Goal: Information Seeking & Learning: Learn about a topic

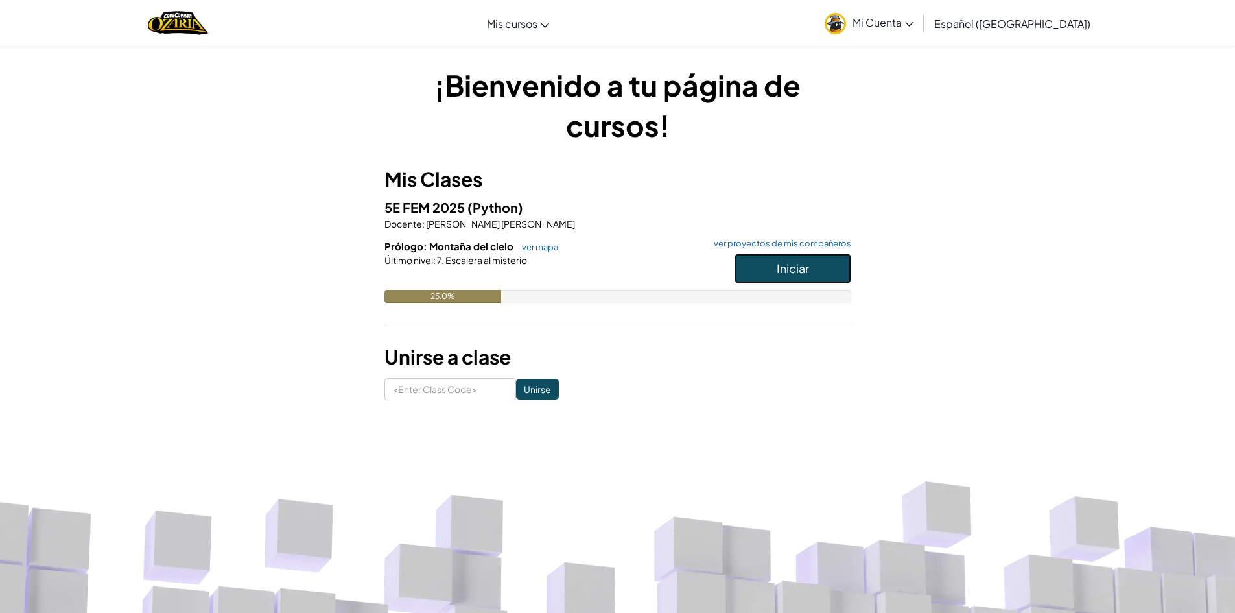
click at [819, 264] on button "Iniciar" at bounding box center [793, 269] width 117 height 30
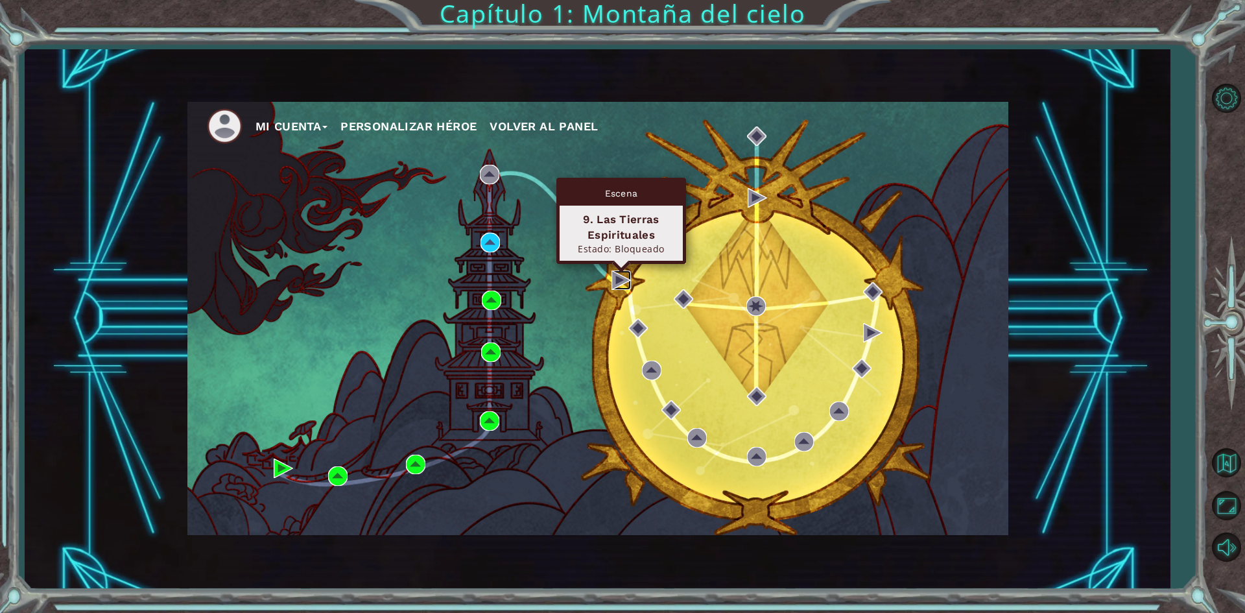
click at [616, 276] on img at bounding box center [620, 279] width 19 height 19
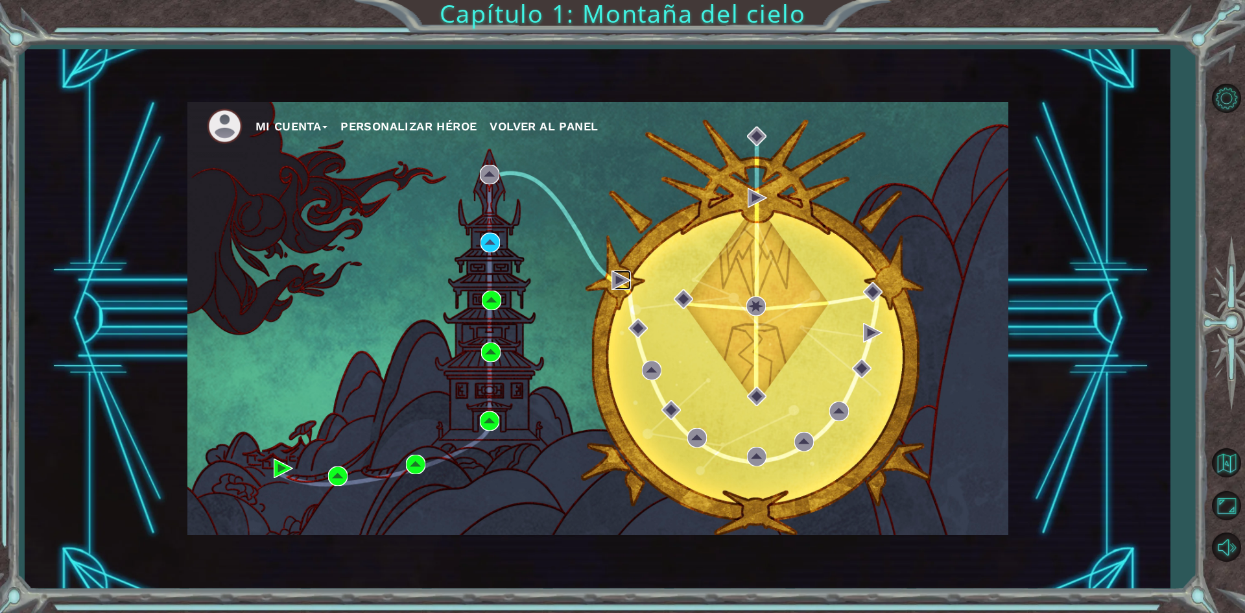
click at [616, 276] on img at bounding box center [620, 279] width 19 height 19
click at [616, 277] on img at bounding box center [620, 279] width 19 height 19
click at [491, 166] on img at bounding box center [489, 174] width 19 height 19
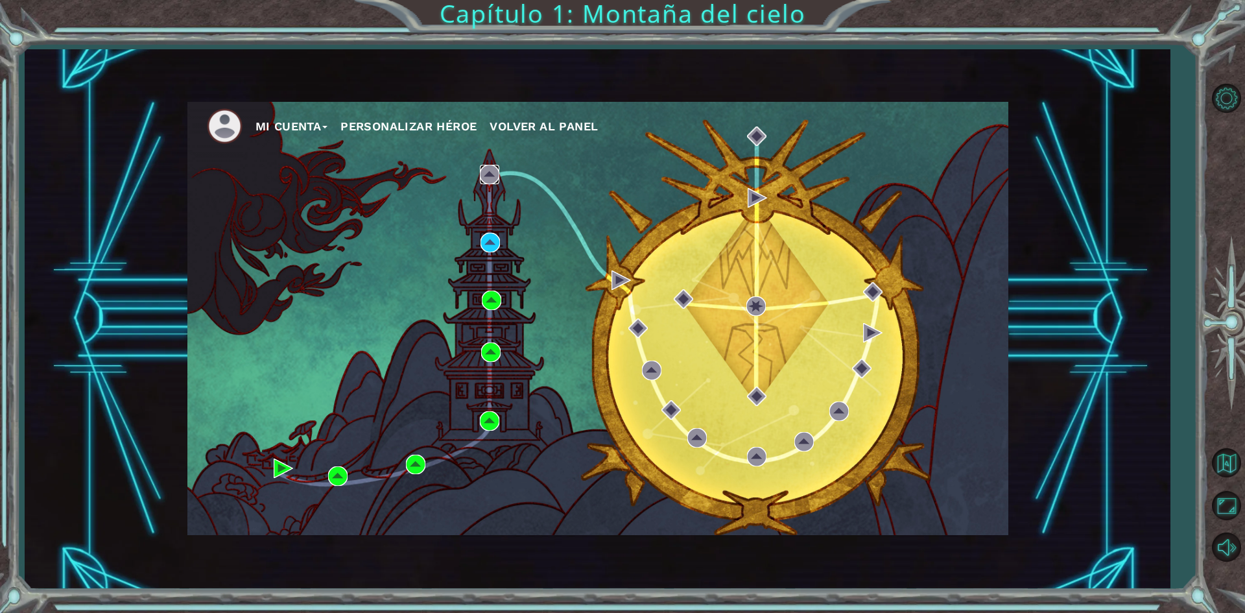
click at [491, 166] on img at bounding box center [489, 174] width 19 height 19
click at [493, 174] on img at bounding box center [489, 174] width 19 height 19
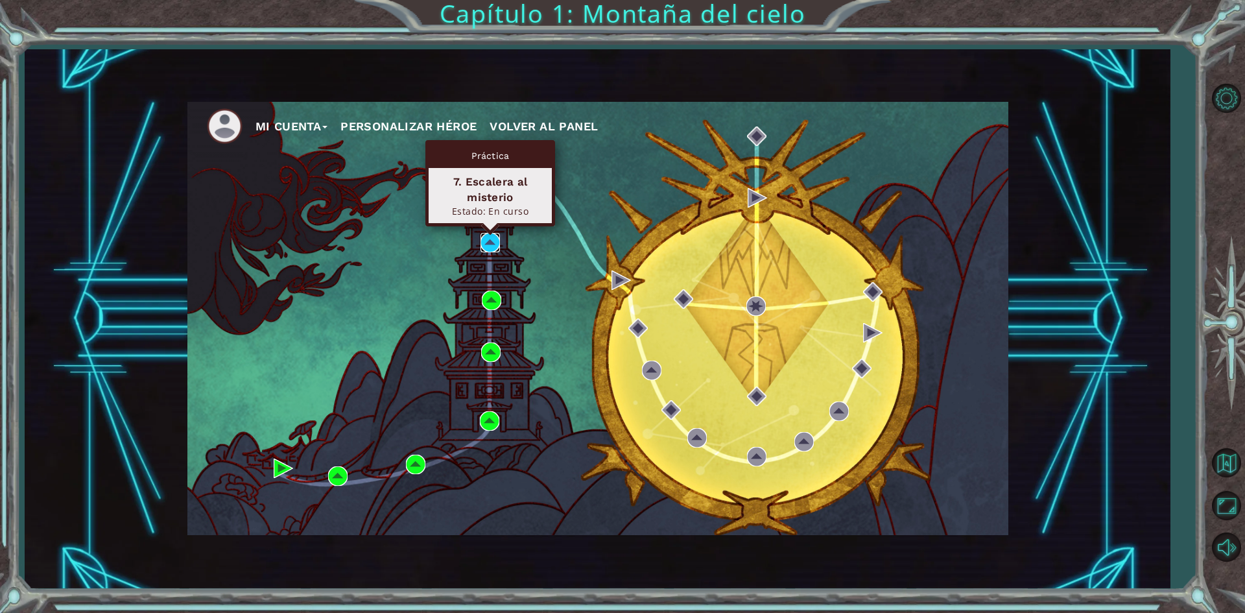
click at [484, 235] on img at bounding box center [489, 242] width 19 height 19
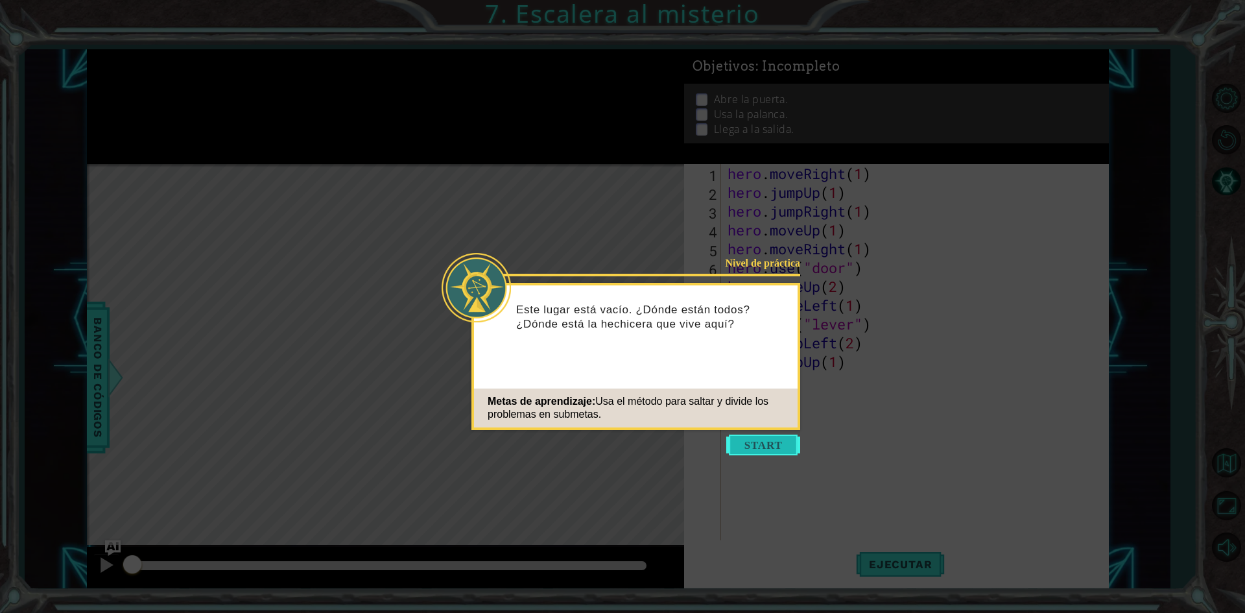
click at [773, 445] on button "Start" at bounding box center [763, 444] width 74 height 21
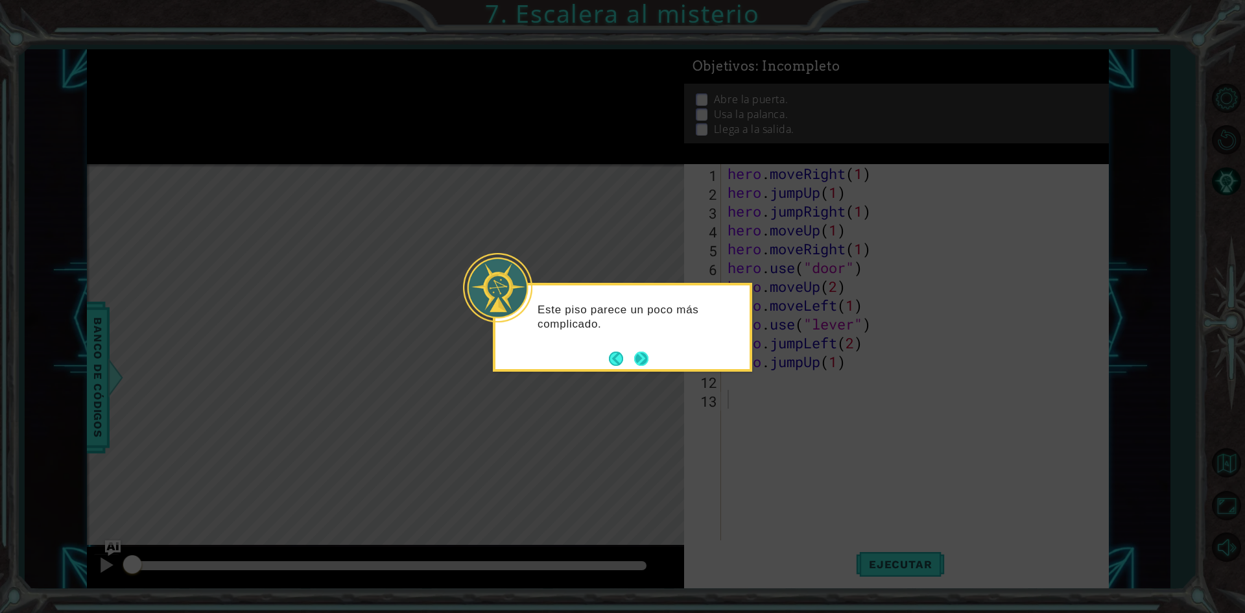
click at [643, 358] on button "Next" at bounding box center [641, 358] width 15 height 15
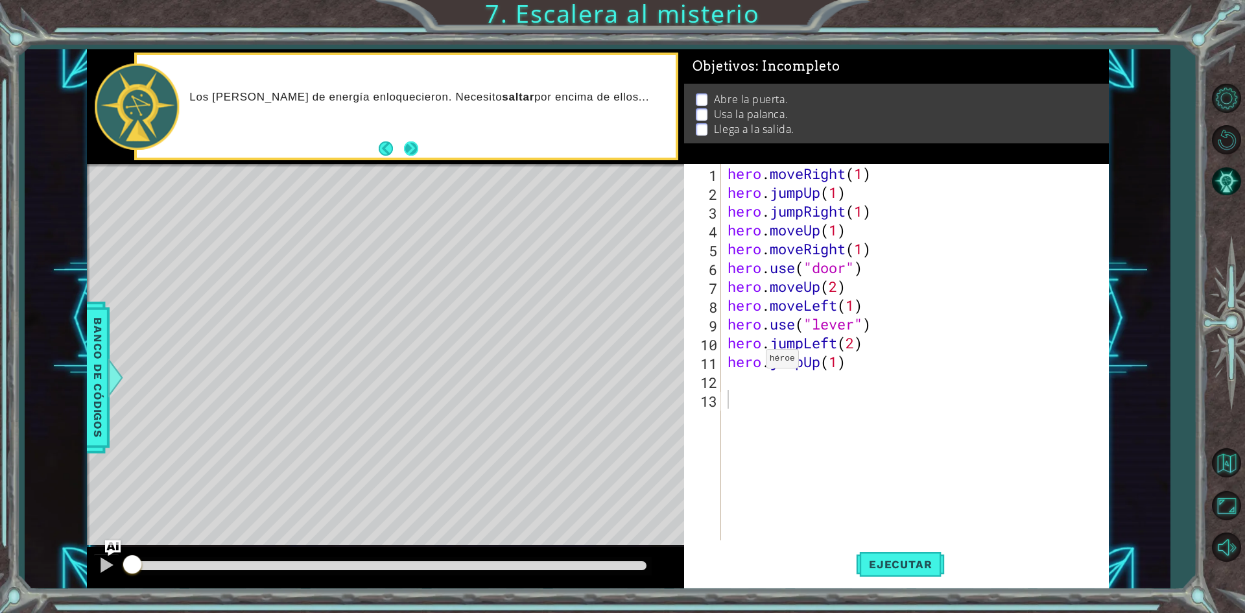
click at [416, 150] on button "Next" at bounding box center [411, 148] width 21 height 21
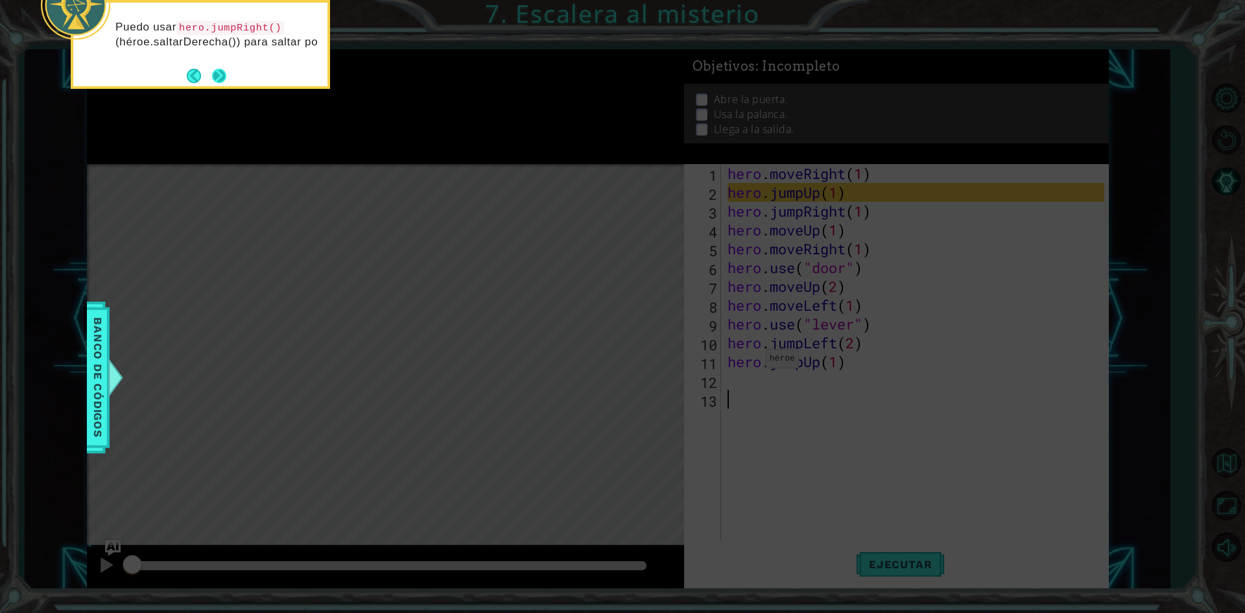
click at [224, 76] on button "Next" at bounding box center [219, 75] width 15 height 15
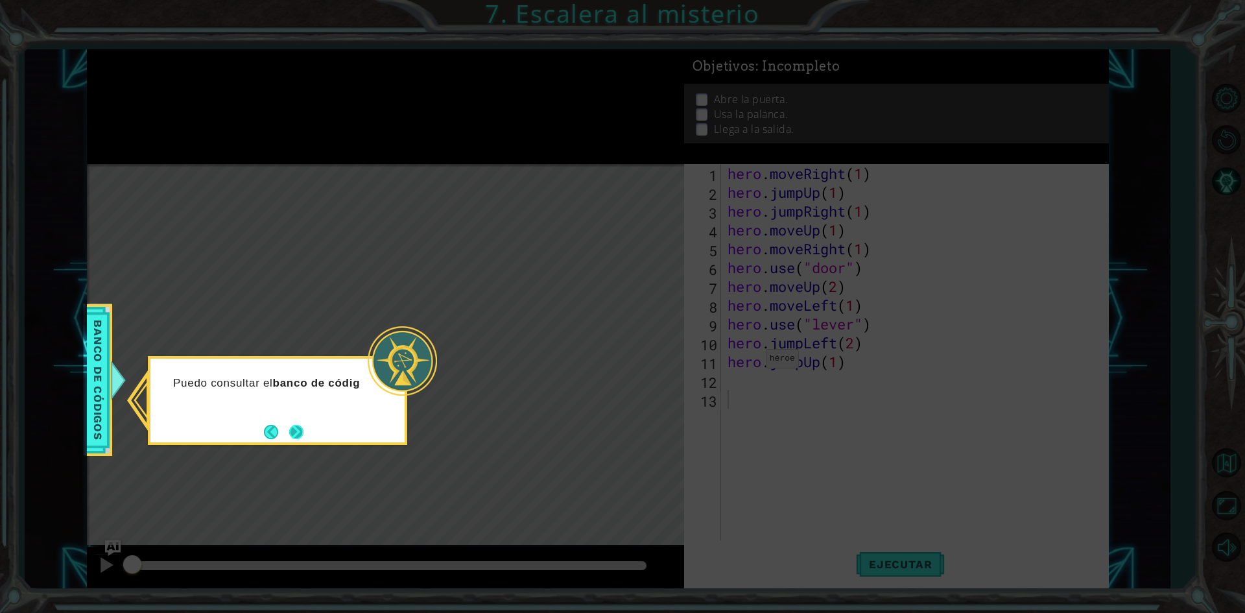
click at [292, 429] on button "Next" at bounding box center [296, 432] width 14 height 14
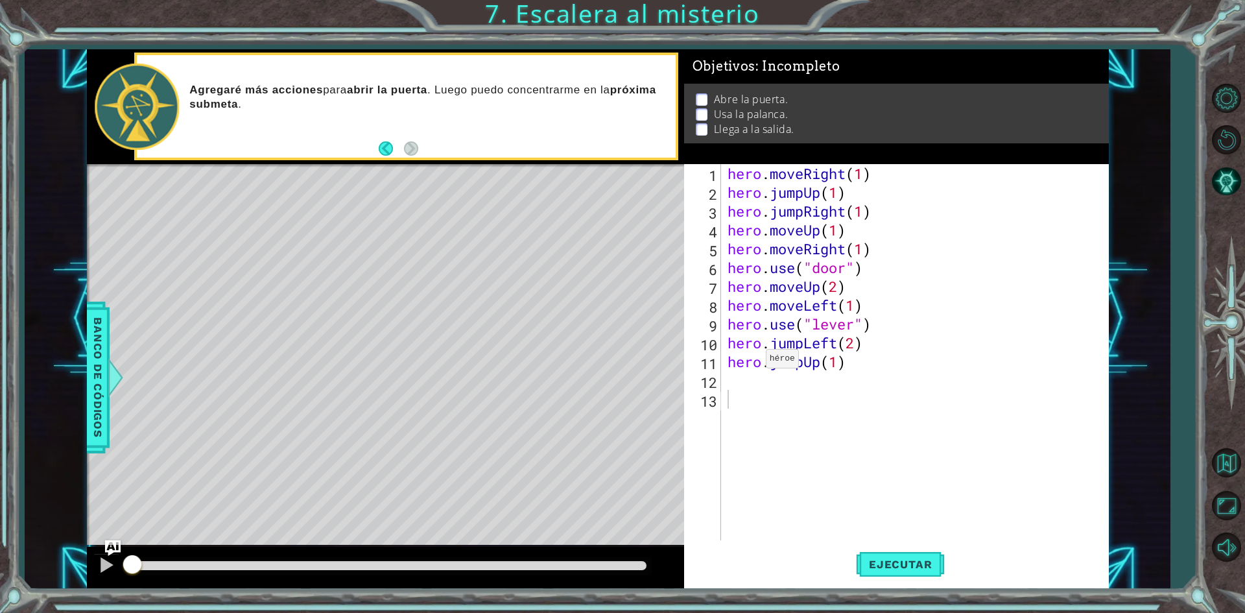
click at [401, 200] on div "Level Map" at bounding box center [386, 355] width 599 height 382
click at [878, 370] on div "hero . moveRight ( 1 ) hero . jumpUp ( 1 ) hero . jumpRight ( 1 ) hero . moveUp…" at bounding box center [918, 371] width 386 height 414
click at [862, 303] on div "hero . moveRight ( 1 ) hero . jumpUp ( 1 ) hero . jumpRight ( 1 ) hero . moveUp…" at bounding box center [918, 371] width 386 height 414
click at [879, 321] on div "hero . moveRight ( 1 ) hero . jumpUp ( 1 ) hero . jumpRight ( 1 ) hero . moveUp…" at bounding box center [918, 371] width 386 height 414
click at [853, 342] on div "hero . moveRight ( 1 ) hero . jumpUp ( 1 ) hero . jumpRight ( 1 ) hero . moveUp…" at bounding box center [918, 371] width 386 height 414
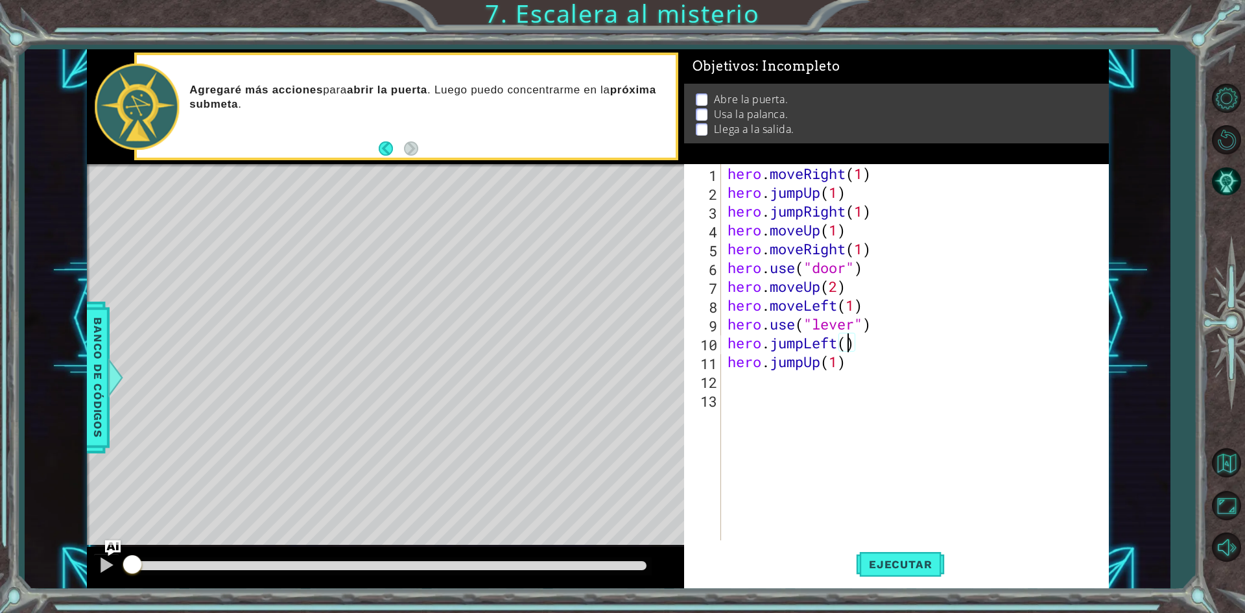
scroll to position [0, 5]
click at [890, 317] on div "hero . moveRight ( 1 ) hero . jumpUp ( 1 ) hero . jumpRight ( 1 ) hero . moveUp…" at bounding box center [918, 371] width 386 height 414
type textarea "hero.use("lever")"
click at [847, 379] on div "hero . moveRight ( 1 ) hero . jumpUp ( 1 ) hero . jumpRight ( 1 ) hero . moveUp…" at bounding box center [918, 371] width 386 height 414
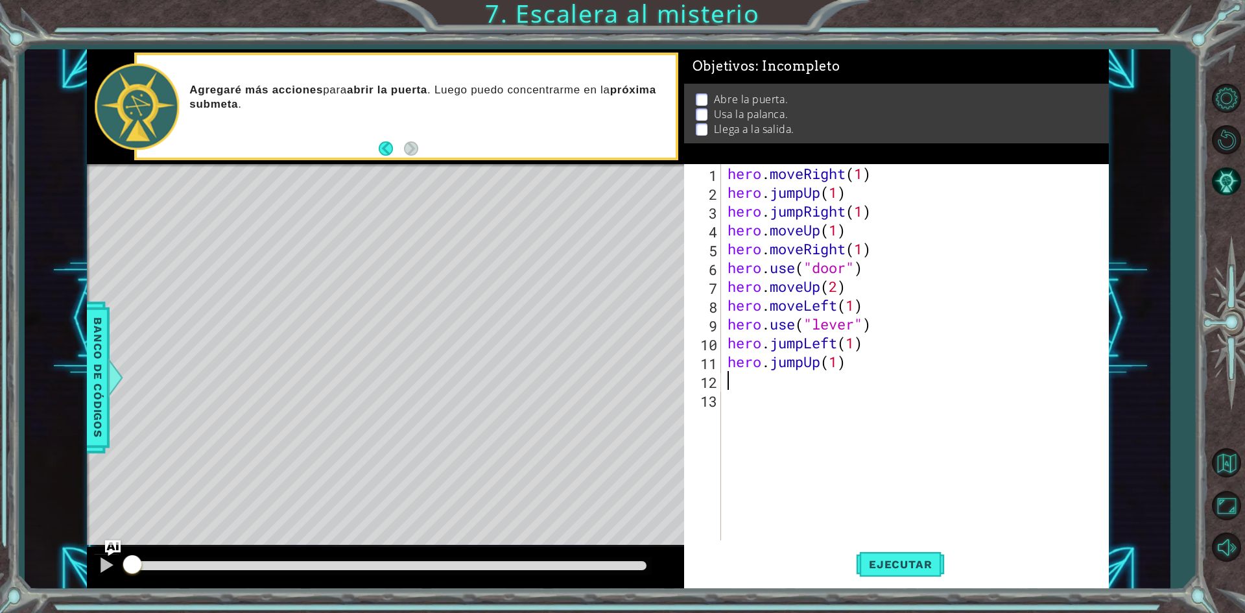
click at [846, 373] on div "hero . moveRight ( 1 ) hero . jumpUp ( 1 ) hero . jumpRight ( 1 ) hero . moveUp…" at bounding box center [918, 371] width 386 height 414
click at [847, 362] on div "hero . moveRight ( 1 ) hero . jumpUp ( 1 ) hero . jumpRight ( 1 ) hero . moveUp…" at bounding box center [918, 371] width 386 height 414
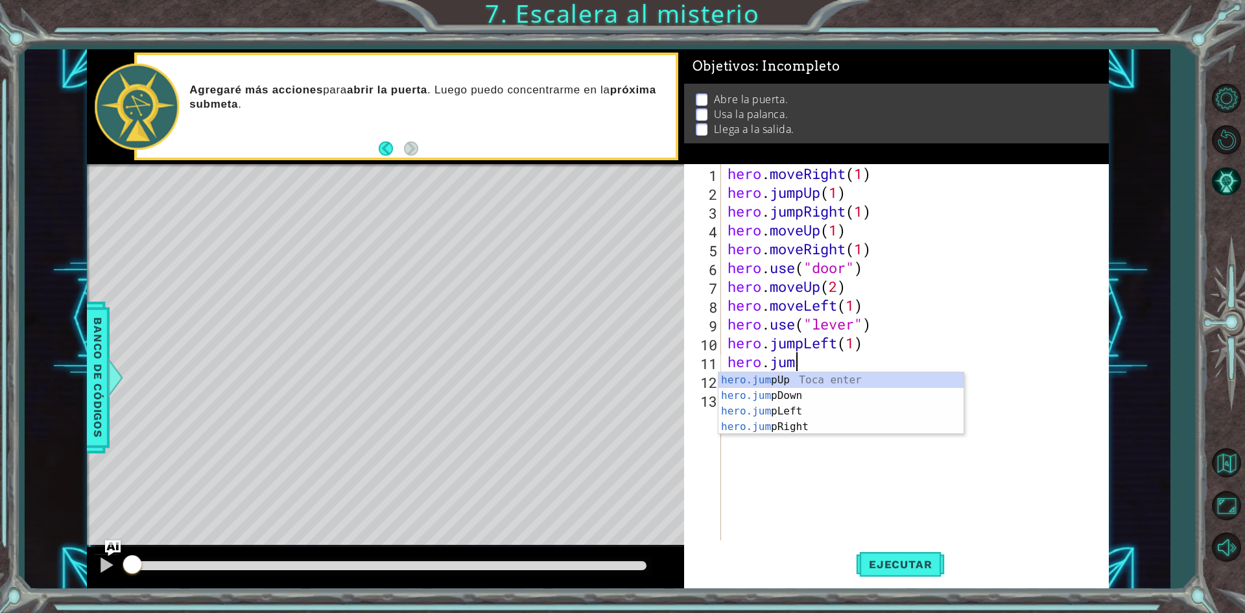
type textarea "h"
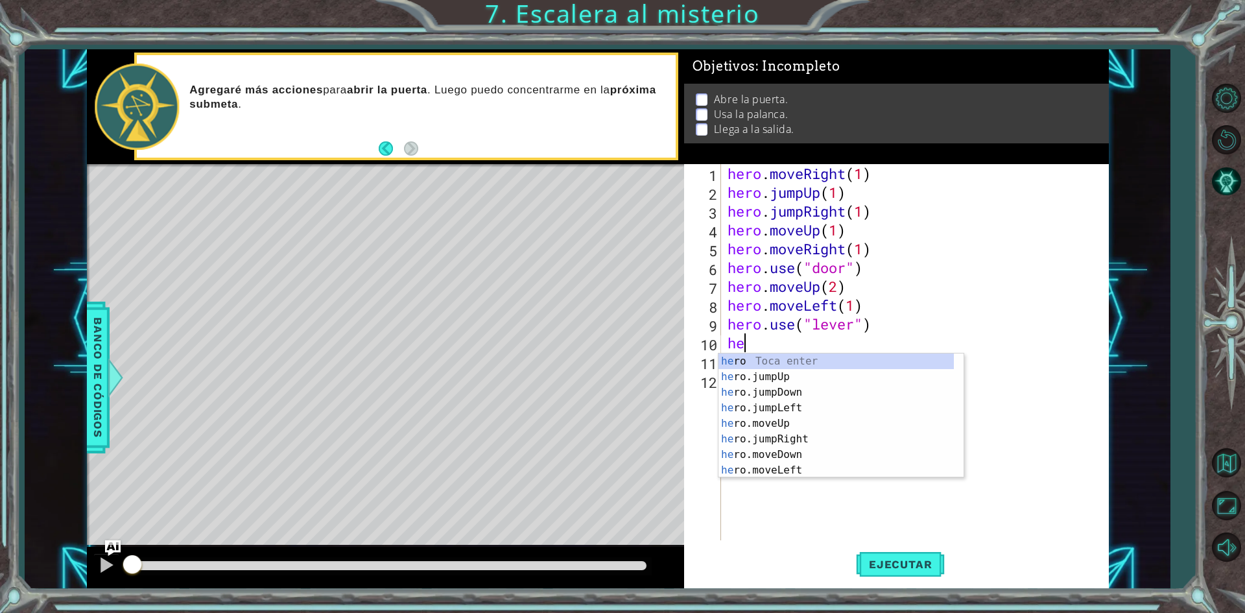
type textarea "h"
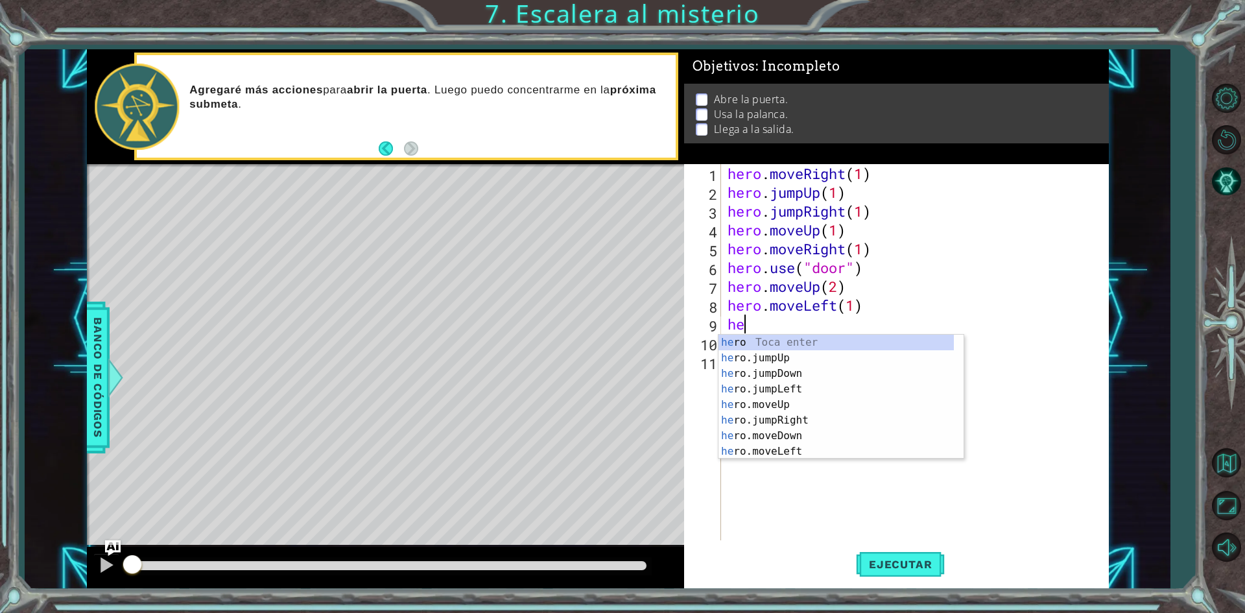
type textarea "h"
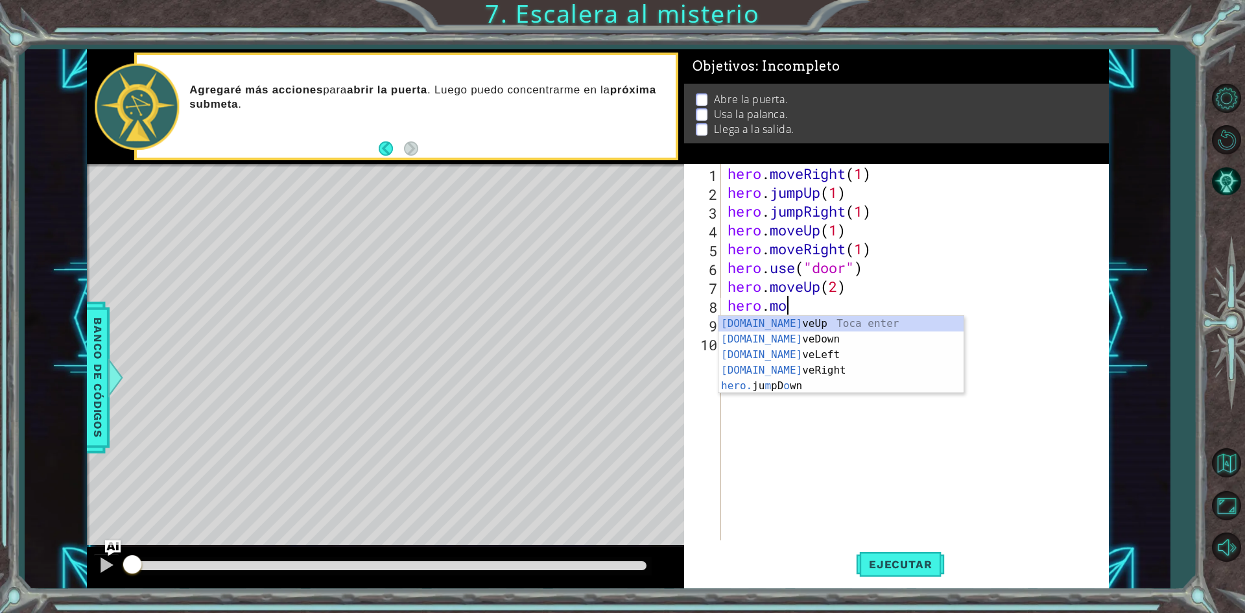
scroll to position [0, 2]
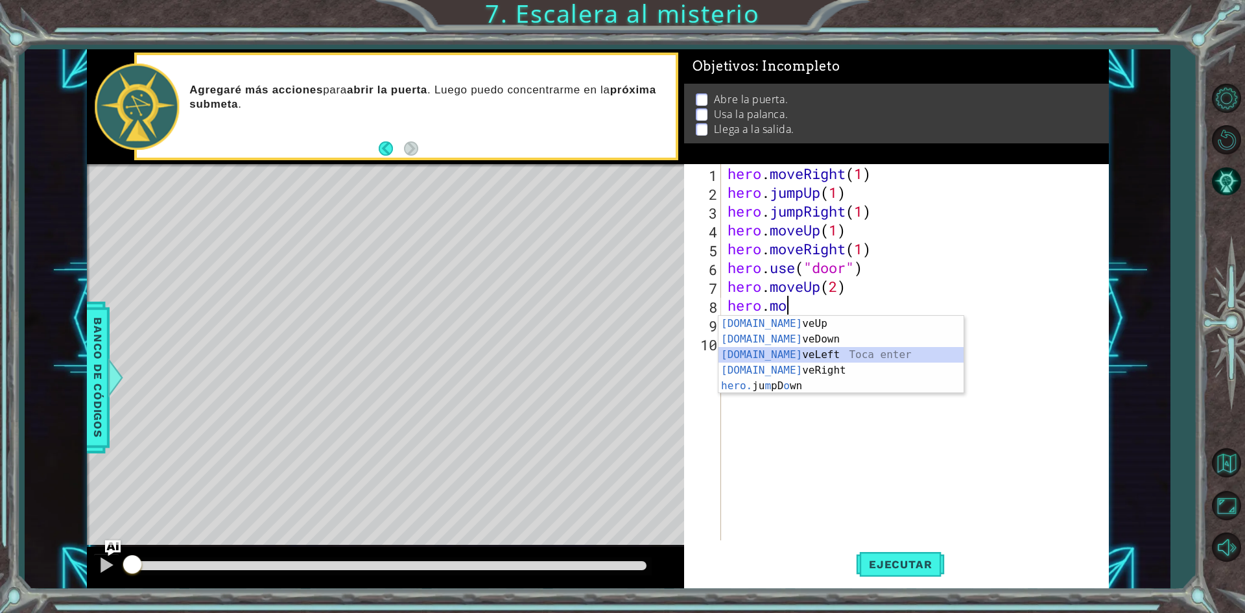
click at [834, 357] on div "[DOMAIN_NAME] veUp Toca enter [DOMAIN_NAME] veDown Toca enter [DOMAIN_NAME] veL…" at bounding box center [840, 370] width 245 height 109
type textarea "hero.moveLeft(1)"
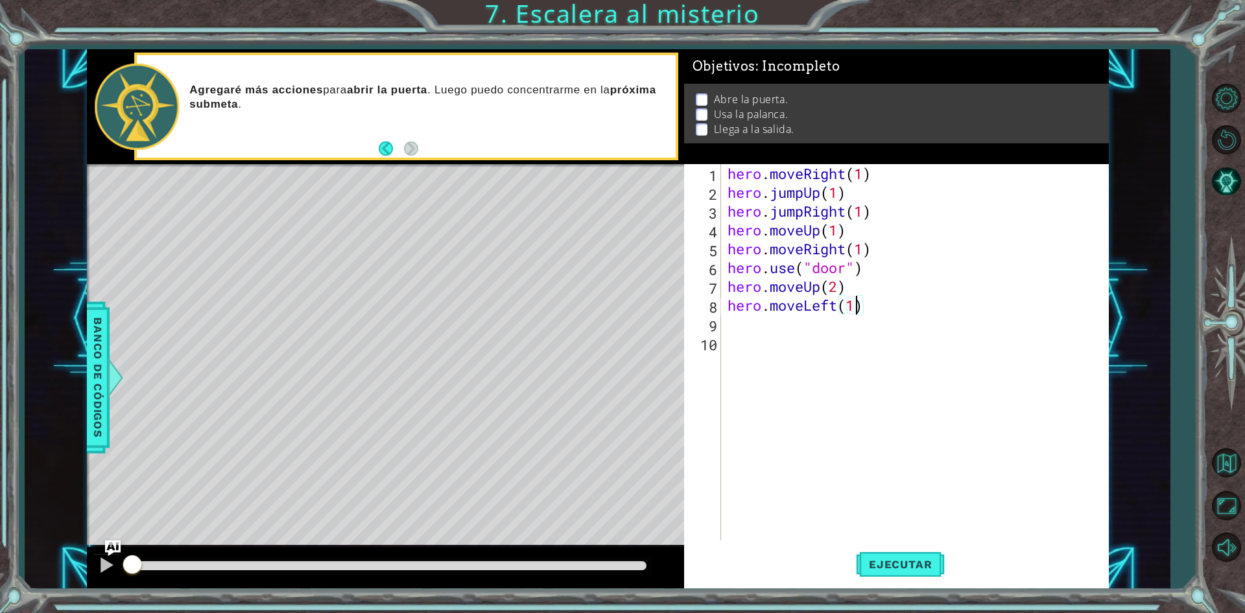
scroll to position [0, 5]
click at [769, 328] on div "hero . moveRight ( 1 ) hero . jumpUp ( 1 ) hero . jumpRight ( 1 ) hero . moveUp…" at bounding box center [918, 371] width 386 height 414
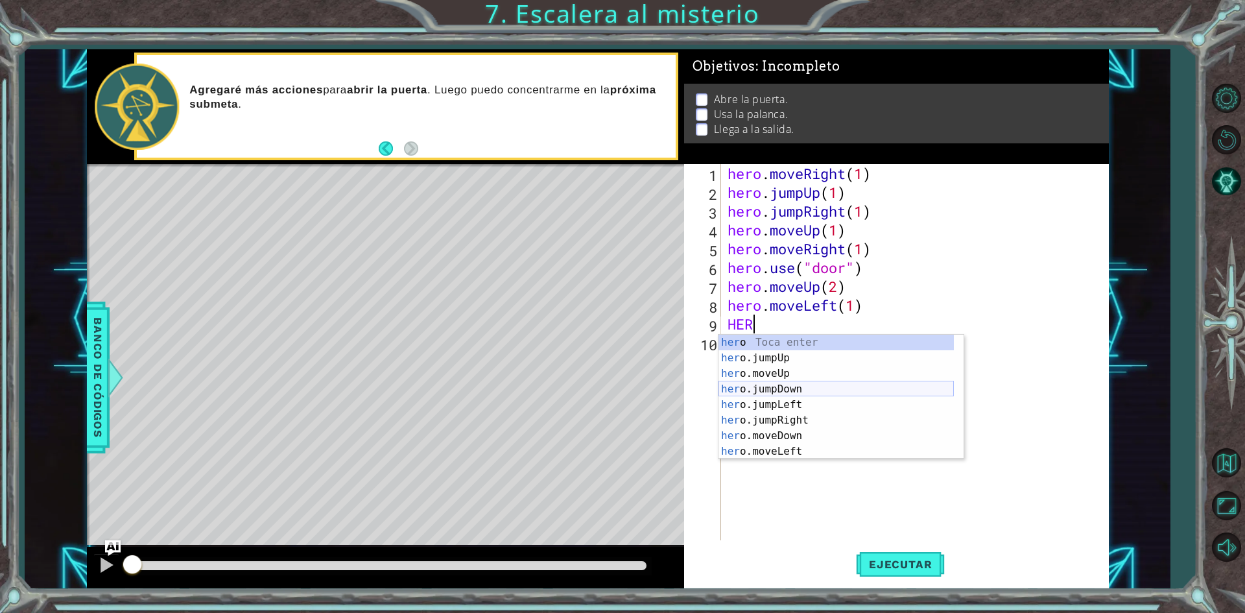
scroll to position [31, 0]
click at [790, 448] on div "her o.moveUp Toca enter her o.jumpDown Toca enter her o.jumpLeft Toca enter her…" at bounding box center [835, 413] width 235 height 156
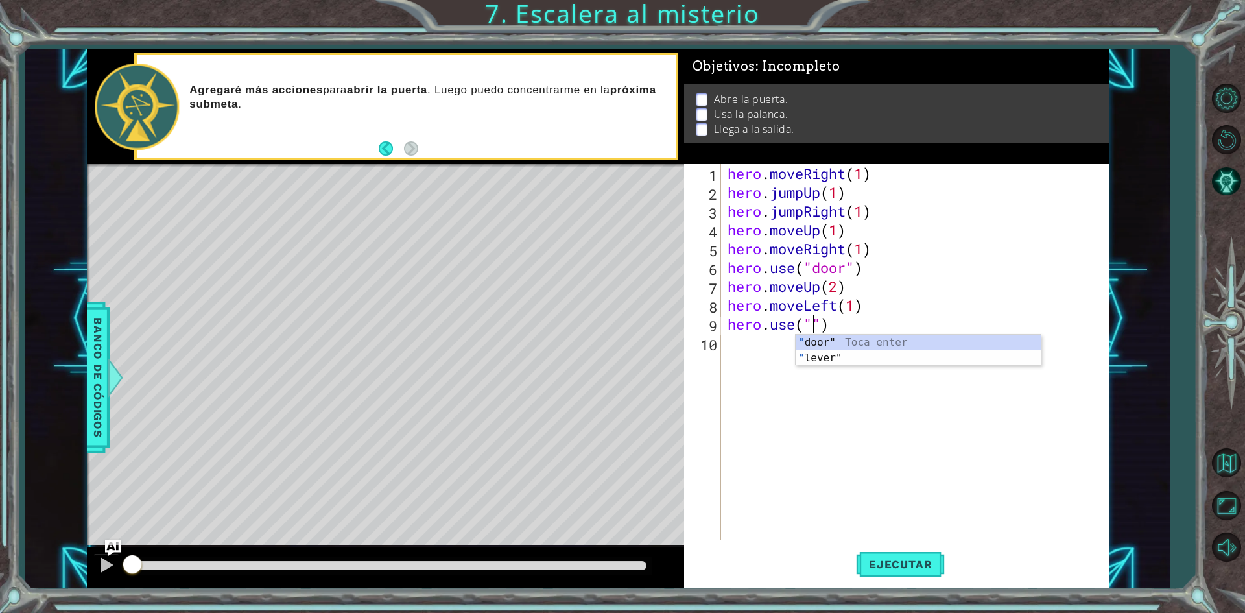
scroll to position [0, 4]
type textarea "hero.use("lever")"
click at [737, 342] on div "hero . moveRight ( 1 ) hero . jumpUp ( 1 ) hero . jumpRight ( 1 ) hero . moveUp…" at bounding box center [918, 371] width 386 height 414
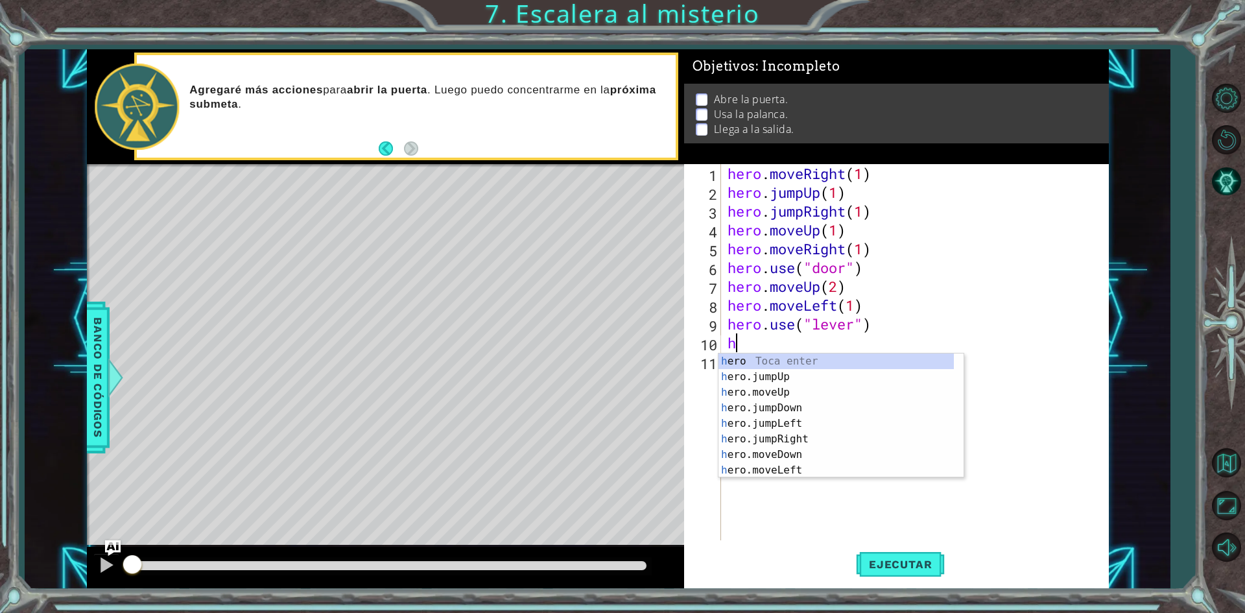
scroll to position [0, 0]
type textarea "hero"
click at [837, 410] on div "hero Toca enter hero .jumpUp Toca enter hero .jumpDown Toca enter hero .jumpLef…" at bounding box center [835, 431] width 235 height 156
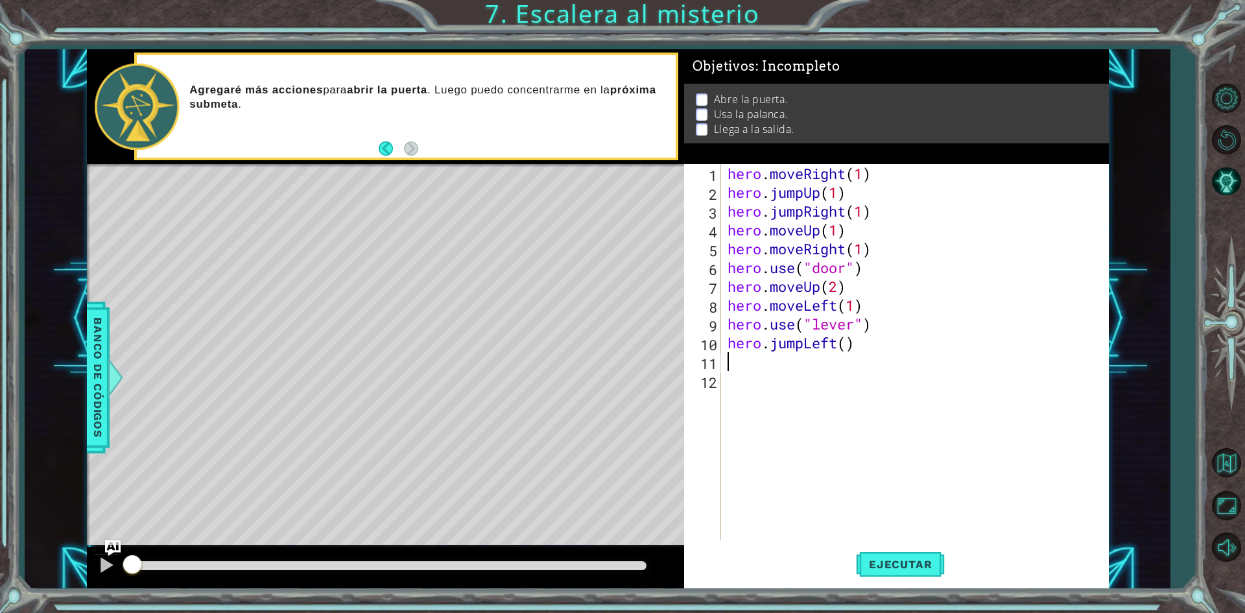
scroll to position [0, 0]
click at [844, 341] on div "hero . moveRight ( 1 ) hero . jumpUp ( 1 ) hero . jumpRight ( 1 ) hero . moveUp…" at bounding box center [918, 371] width 386 height 414
type textarea "hero.jumpLeft(1)"
click at [738, 365] on div "hero . moveRight ( 1 ) hero . jumpUp ( 1 ) hero . jumpRight ( 1 ) hero . moveUp…" at bounding box center [918, 371] width 386 height 414
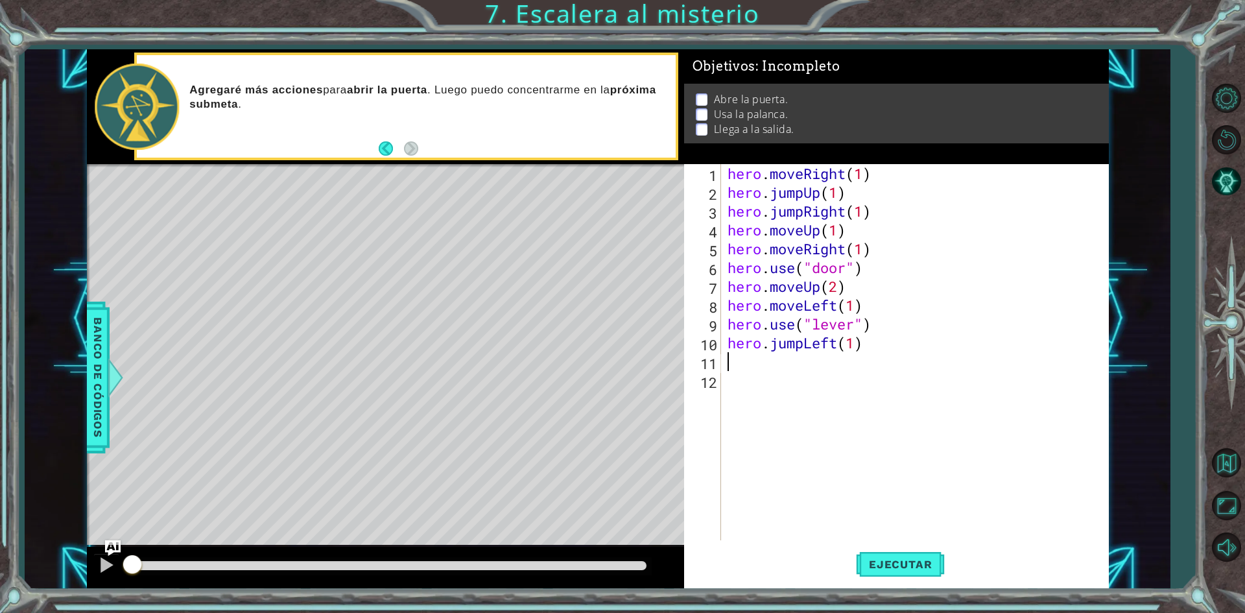
scroll to position [0, 0]
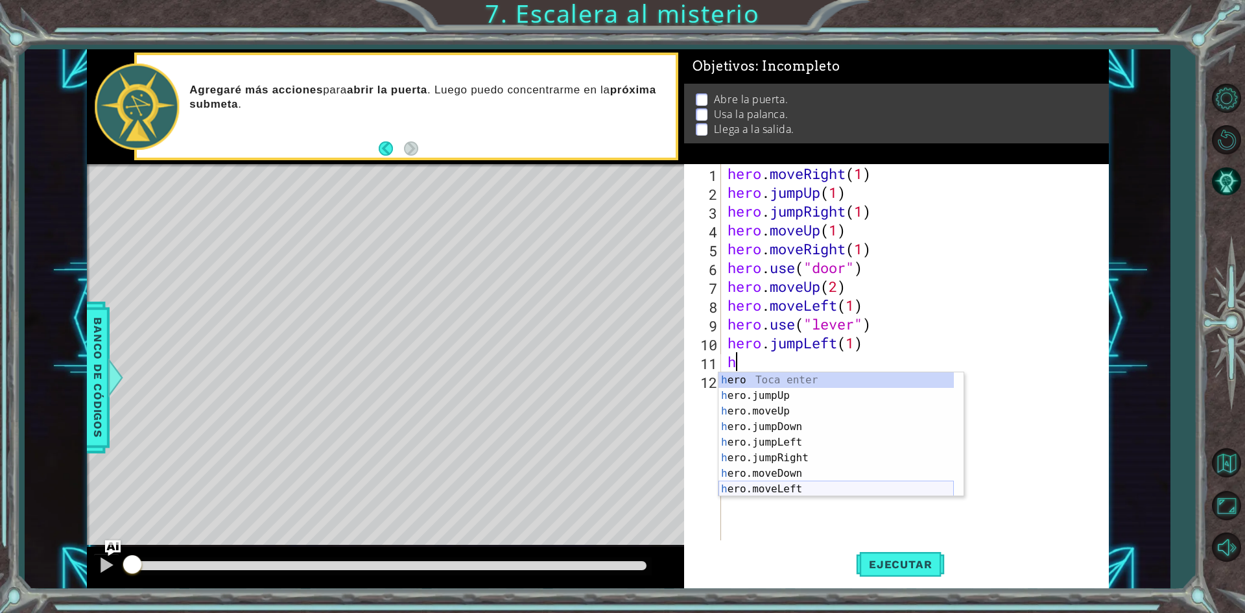
click at [854, 492] on div "h ero Toca enter h ero.jumpUp Toca enter h ero.moveUp Toca enter h ero.jumpDown…" at bounding box center [835, 450] width 235 height 156
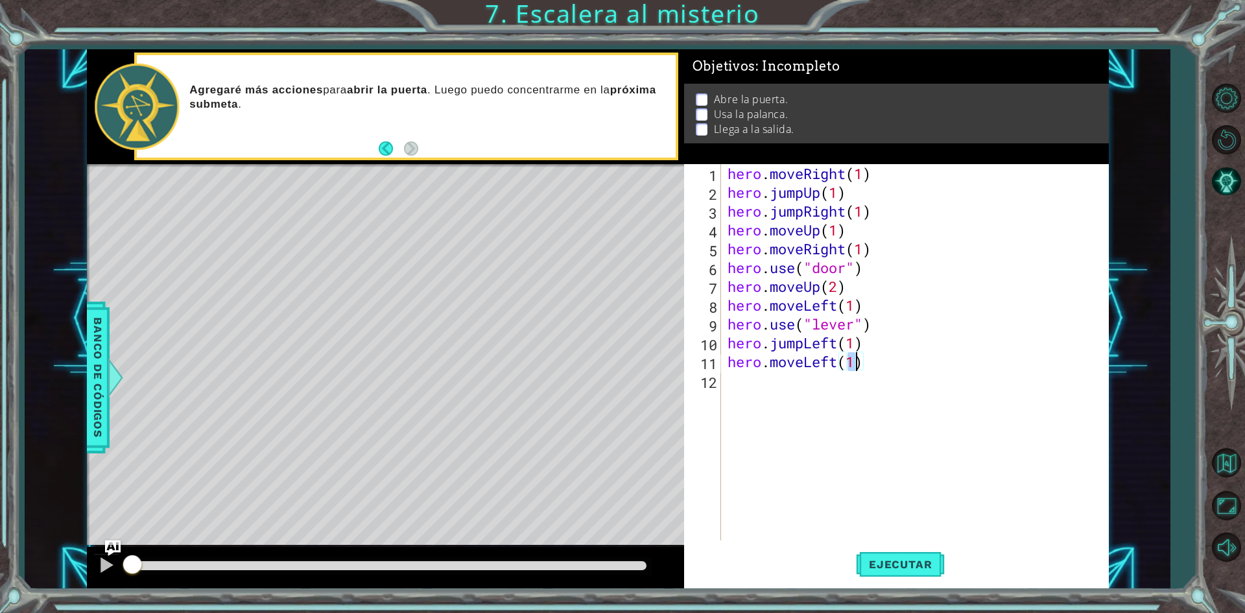
scroll to position [0, 5]
type textarea "hero.moveLeft(1+)"
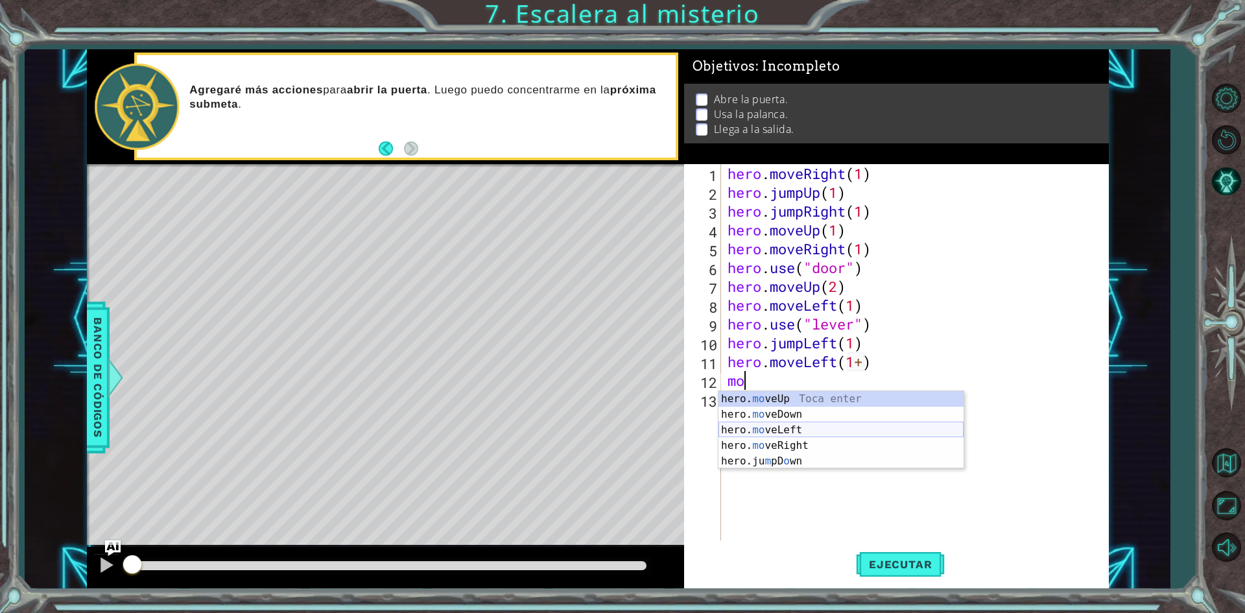
type textarea "m"
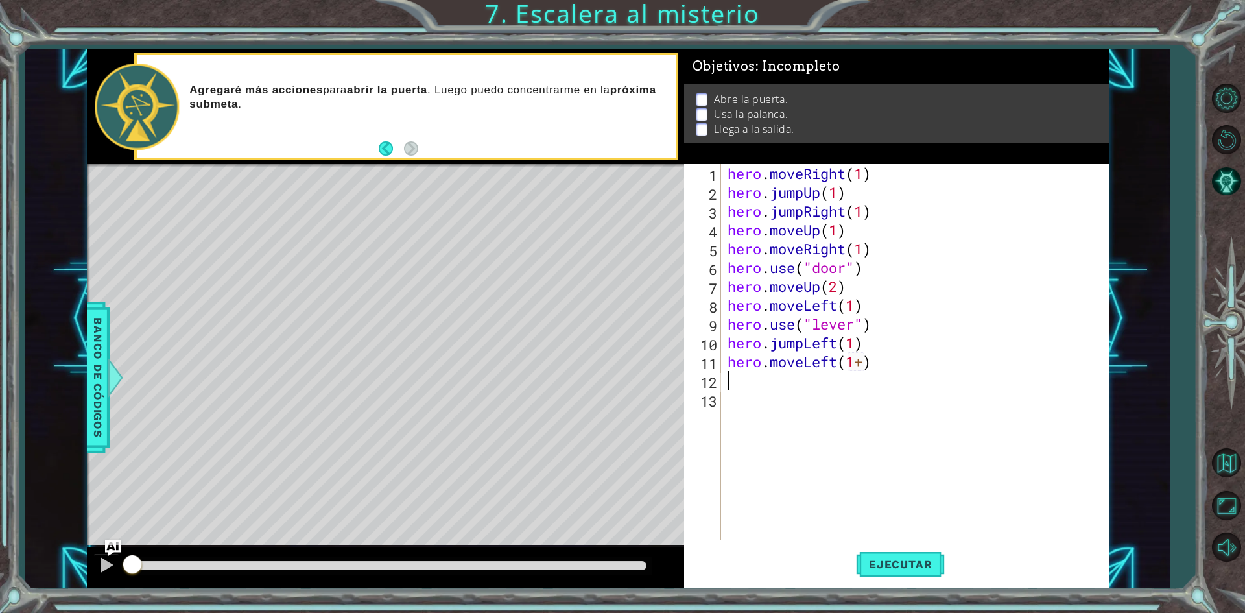
type textarea "h"
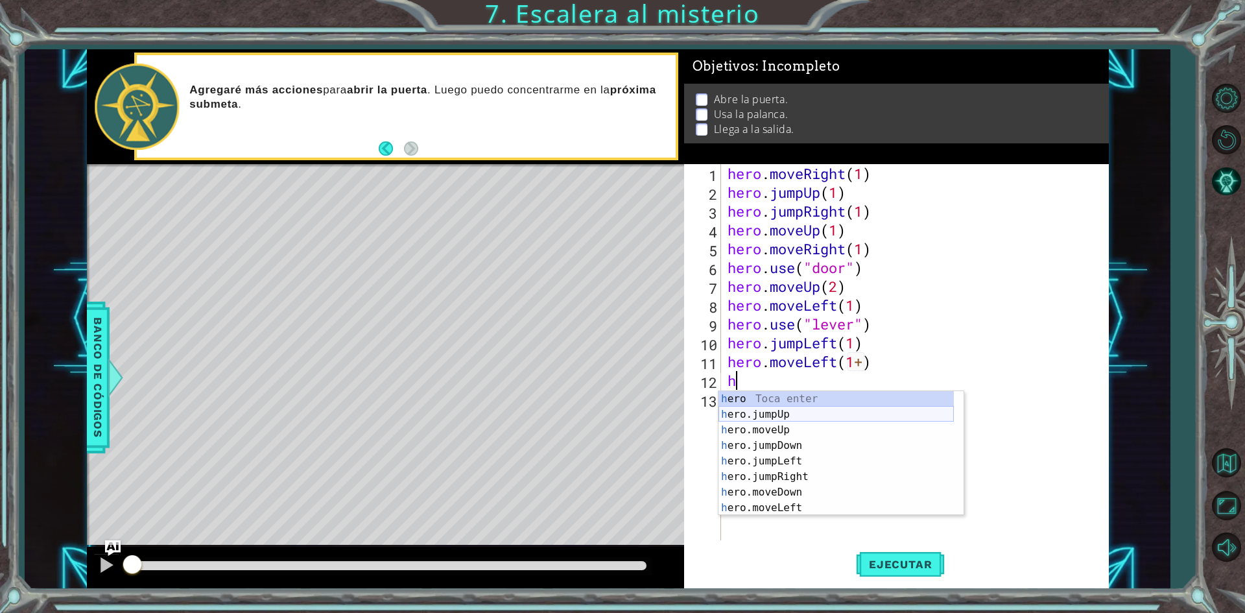
click at [829, 416] on div "h ero Toca enter h ero.jumpUp Toca enter h ero.moveUp Toca enter h ero.jumpDown…" at bounding box center [835, 469] width 235 height 156
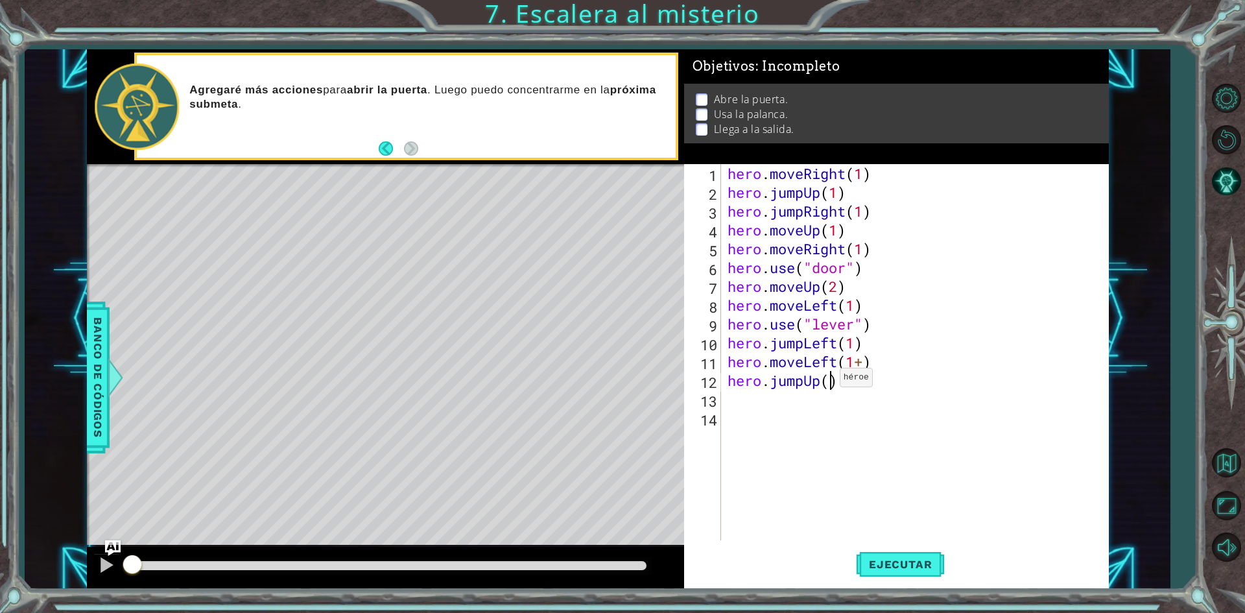
click at [829, 381] on div "hero . moveRight ( 1 ) hero . jumpUp ( 1 ) hero . jumpRight ( 1 ) hero . moveUp…" at bounding box center [918, 371] width 386 height 414
type textarea "hero.jumpUp(1)"
click at [772, 396] on div "hero . moveRight ( 1 ) hero . jumpUp ( 1 ) hero . jumpRight ( 1 ) hero . moveUp…" at bounding box center [918, 371] width 386 height 414
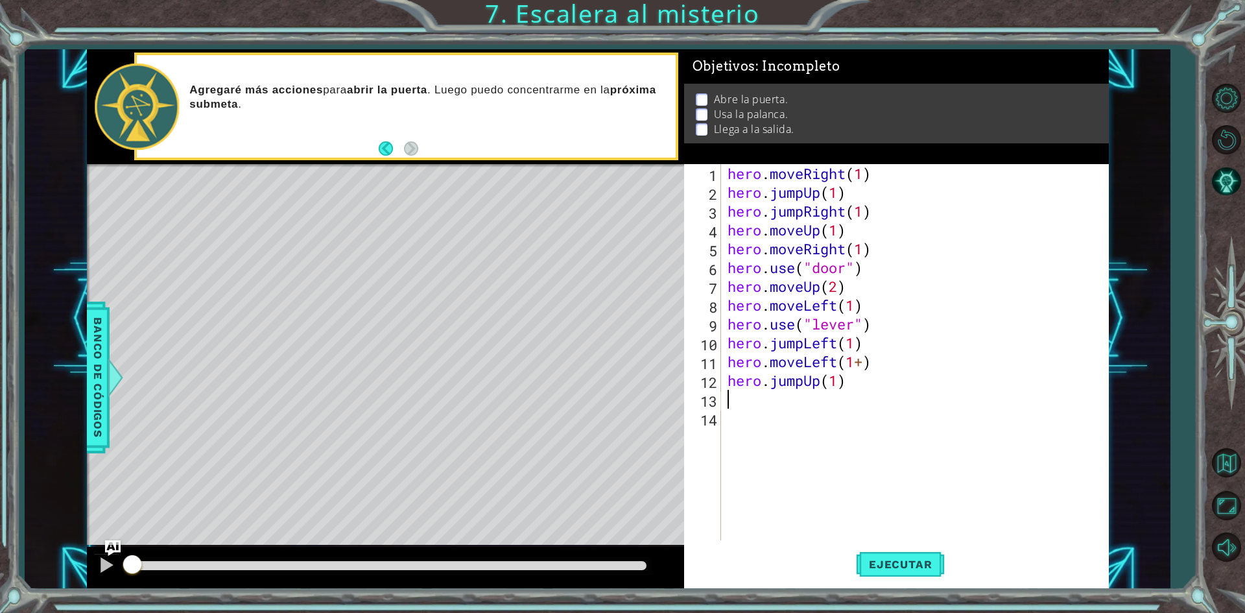
type textarea "h"
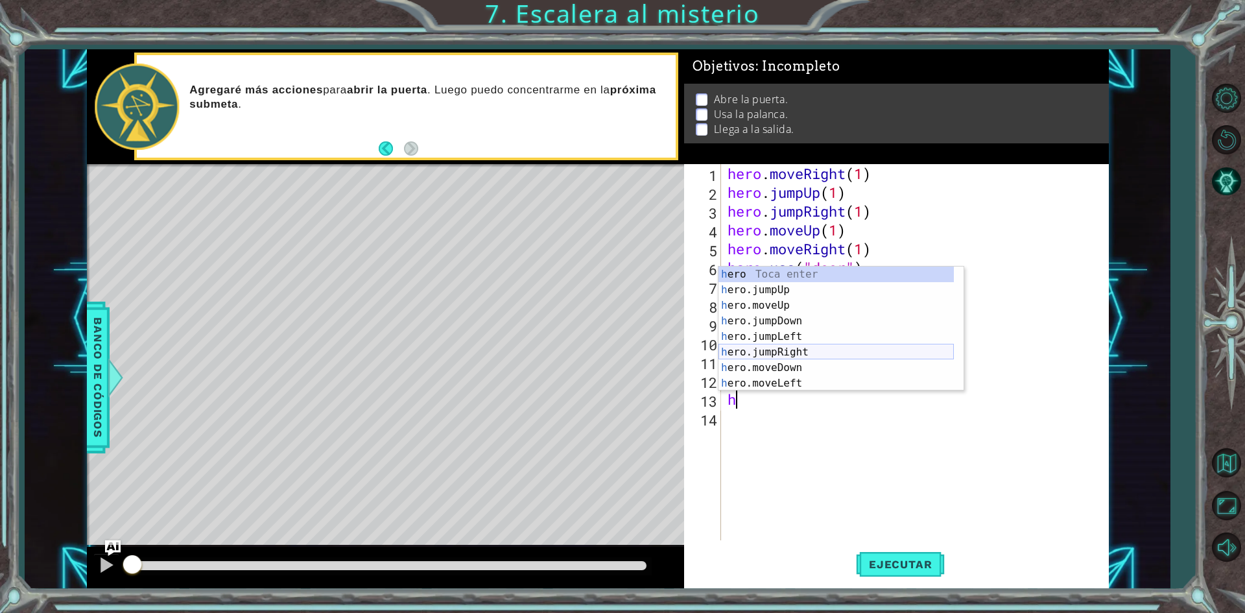
click at [809, 348] on div "h ero Toca enter h ero.jumpUp Toca enter h ero.moveUp Toca enter h ero.jumpDown…" at bounding box center [835, 344] width 235 height 156
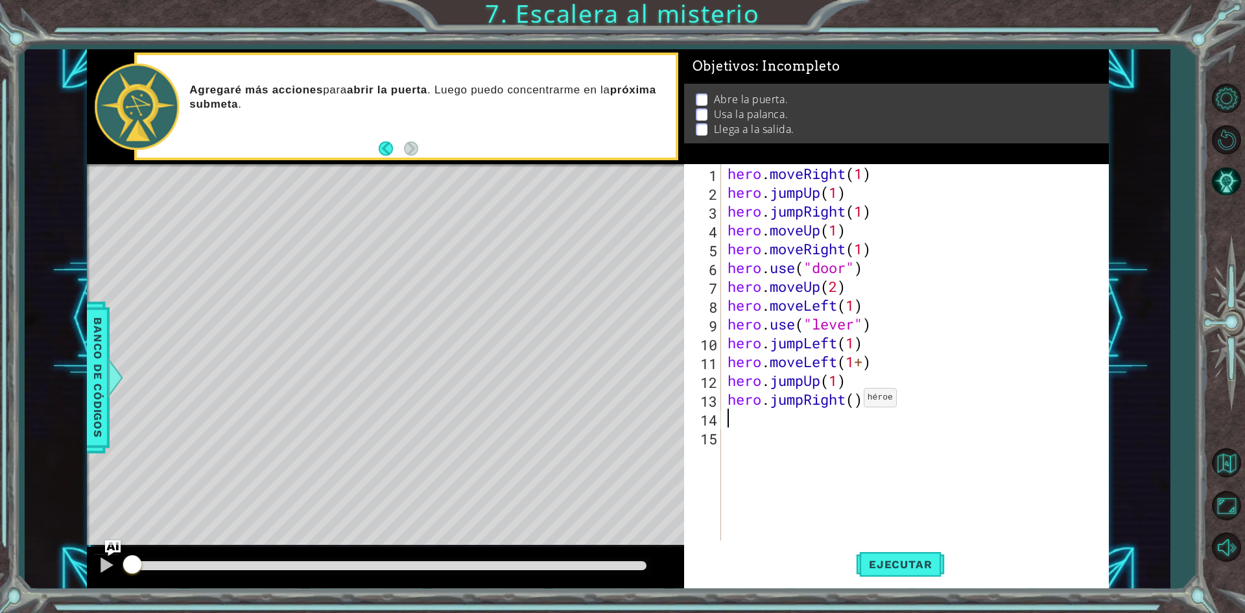
click at [853, 401] on div "hero . moveRight ( 1 ) hero . jumpUp ( 1 ) hero . jumpRight ( 1 ) hero . moveUp…" at bounding box center [918, 371] width 386 height 414
click at [804, 399] on div "hero . moveRight ( 1 ) hero . jumpUp ( 1 ) hero . jumpRight ( 1 ) hero . moveUp…" at bounding box center [918, 371] width 386 height 414
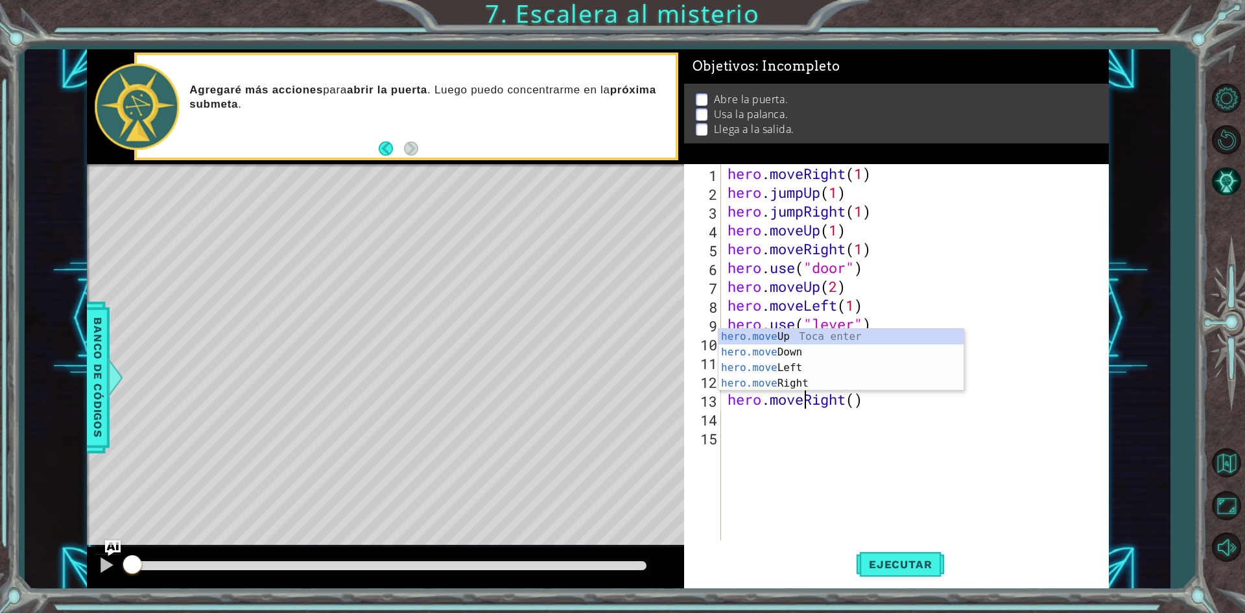
scroll to position [0, 3]
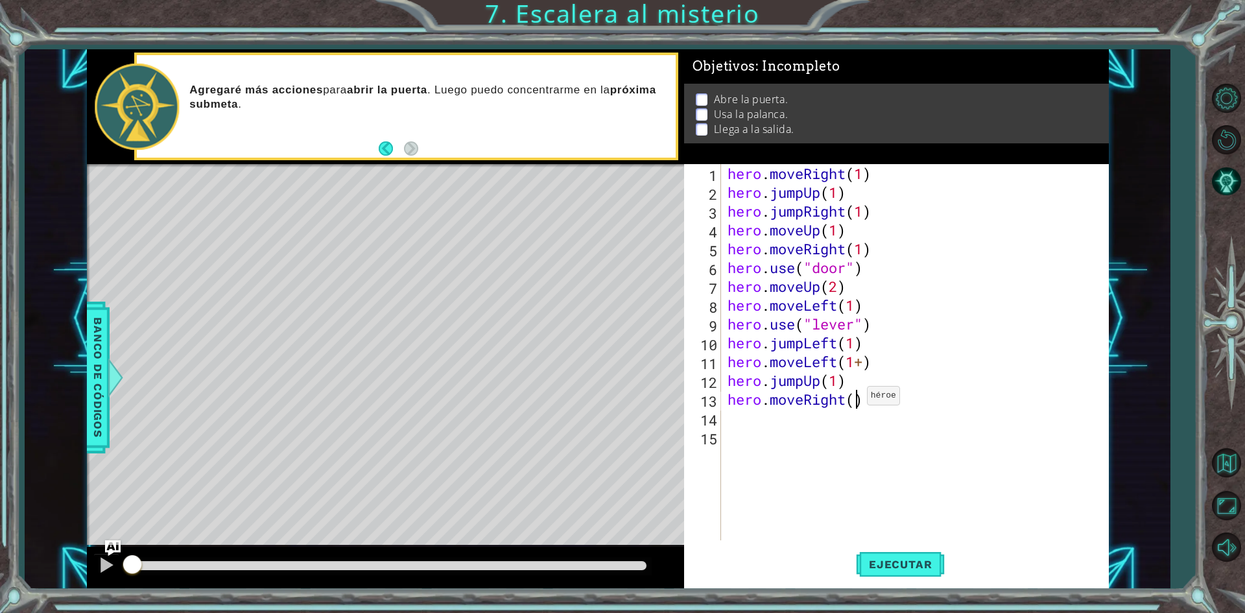
click at [856, 399] on div "hero . moveRight ( 1 ) hero . jumpUp ( 1 ) hero . jumpRight ( 1 ) hero . moveUp…" at bounding box center [918, 371] width 386 height 414
type textarea "hero.moveRight(1)"
click at [746, 418] on div "hero . moveRight ( 1 ) hero . jumpUp ( 1 ) hero . jumpRight ( 1 ) hero . moveUp…" at bounding box center [918, 371] width 386 height 414
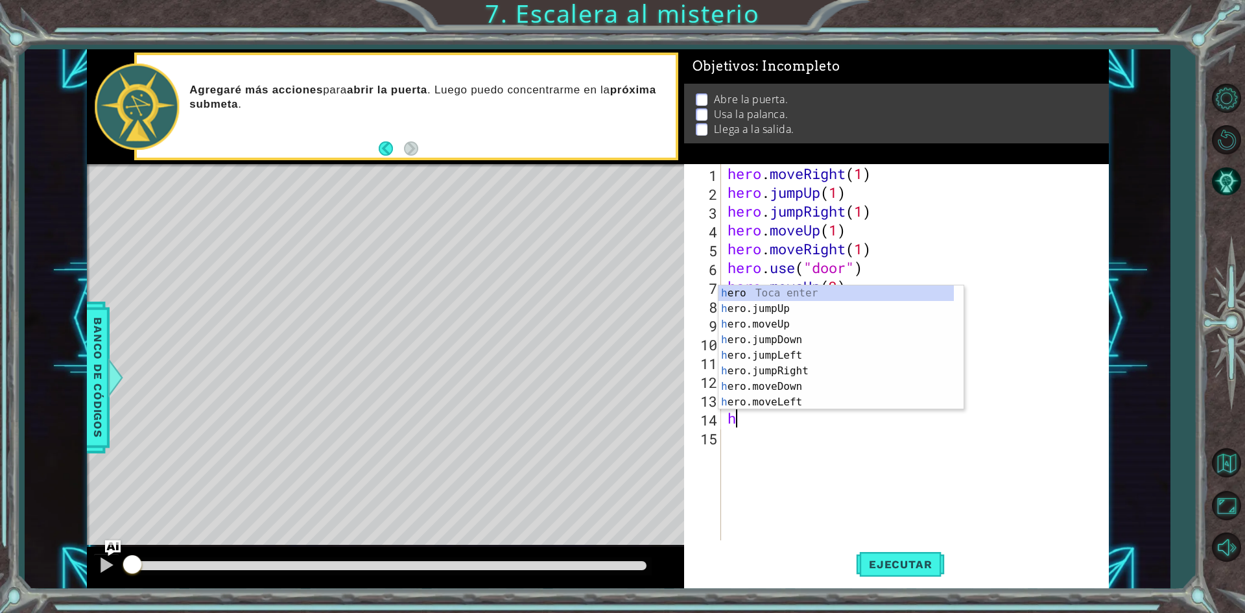
type textarea "he"
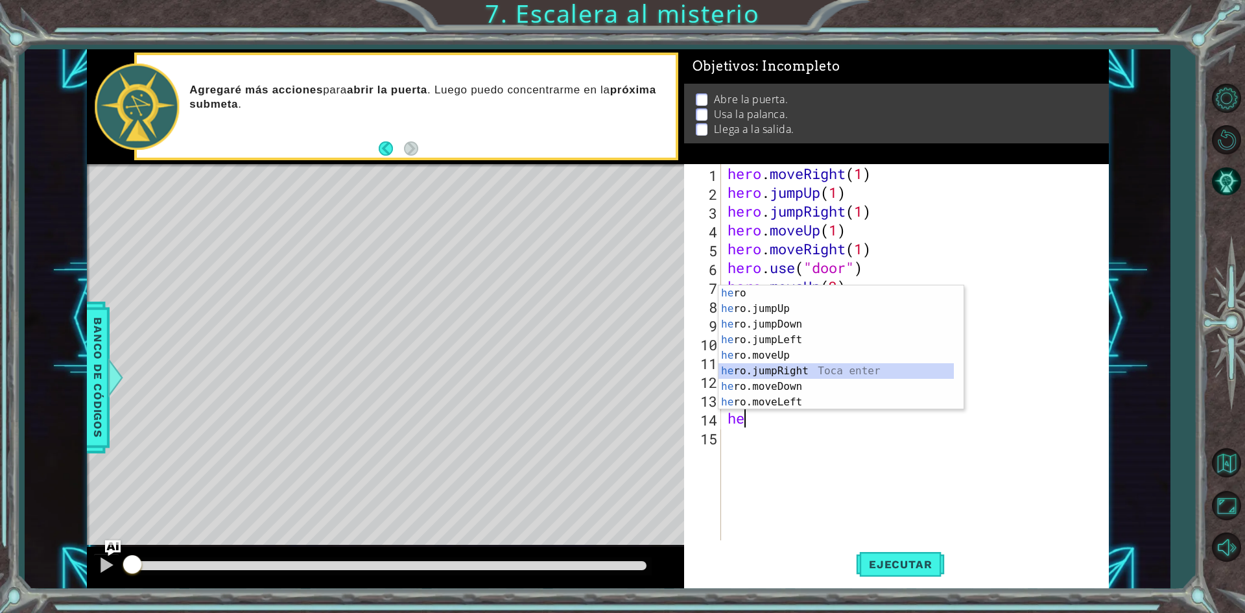
click at [821, 365] on div "he ro Toca enter he ro.jumpUp Toca enter he ro.jumpDown Toca enter he ro.jumpLe…" at bounding box center [835, 363] width 235 height 156
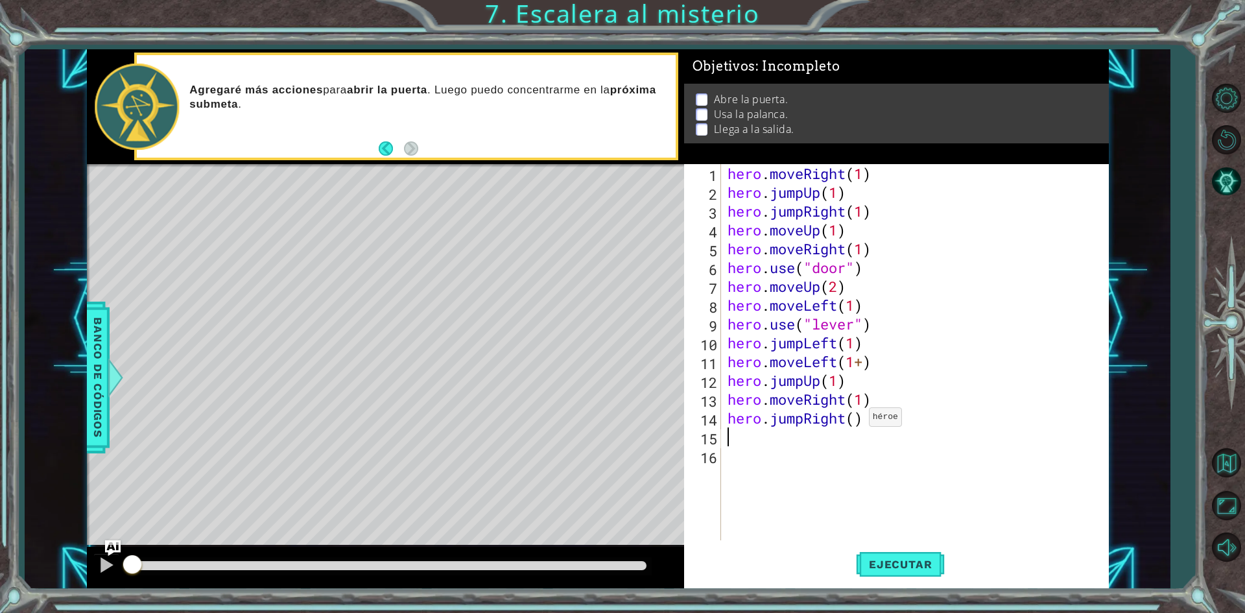
click at [858, 420] on div "hero . moveRight ( 1 ) hero . jumpUp ( 1 ) hero . jumpRight ( 1 ) hero . moveUp…" at bounding box center [918, 371] width 386 height 414
type textarea "hero.jumpRight(1)"
click at [801, 436] on div "hero . moveRight ( 1 ) hero . jumpUp ( 1 ) hero . jumpRight ( 1 ) hero . moveUp…" at bounding box center [918, 371] width 386 height 414
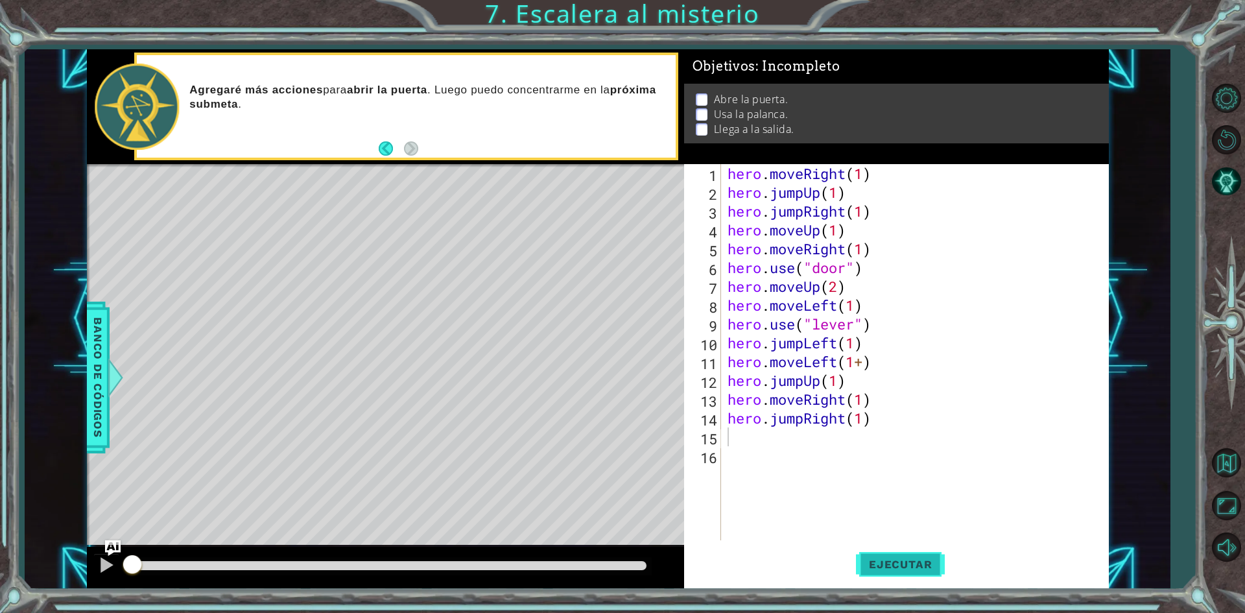
click at [889, 556] on button "Ejecutar" at bounding box center [900, 564] width 89 height 42
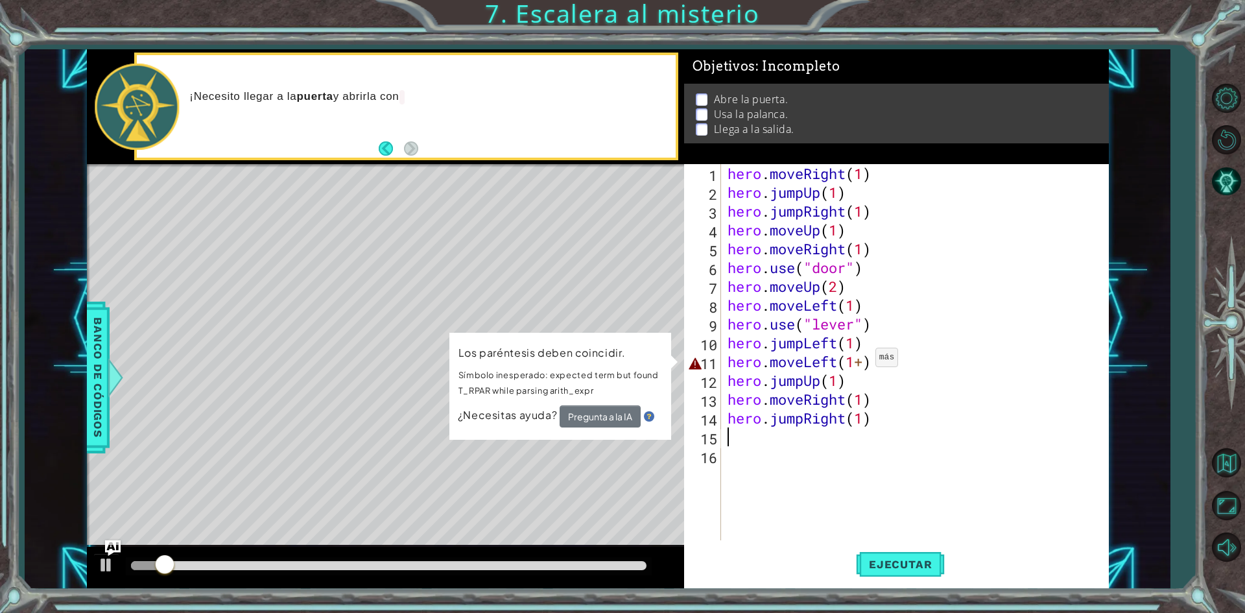
click at [864, 360] on div "hero . moveRight ( 1 ) hero . jumpUp ( 1 ) hero . jumpRight ( 1 ) hero . moveUp…" at bounding box center [918, 371] width 386 height 414
click at [864, 357] on div "hero . moveRight ( 1 ) hero . jumpUp ( 1 ) hero . jumpRight ( 1 ) hero . moveUp…" at bounding box center [918, 371] width 386 height 414
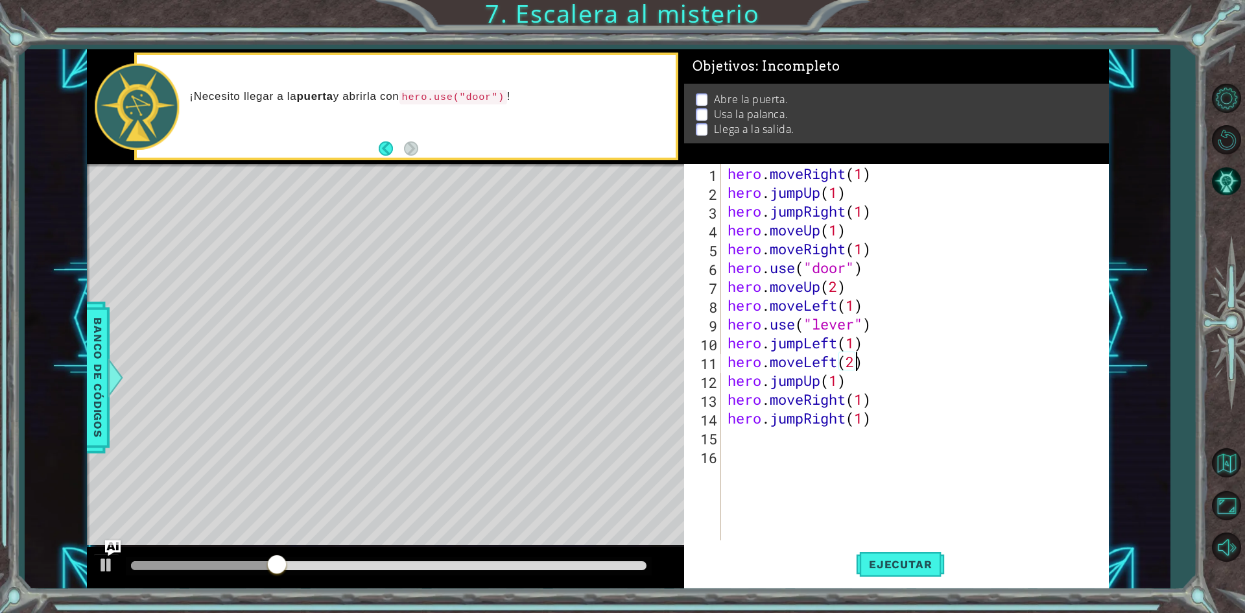
scroll to position [0, 5]
click at [888, 580] on button "Ejecutar" at bounding box center [900, 564] width 89 height 42
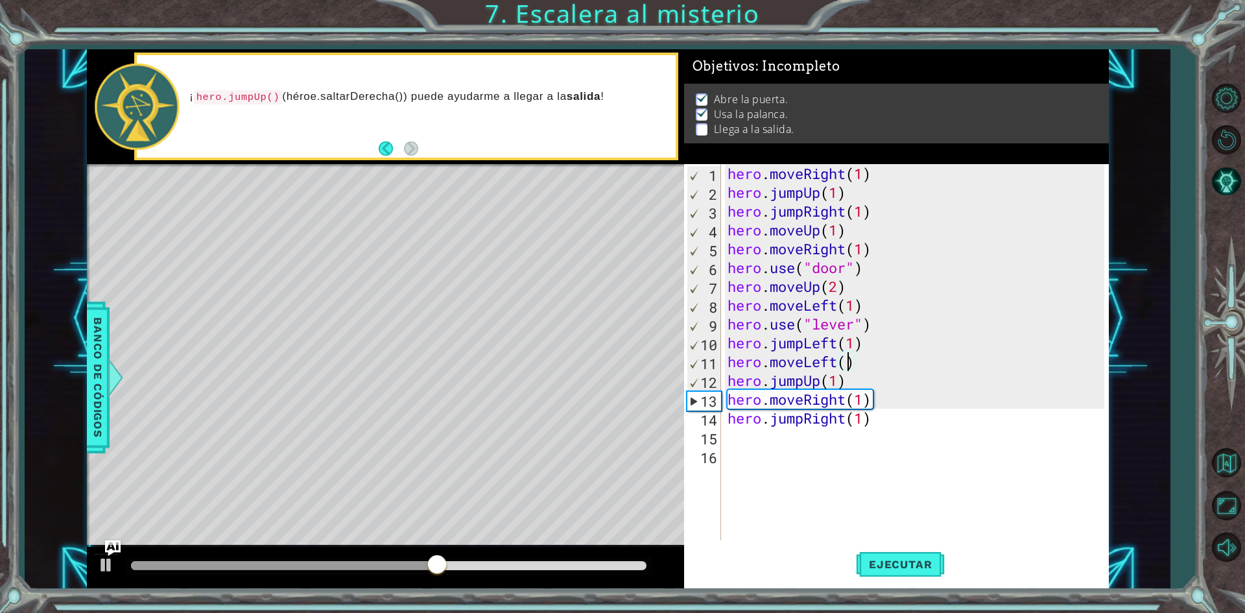
type textarea "hero.moveLeft(1)"
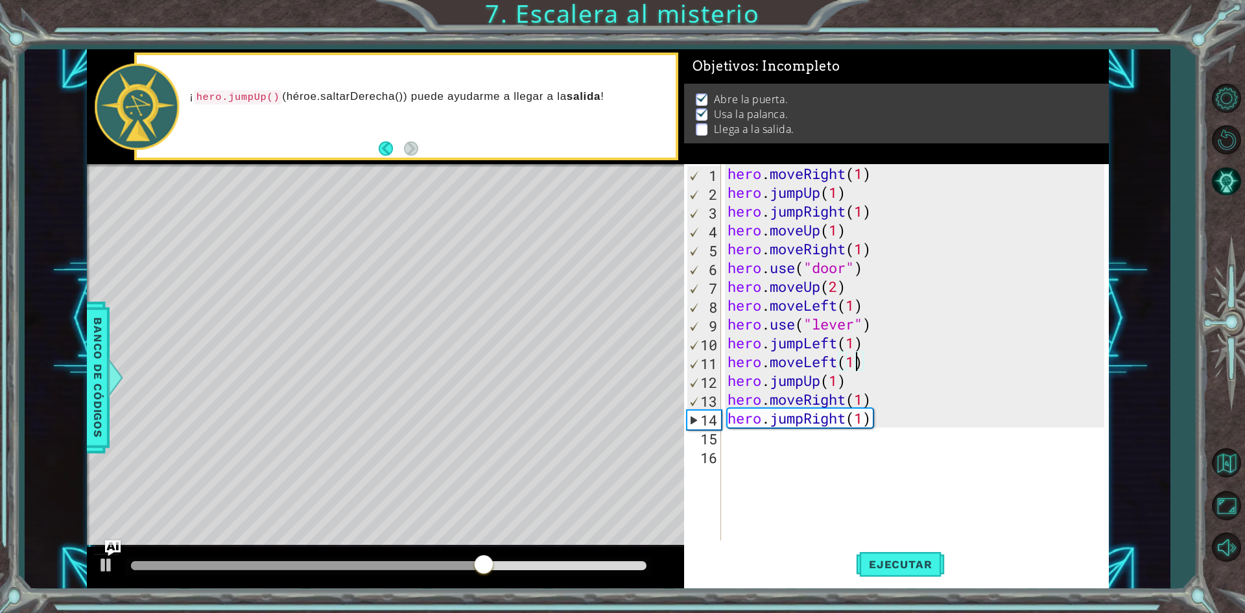
click at [890, 432] on div "hero . moveRight ( 1 ) hero . jumpUp ( 1 ) hero . jumpRight ( 1 ) hero . moveUp…" at bounding box center [918, 371] width 386 height 414
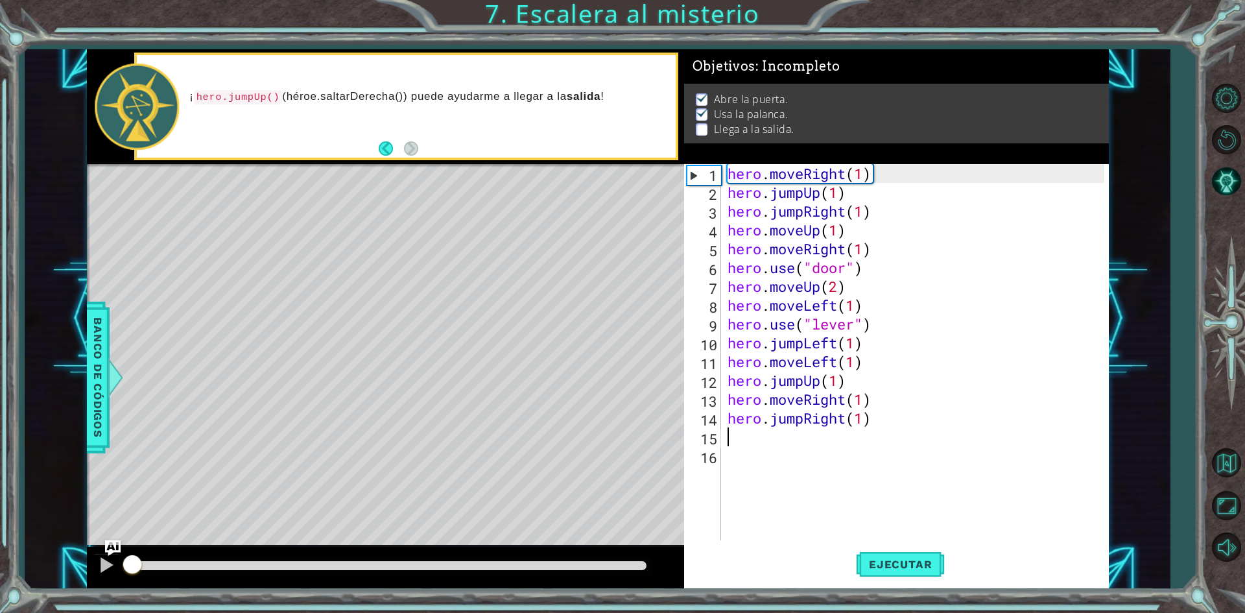
drag, startPoint x: 465, startPoint y: 550, endPoint x: 86, endPoint y: 563, distance: 378.8
click at [87, 563] on div at bounding box center [385, 567] width 597 height 41
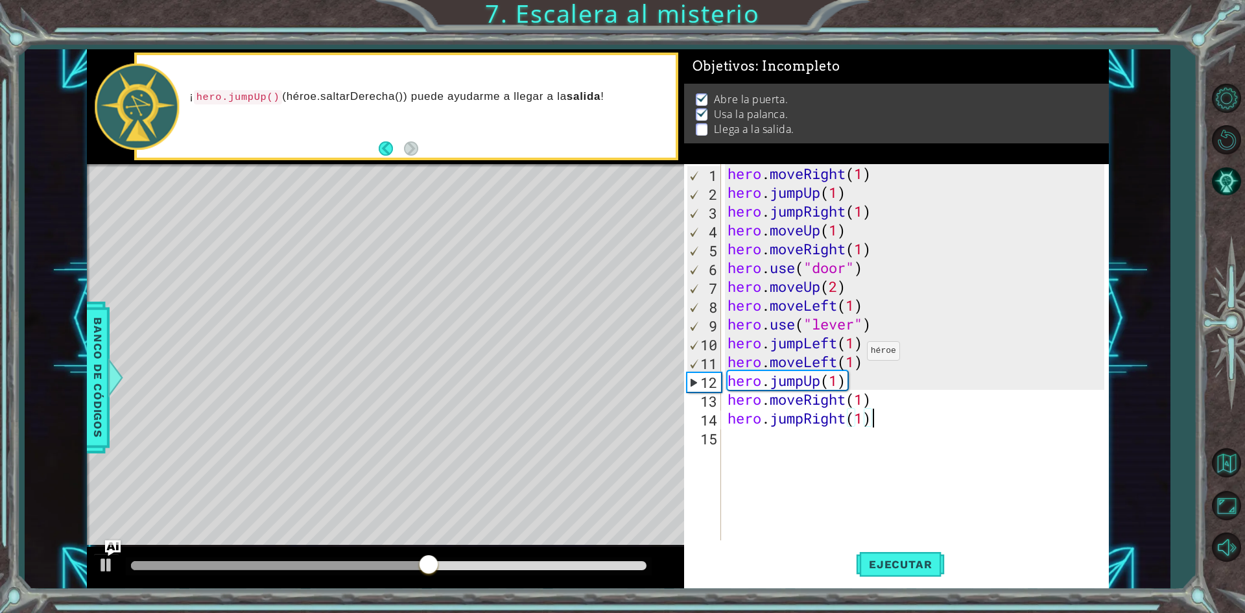
click at [856, 354] on div "hero . moveRight ( 1 ) hero . jumpUp ( 1 ) hero . jumpRight ( 1 ) hero . moveUp…" at bounding box center [918, 371] width 386 height 414
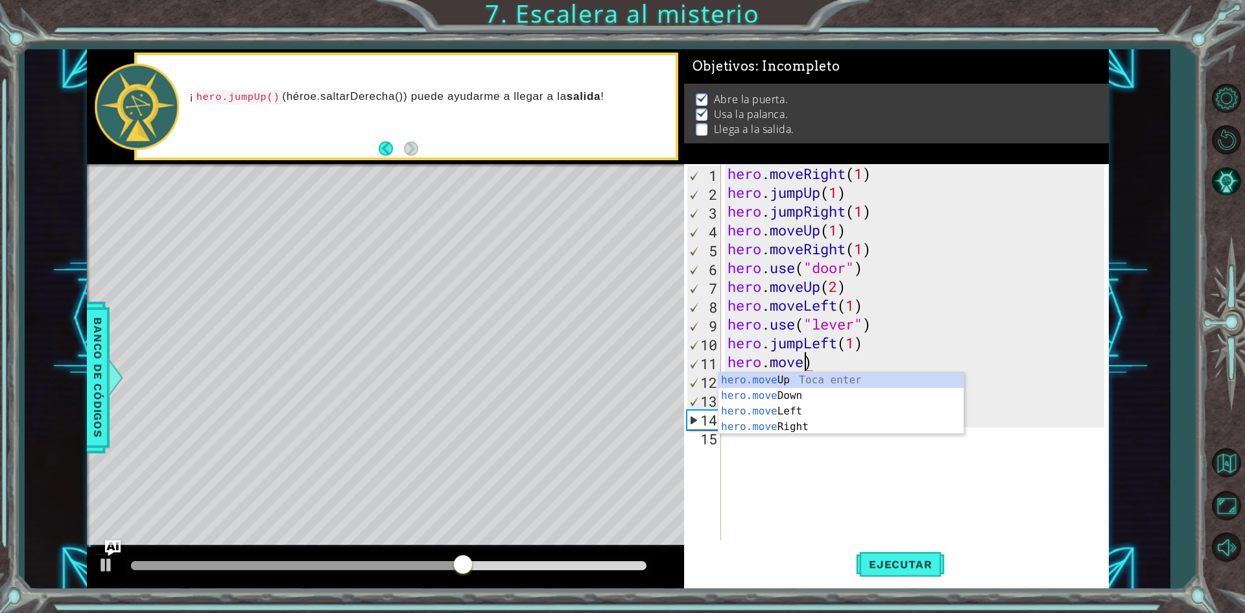
click at [811, 358] on div "hero . moveRight ( 1 ) hero . jumpUp ( 1 ) hero . jumpRight ( 1 ) hero . moveUp…" at bounding box center [918, 371] width 386 height 414
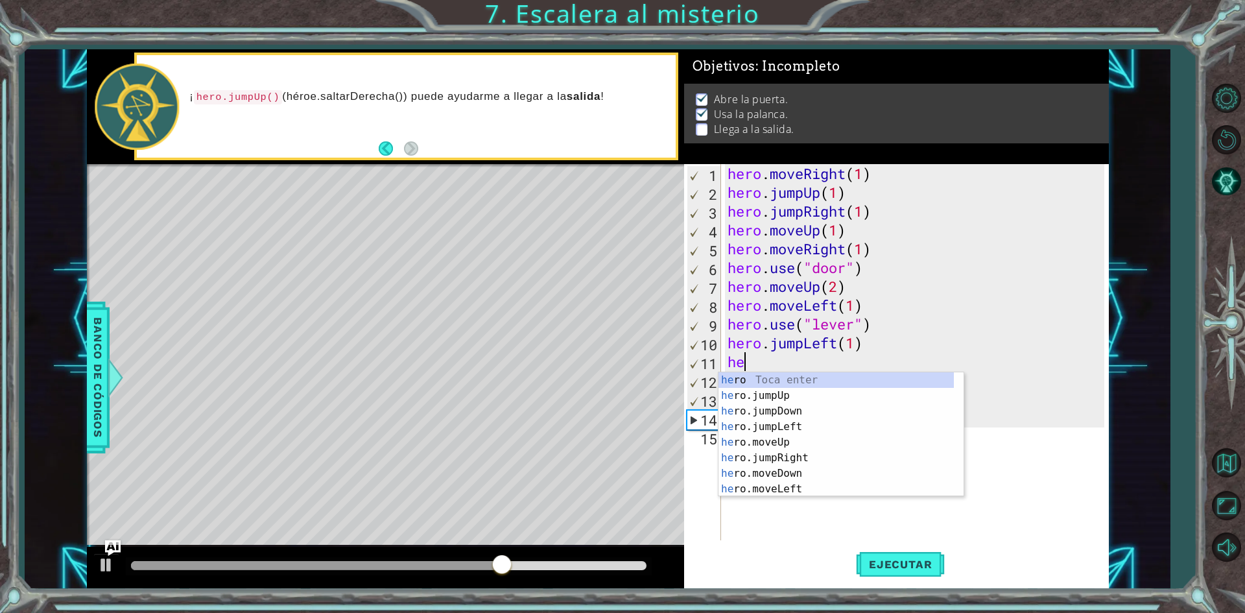
type textarea "h"
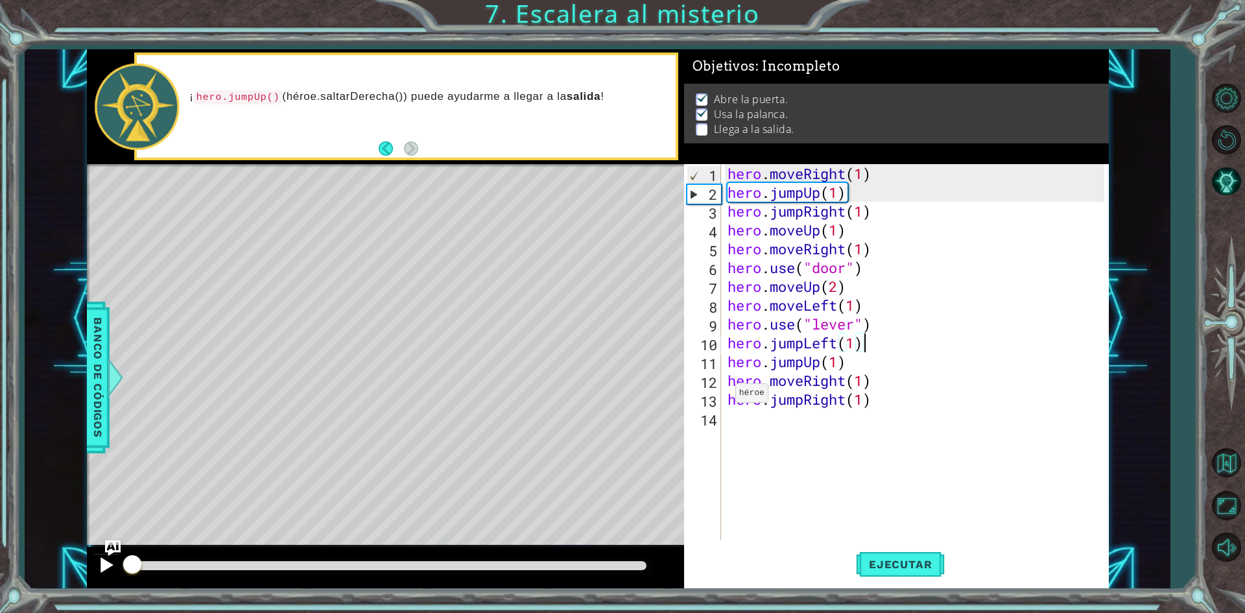
drag, startPoint x: 534, startPoint y: 567, endPoint x: 103, endPoint y: 572, distance: 431.2
click at [103, 572] on div at bounding box center [385, 567] width 597 height 41
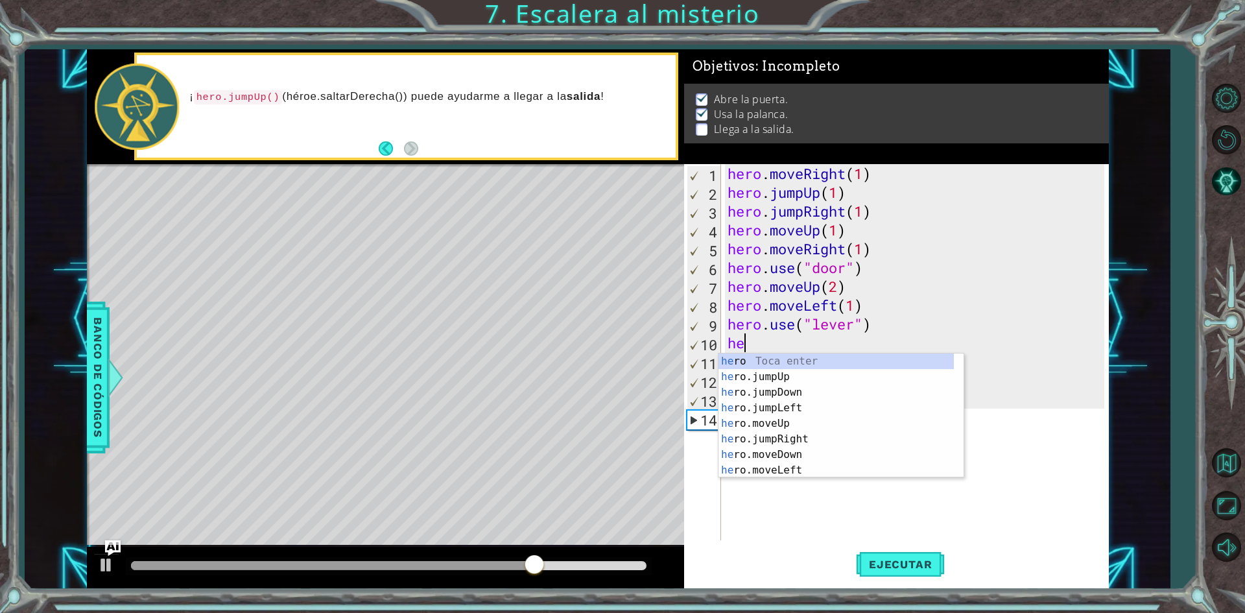
type textarea "h"
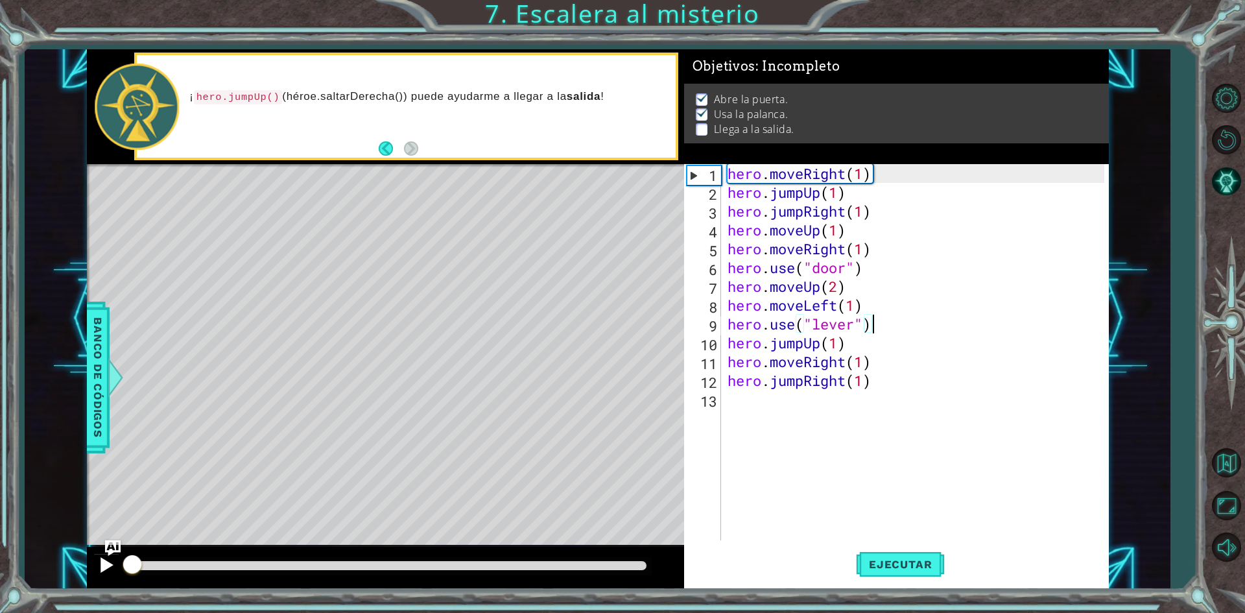
drag, startPoint x: 558, startPoint y: 561, endPoint x: 117, endPoint y: 573, distance: 441.0
click at [117, 573] on div at bounding box center [385, 567] width 597 height 41
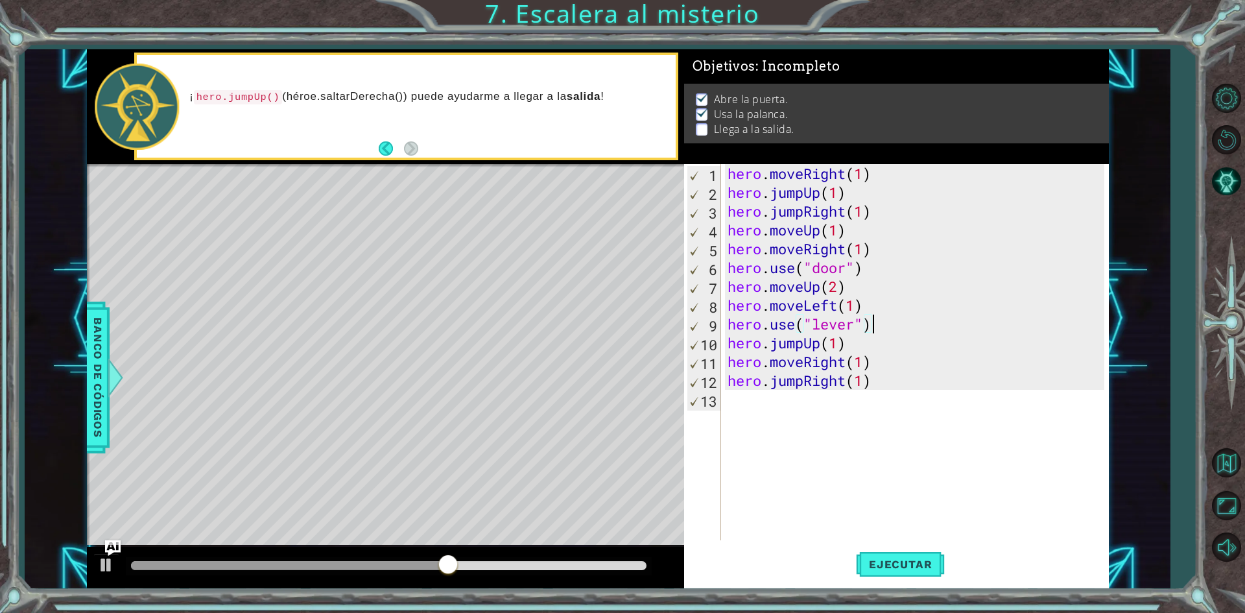
click at [875, 364] on div "hero . moveRight ( 1 ) hero . jumpUp ( 1 ) hero . jumpRight ( 1 ) hero . moveUp…" at bounding box center [918, 371] width 386 height 414
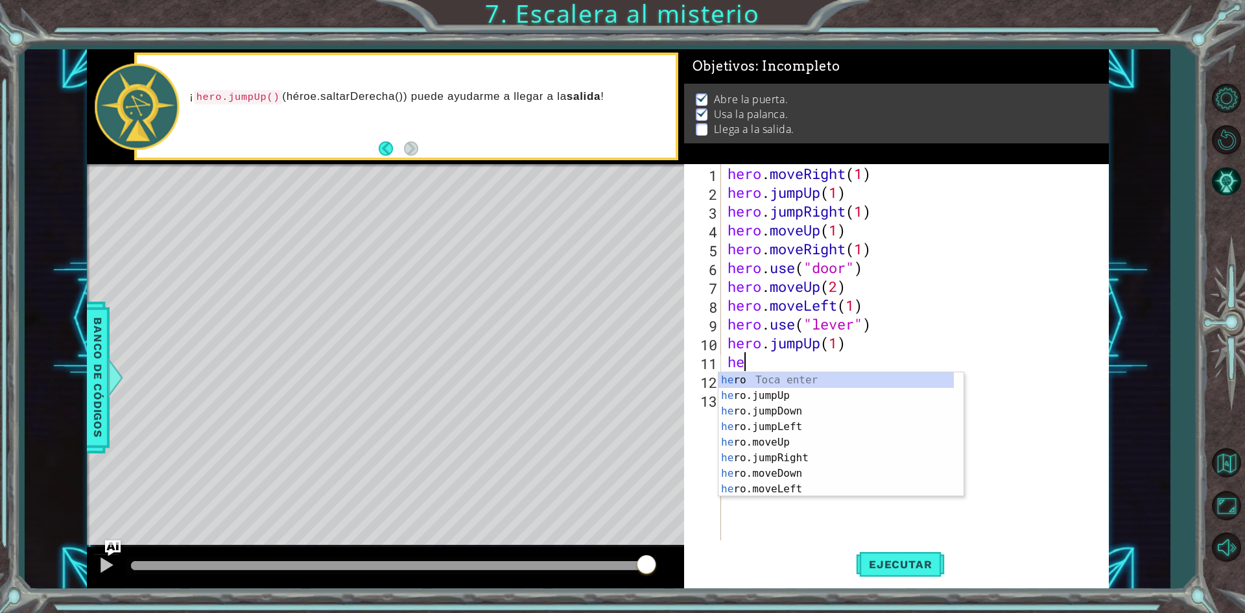
type textarea "h"
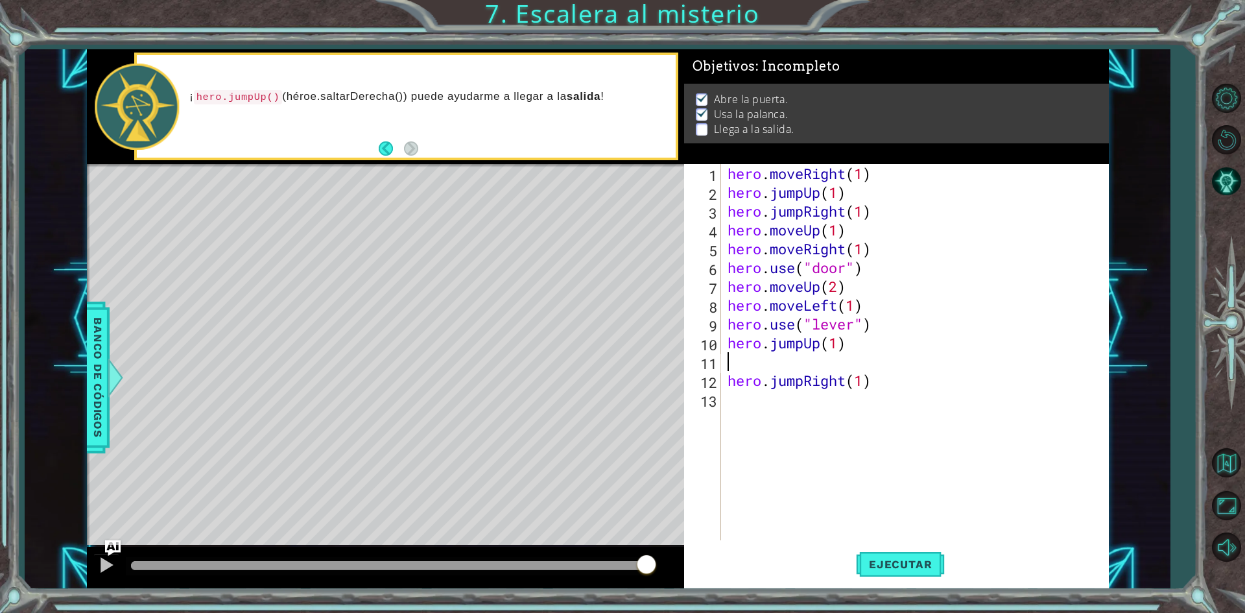
type textarea "hero.jumpUp(1)"
click at [936, 426] on div "hero . moveRight ( 1 ) hero . jumpUp ( 1 ) hero . jumpRight ( 1 ) hero . moveUp…" at bounding box center [918, 371] width 386 height 414
click at [884, 323] on div "hero . moveRight ( 1 ) hero . jumpUp ( 1 ) hero . jumpRight ( 1 ) hero . moveUp…" at bounding box center [918, 371] width 386 height 414
click at [841, 348] on div "hero . moveRight ( 1 ) hero . jumpUp ( 1 ) hero . jumpRight ( 1 ) hero . moveUp…" at bounding box center [918, 371] width 386 height 414
click at [862, 351] on div "hero . moveRight ( 1 ) hero . jumpUp ( 1 ) hero . jumpRight ( 1 ) hero . moveUp…" at bounding box center [918, 371] width 386 height 414
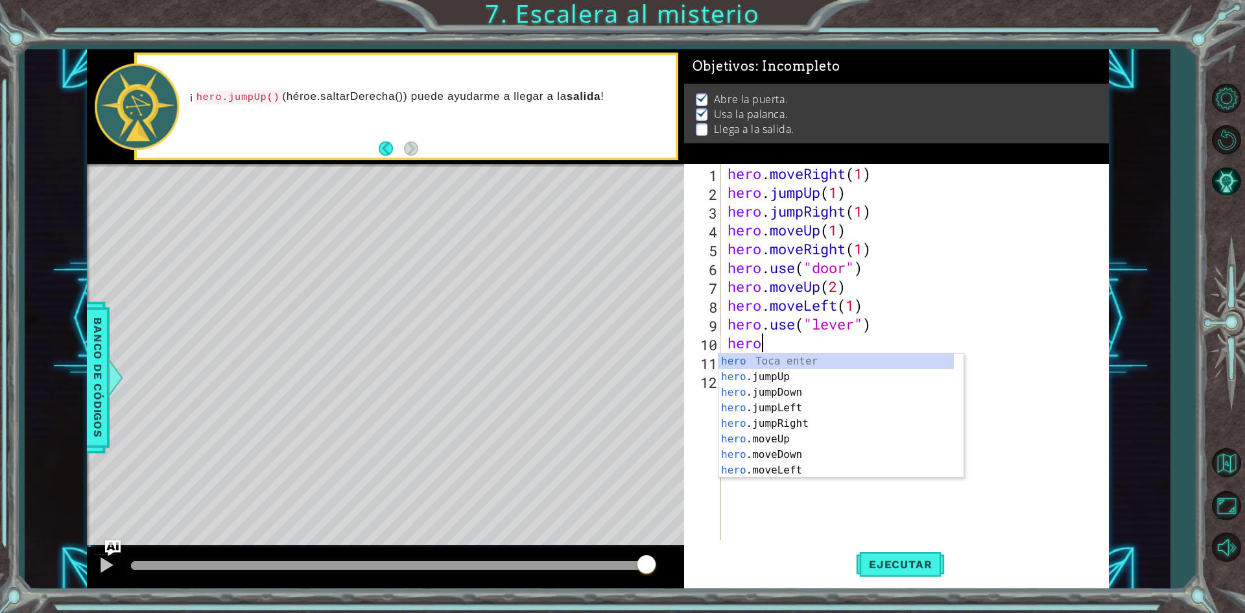
type textarea "her"
click at [830, 408] on div "her o Toca enter her o.jumpUp Toca enter her o.jumpDown Toca enter her o.jumpLe…" at bounding box center [835, 431] width 235 height 156
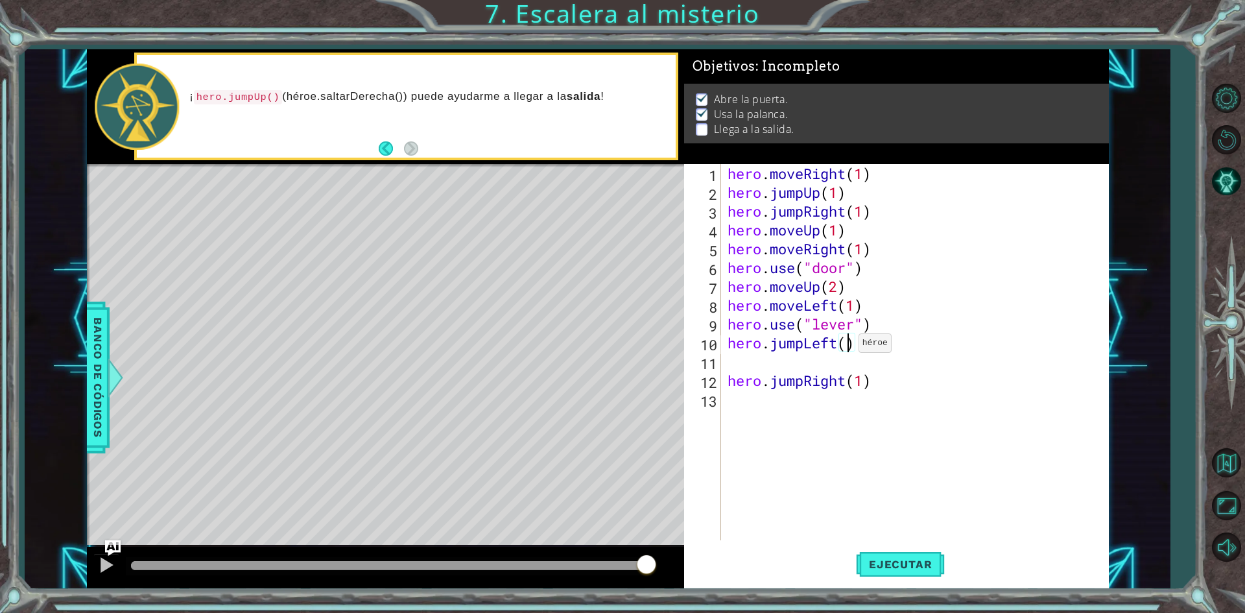
click at [847, 346] on div "hero . moveRight ( 1 ) hero . jumpUp ( 1 ) hero . jumpRight ( 1 ) hero . moveUp…" at bounding box center [918, 371] width 386 height 414
type textarea "hero.jumpLeft(2)"
click at [783, 360] on div "hero . moveRight ( 1 ) hero . jumpUp ( 1 ) hero . jumpRight ( 1 ) hero . moveUp…" at bounding box center [918, 371] width 386 height 414
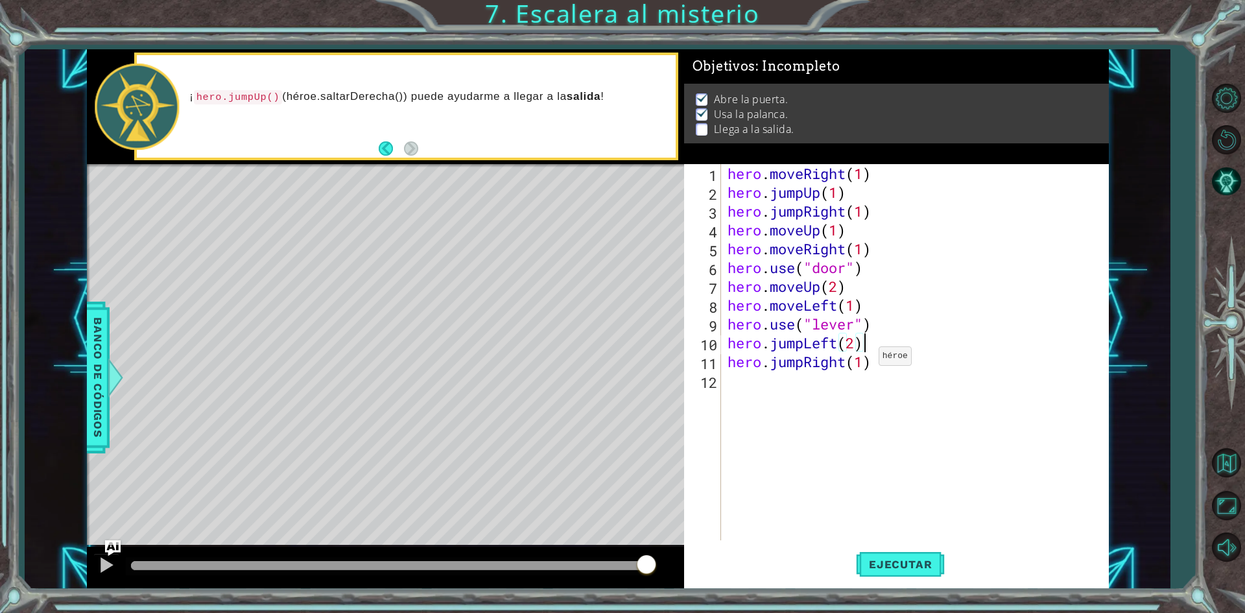
click at [868, 359] on div "hero . moveRight ( 1 ) hero . jumpUp ( 1 ) hero . jumpRight ( 1 ) hero . moveUp…" at bounding box center [918, 371] width 386 height 414
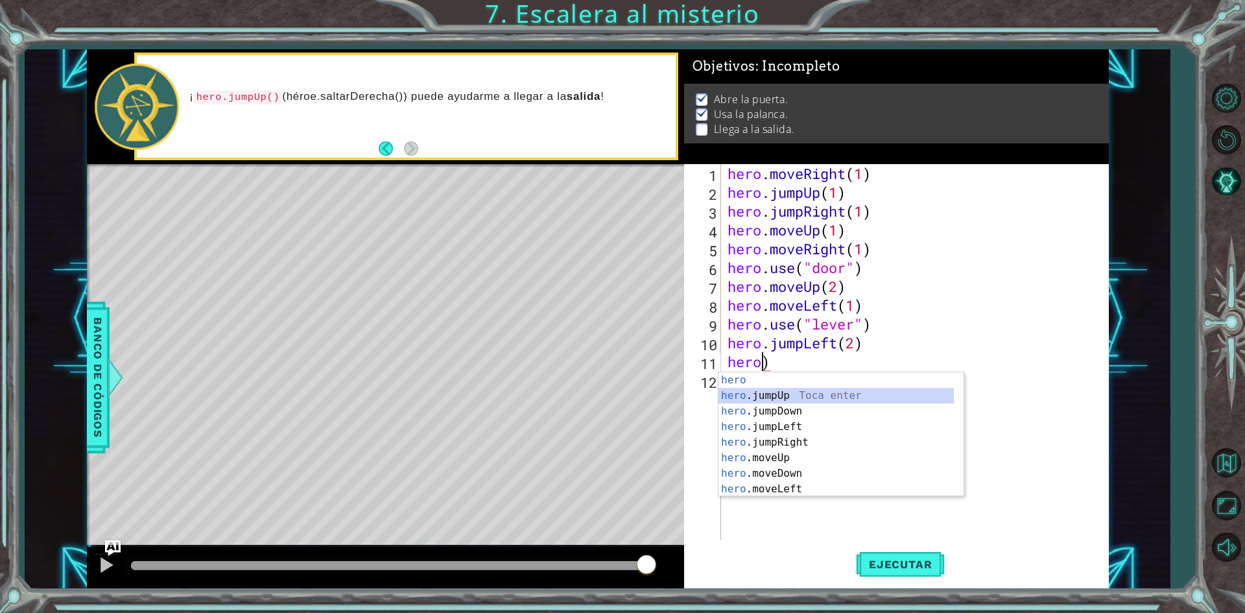
click at [827, 388] on div "hero Toca enter hero .jumpUp Toca enter hero .jumpDown Toca enter hero .jumpLef…" at bounding box center [835, 450] width 235 height 156
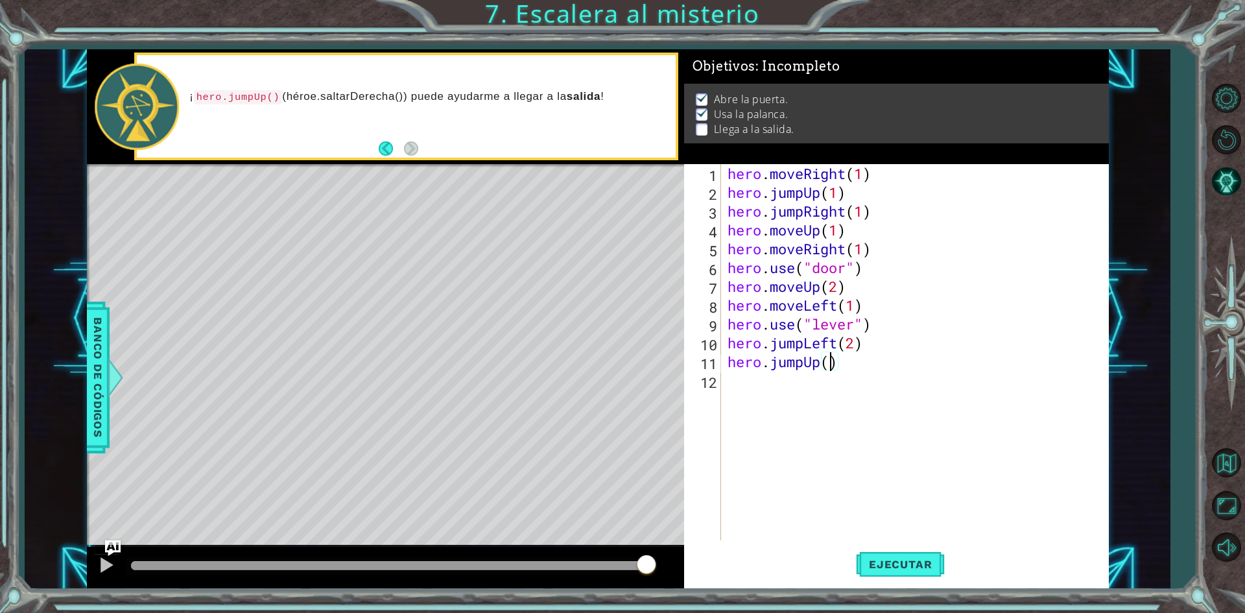
type textarea "hero.jumpUp(1)"
click at [757, 382] on div "hero . moveRight ( 1 ) hero . jumpUp ( 1 ) hero . jumpRight ( 1 ) hero . moveUp…" at bounding box center [918, 371] width 386 height 414
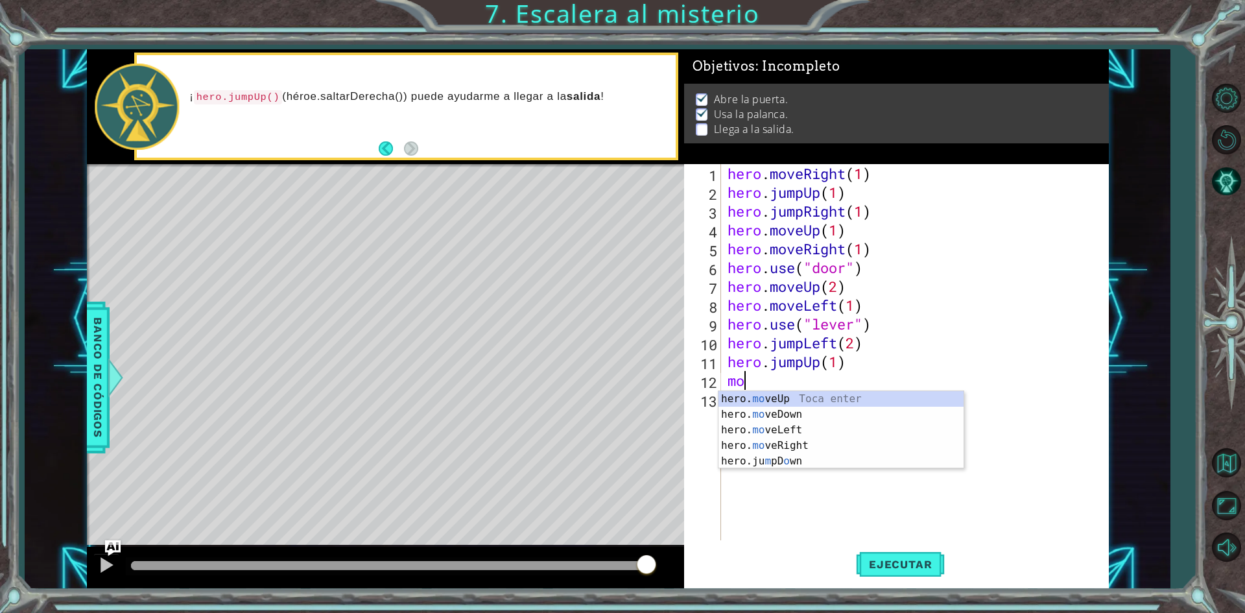
type textarea "m"
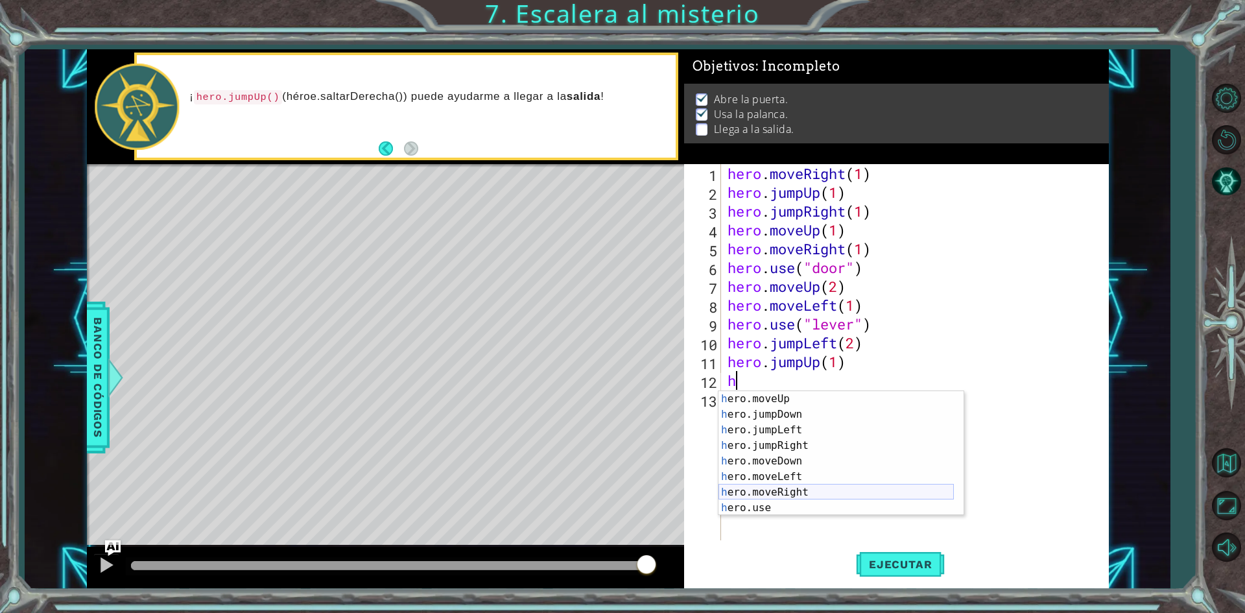
click at [814, 488] on div "h ero.moveUp Toca enter h ero.jumpDown Toca enter h ero.jumpLeft Toca enter h e…" at bounding box center [835, 469] width 235 height 156
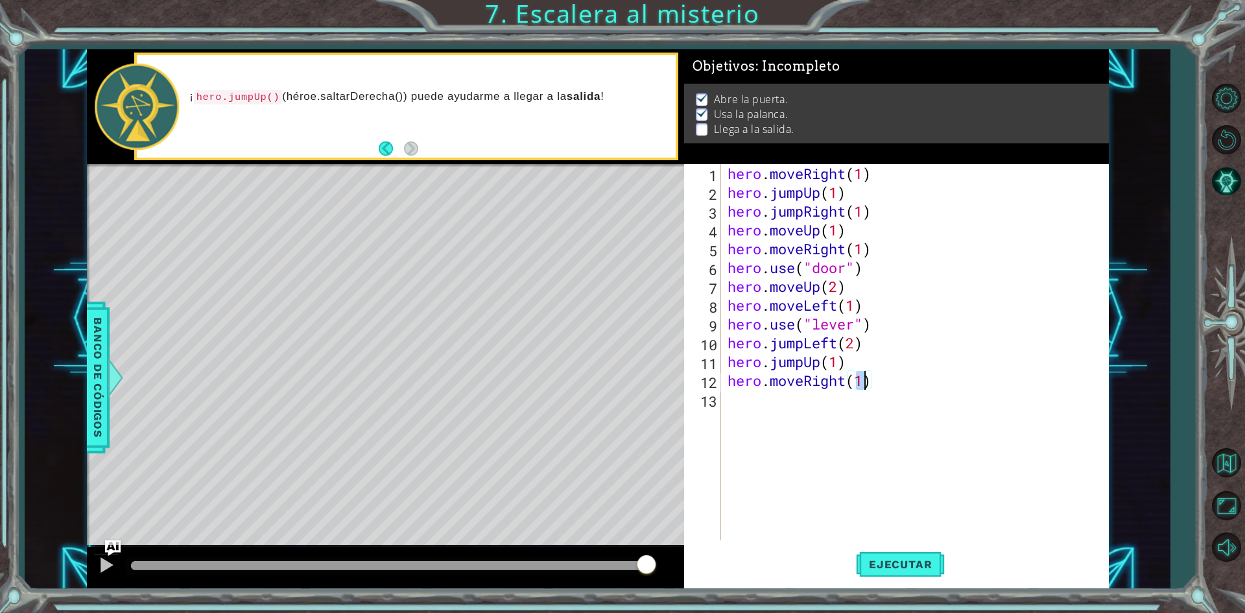
scroll to position [0, 6]
type textarea "hero.moveRight(2)"
click at [876, 555] on button "Ejecutar" at bounding box center [900, 564] width 89 height 42
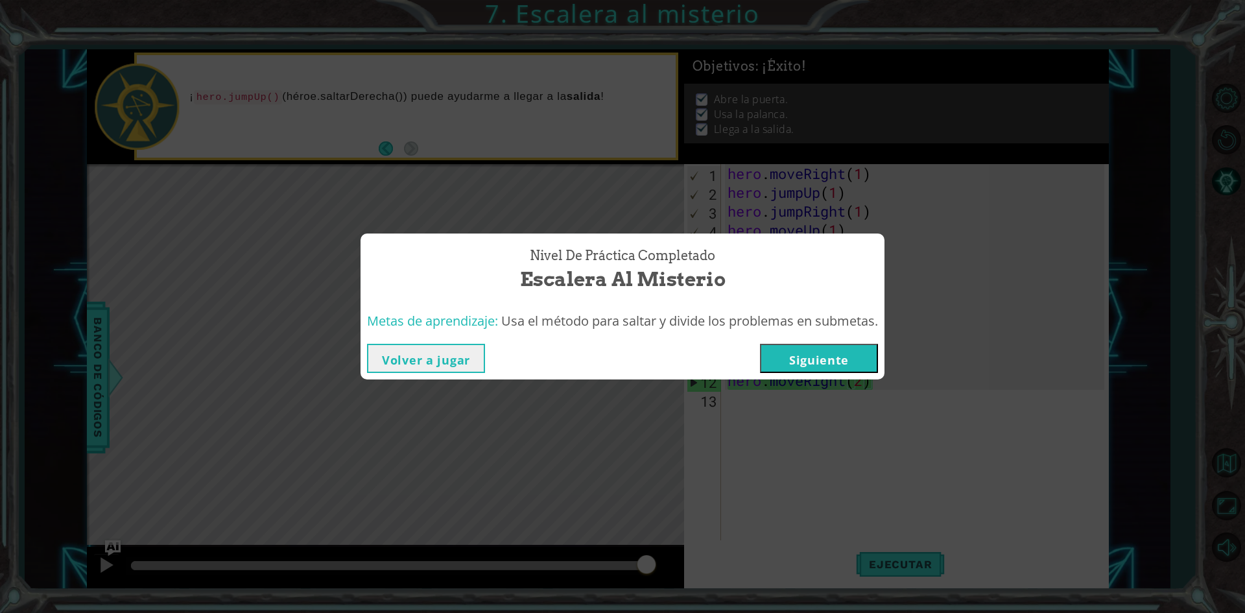
click at [821, 360] on button "Siguiente" at bounding box center [819, 358] width 118 height 29
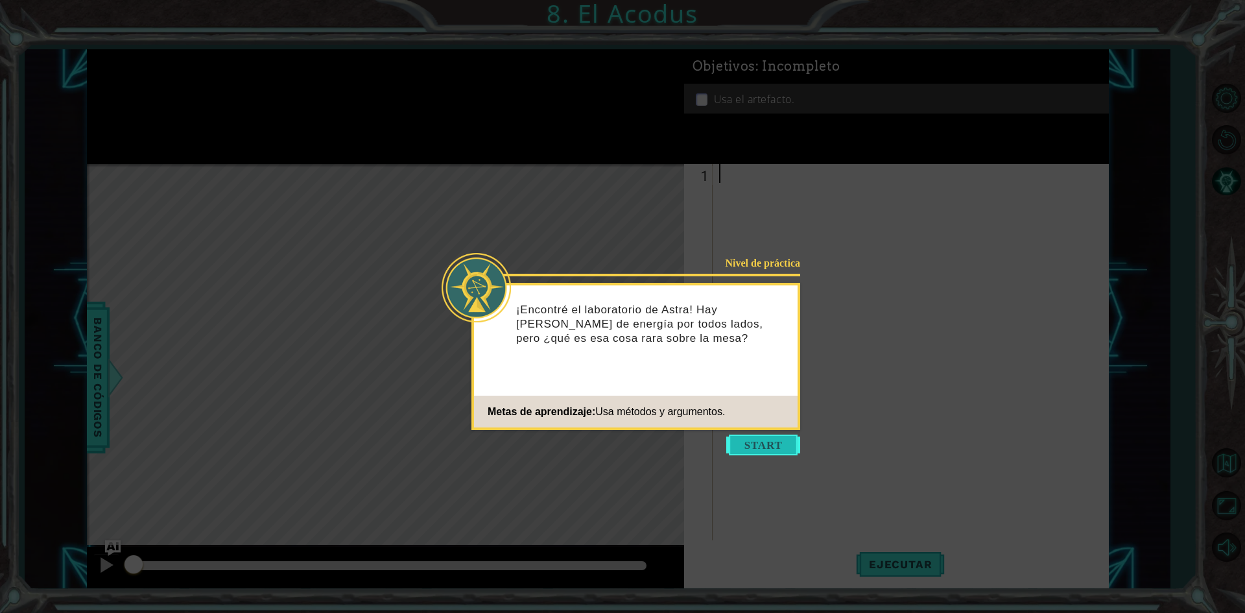
click at [761, 447] on button "Start" at bounding box center [763, 444] width 74 height 21
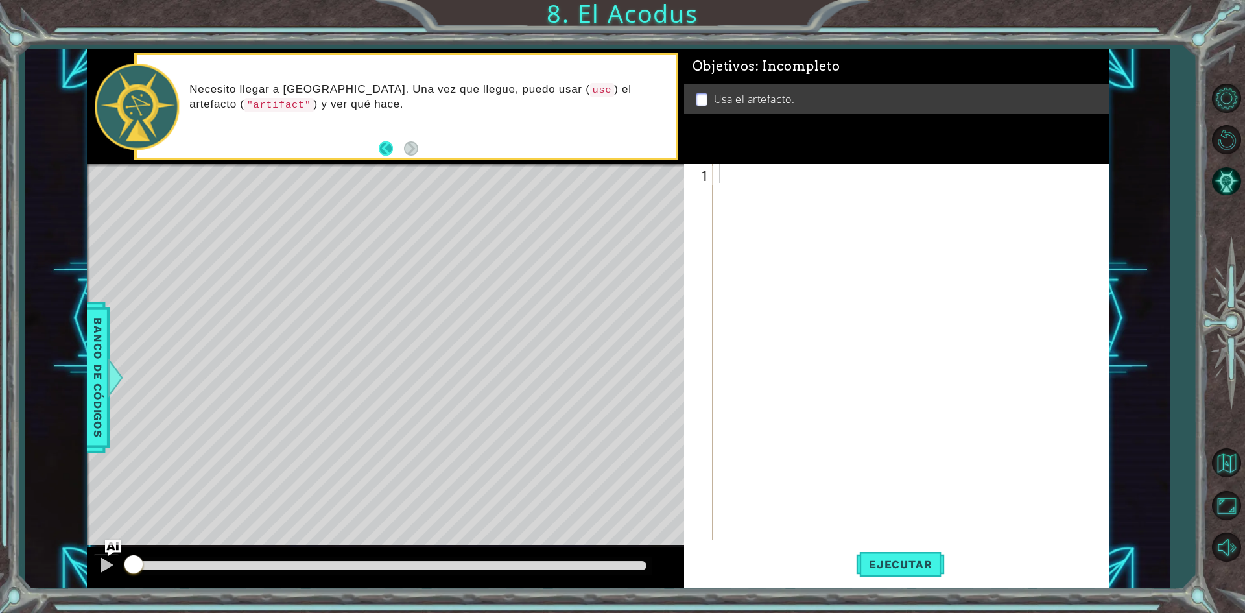
click at [386, 149] on button "Back" at bounding box center [391, 148] width 25 height 14
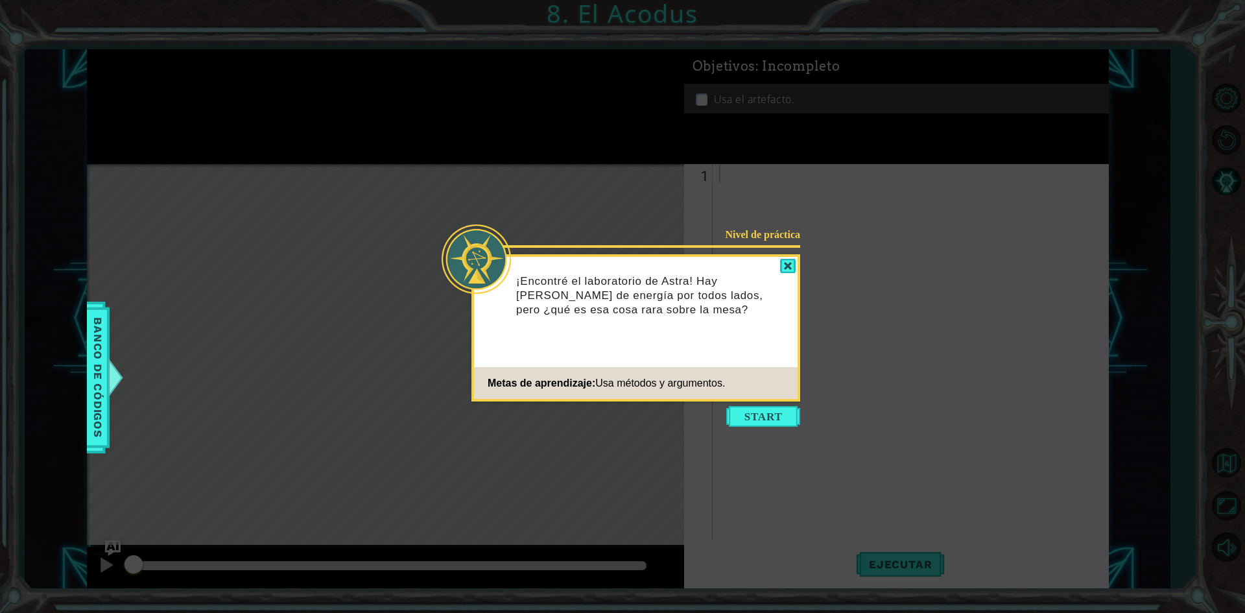
click at [792, 257] on header "Nivel de práctica" at bounding box center [636, 259] width 324 height 5
click at [784, 423] on button "Start" at bounding box center [763, 416] width 74 height 21
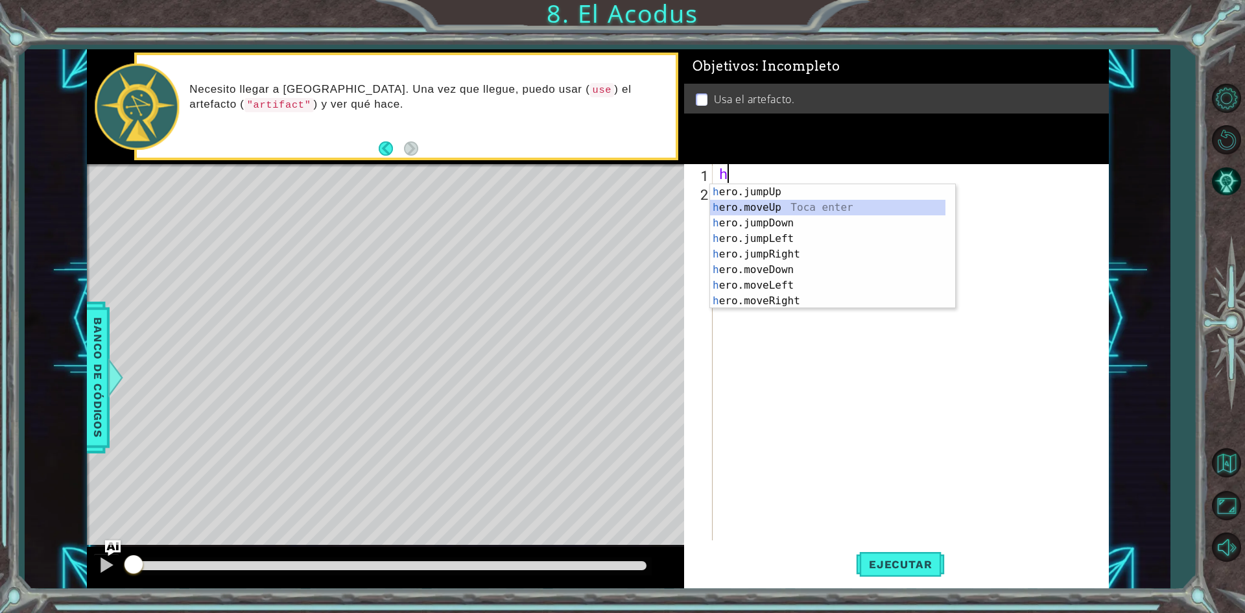
click at [809, 209] on div "h ero.jumpUp Toca enter h ero.moveUp Toca enter h ero.jumpDown Toca enter h ero…" at bounding box center [827, 262] width 235 height 156
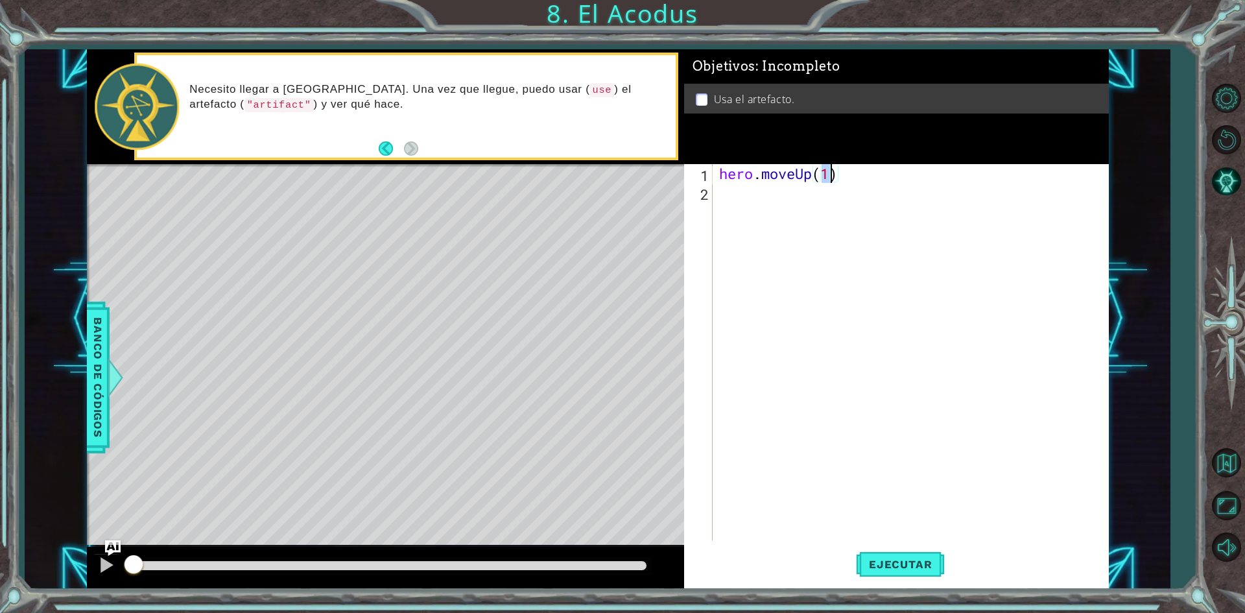
type textarea "hero.moveUp(2)"
click at [733, 194] on div "hero . moveUp ( 2 )" at bounding box center [913, 371] width 394 height 414
type textarea "h"
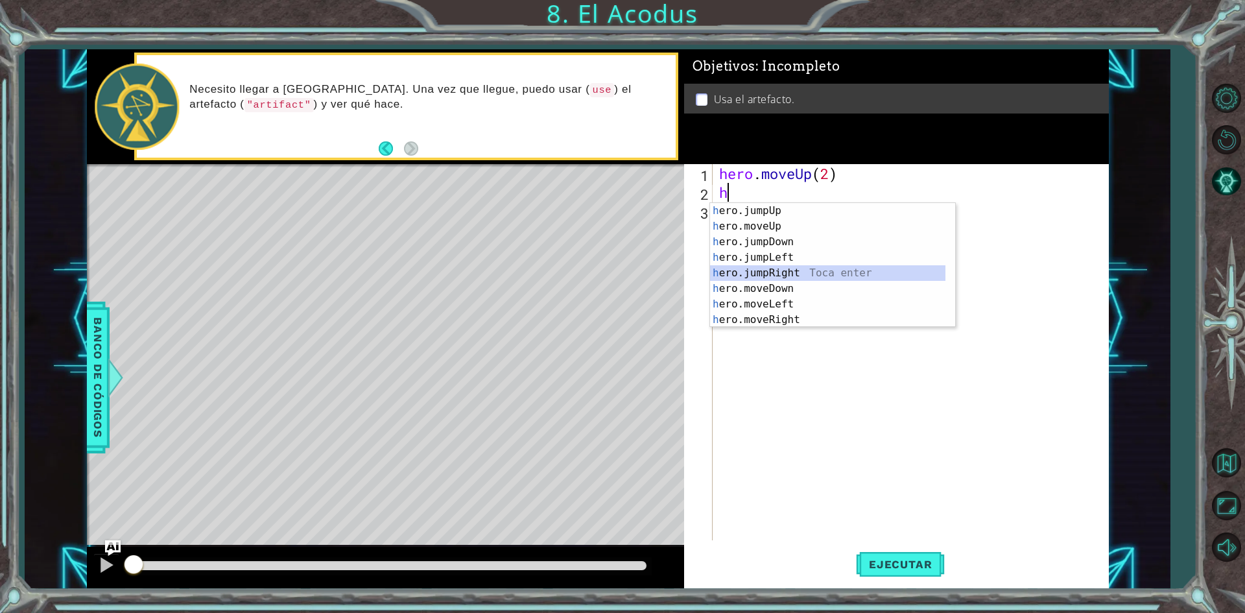
click at [823, 272] on div "h ero.jumpUp Toca enter h ero.moveUp Toca enter h ero.jumpDown Toca enter h ero…" at bounding box center [827, 281] width 235 height 156
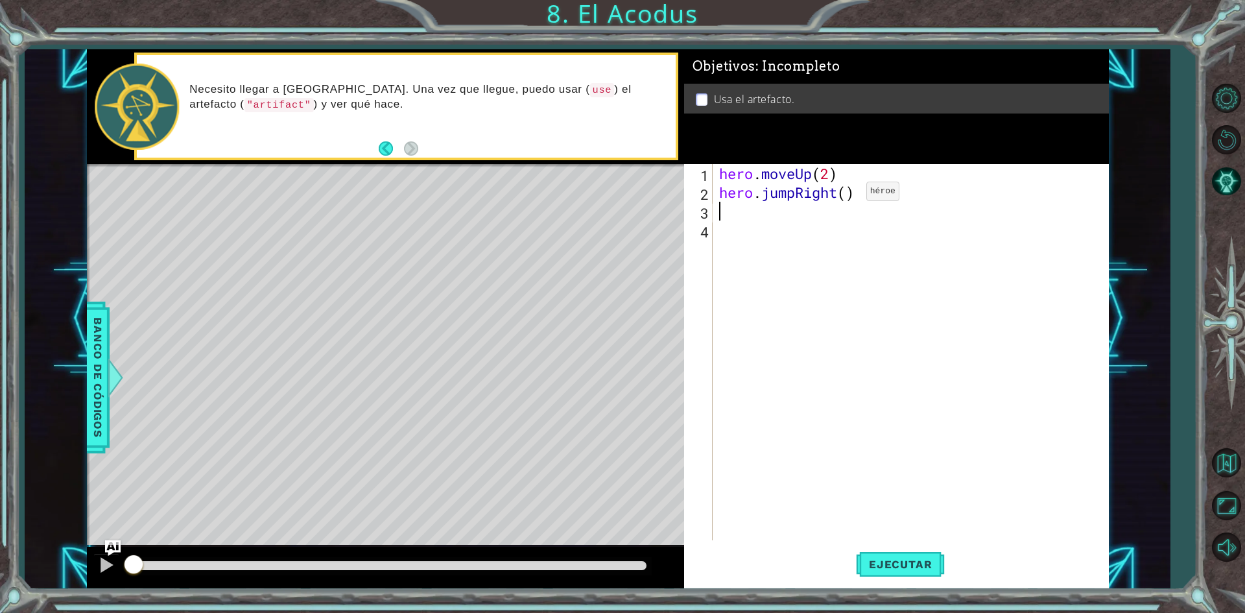
click at [847, 195] on div "hero . moveUp ( 2 ) hero . jumpRight ( )" at bounding box center [913, 371] width 394 height 414
type textarea "hero.jumpRight(1)"
click at [761, 211] on div "hero . moveUp ( 2 ) hero . jumpRight ( 1 )" at bounding box center [913, 371] width 394 height 414
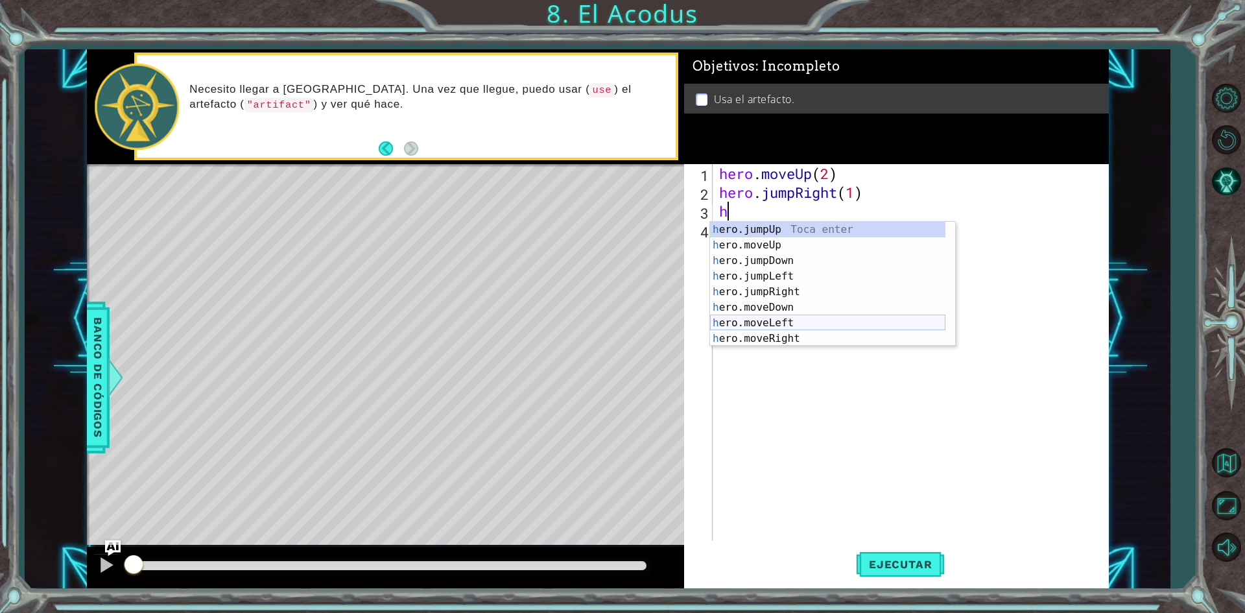
scroll to position [16, 0]
click at [809, 229] on div "h ero.moveUp Toca enter h ero.jumpDown Toca enter h ero.jumpLeft Toca enter h e…" at bounding box center [827, 300] width 235 height 156
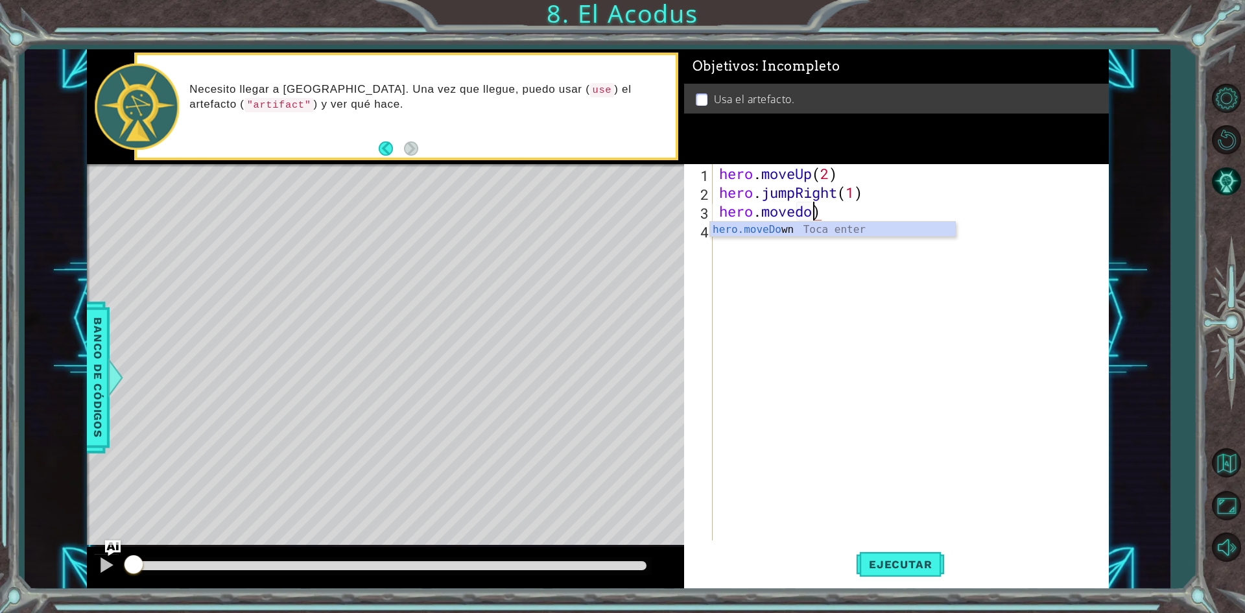
scroll to position [0, 4]
click at [761, 227] on div "hero.moveDo wn [GEOGRAPHIC_DATA] enter" at bounding box center [832, 245] width 245 height 47
click at [843, 217] on div "hero . moveUp ( 2 ) hero . jumpRight ( 1 ) hero . moveDown ( 1 )" at bounding box center [910, 352] width 388 height 376
click at [847, 216] on div "hero . moveUp ( 2 ) hero . jumpRight ( 1 ) hero . moveDown ( 1 )" at bounding box center [913, 371] width 394 height 414
type textarea "hero.moveDown(2)"
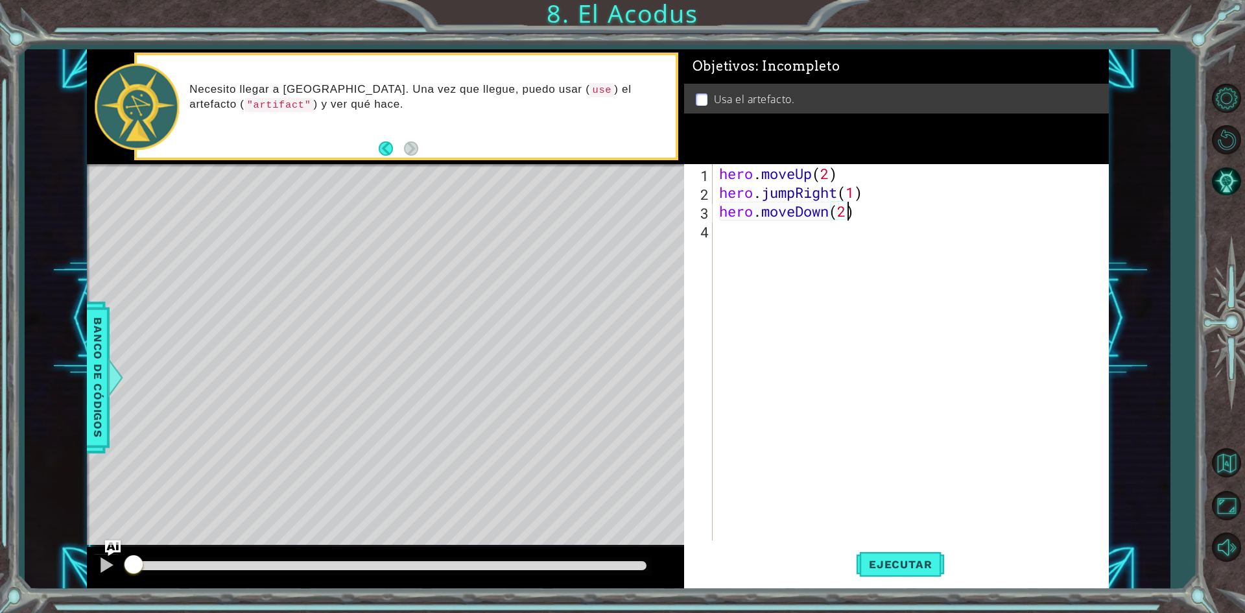
scroll to position [0, 5]
click at [762, 235] on div "hero . moveUp ( 2 ) hero . jumpRight ( 1 ) hero . moveDown ( 2 )" at bounding box center [913, 371] width 394 height 414
type textarea "h"
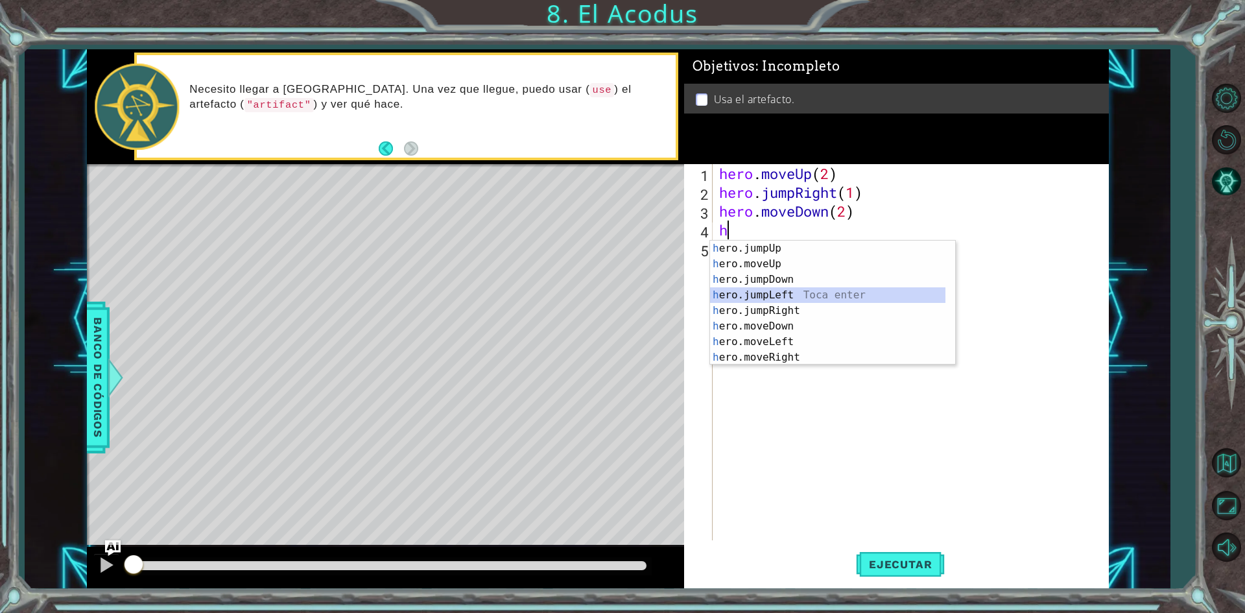
click at [805, 293] on div "h ero.jumpUp Toca enter h ero.moveUp Toca enter h ero.jumpDown Toca enter h ero…" at bounding box center [827, 319] width 235 height 156
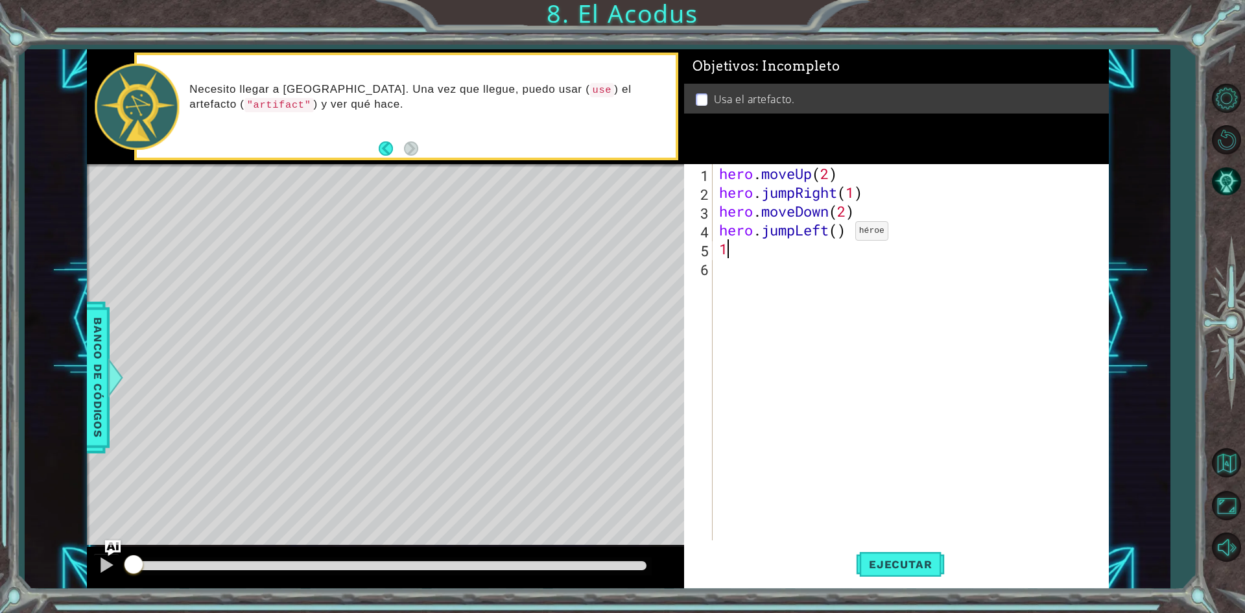
click at [836, 234] on div "hero . moveUp ( 2 ) hero . jumpRight ( 1 ) hero . moveDown ( 2 ) hero . jumpLef…" at bounding box center [913, 371] width 394 height 414
click at [755, 241] on div "hero . moveUp ( 2 ) hero . jumpRight ( 1 ) hero . moveDown ( 2 ) hero . jumpLef…" at bounding box center [913, 371] width 394 height 414
type textarea "1"
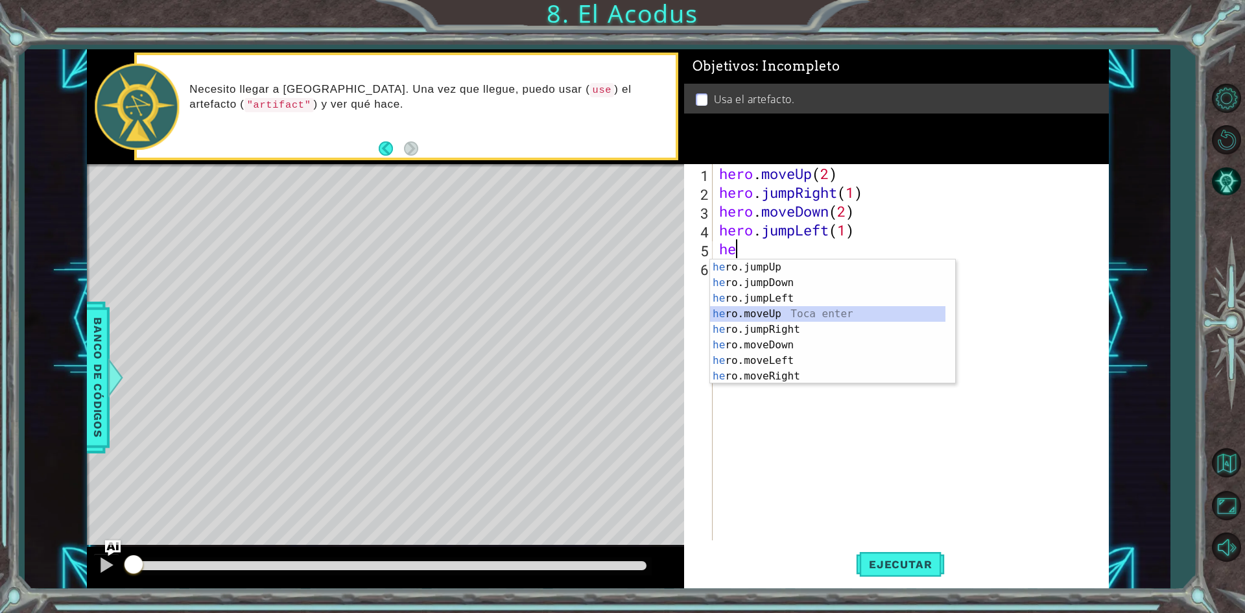
click at [856, 316] on div "he ro.jumpUp Toca enter he ro.jumpDown Toca enter he ro.jumpLeft Toca enter he …" at bounding box center [827, 337] width 235 height 156
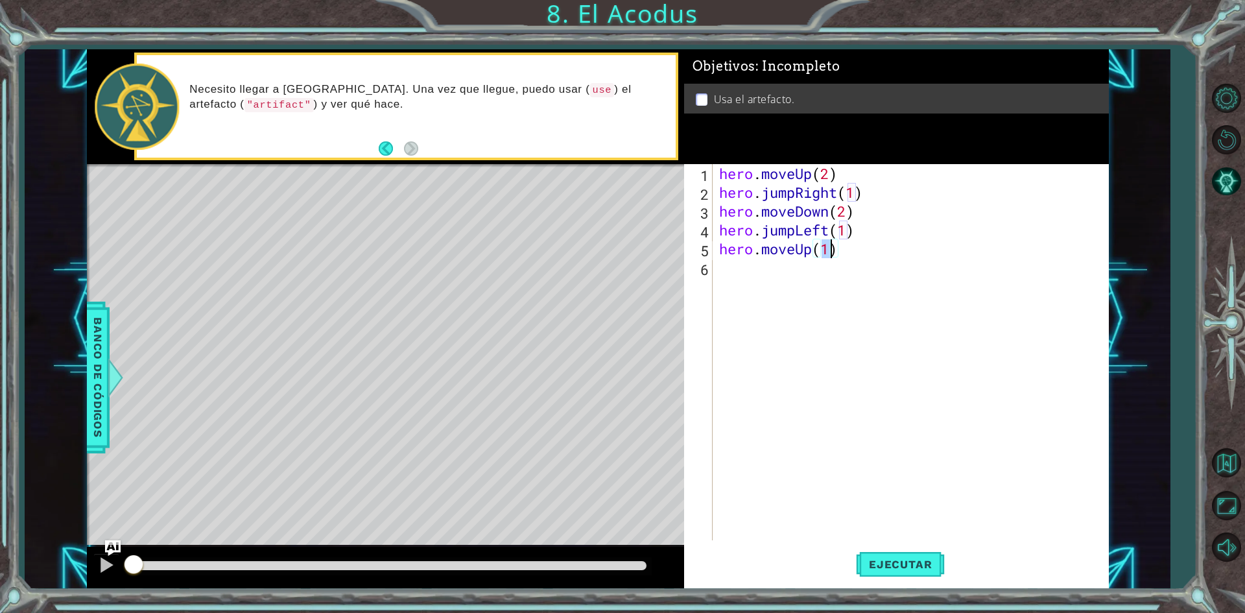
type textarea "hero.moveUp(2)"
click at [778, 268] on div "hero . moveUp ( 2 ) hero . jumpRight ( 1 ) hero . moveDown ( 2 ) hero . jumpLef…" at bounding box center [913, 371] width 394 height 414
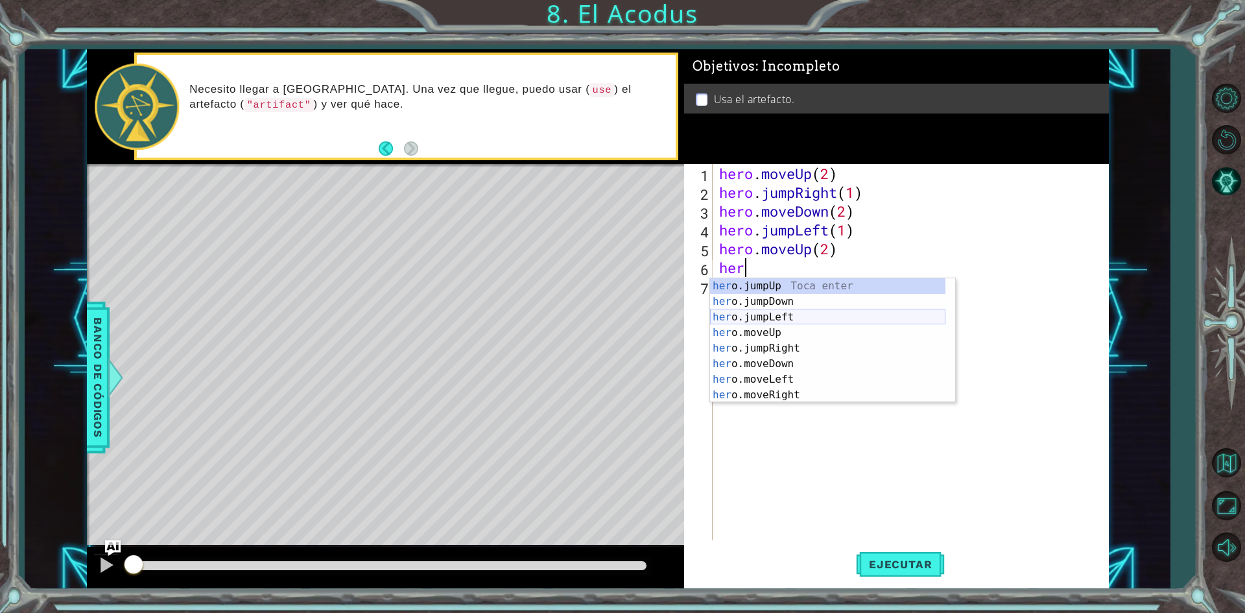
scroll to position [16, 0]
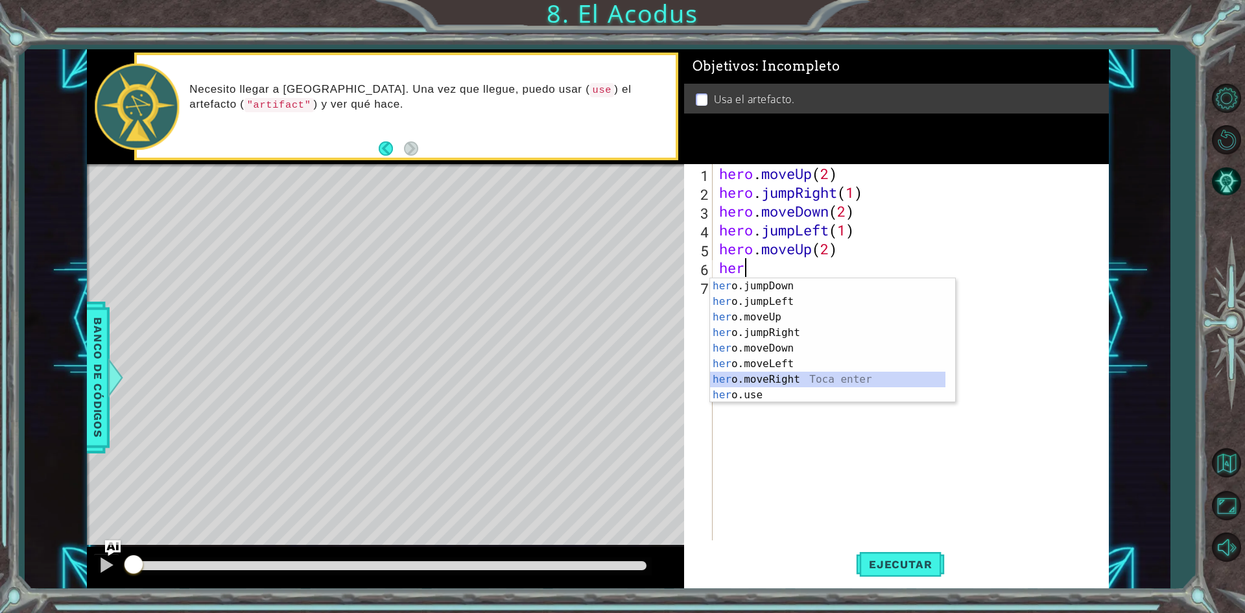
click at [820, 381] on div "her o.jumpDown Toca enter her o.jumpLeft Toca enter her o.moveUp Toca enter her…" at bounding box center [827, 356] width 235 height 156
type textarea "hero.moveRight(1)"
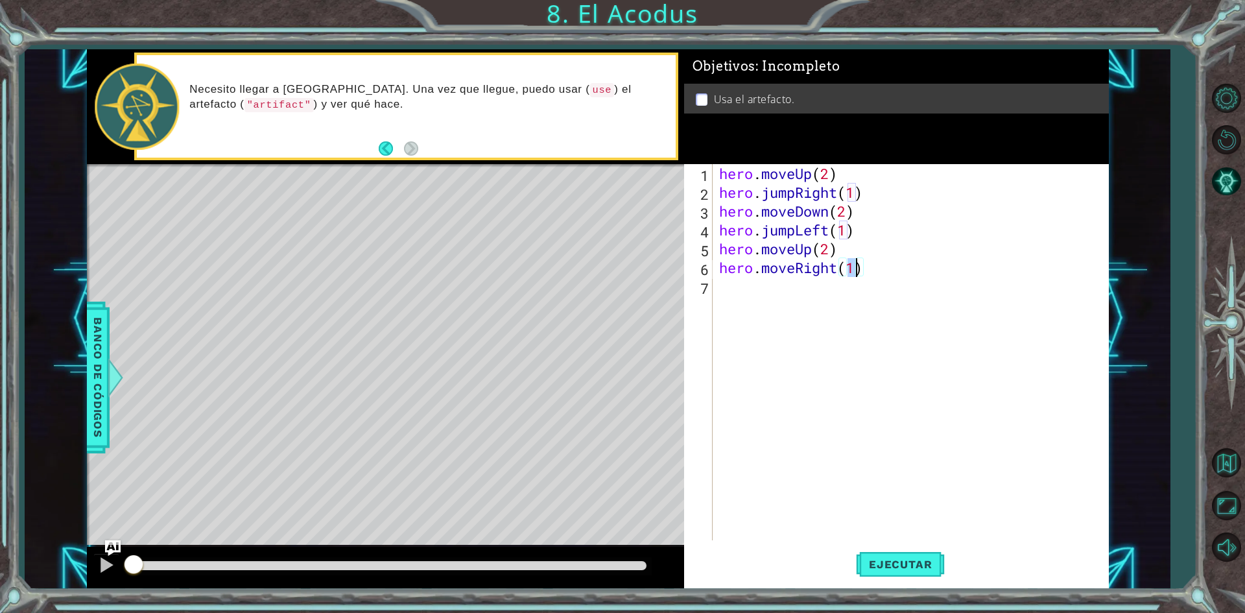
scroll to position [0, 6]
click at [861, 313] on div "hero . moveUp ( 2 ) hero . jumpRight ( 1 ) hero . moveDown ( 2 ) hero . jumpLef…" at bounding box center [913, 371] width 394 height 414
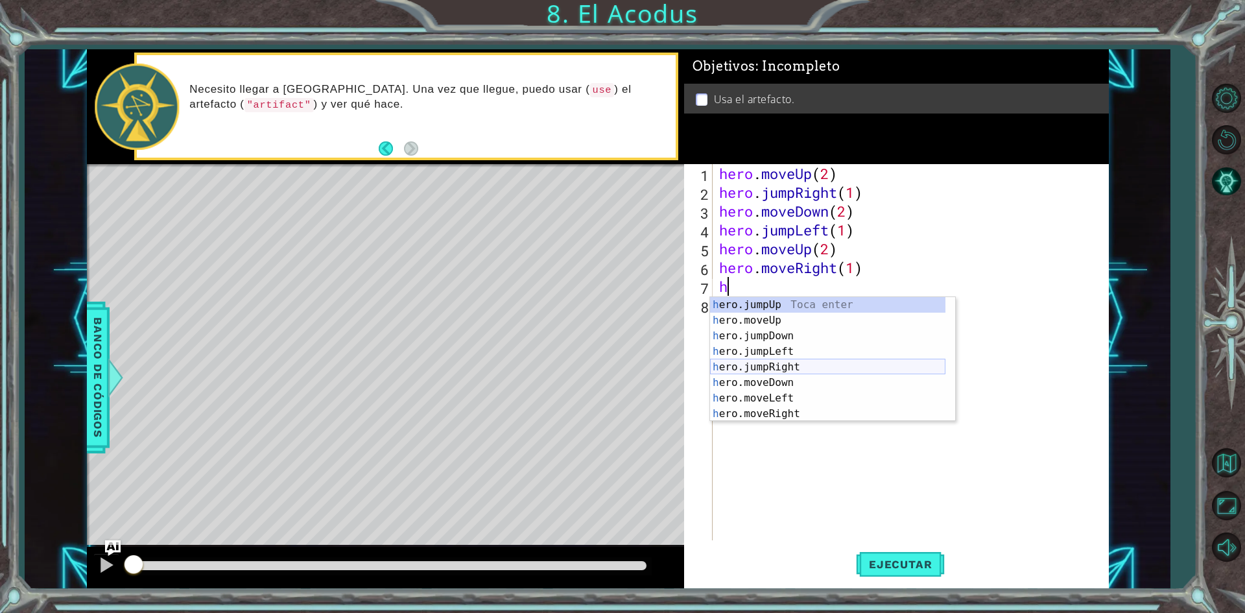
scroll to position [16, 0]
click at [788, 412] on div "h ero.moveUp Toca enter h ero.jumpDown Toca enter h ero.jumpLeft Toca enter h e…" at bounding box center [827, 375] width 235 height 156
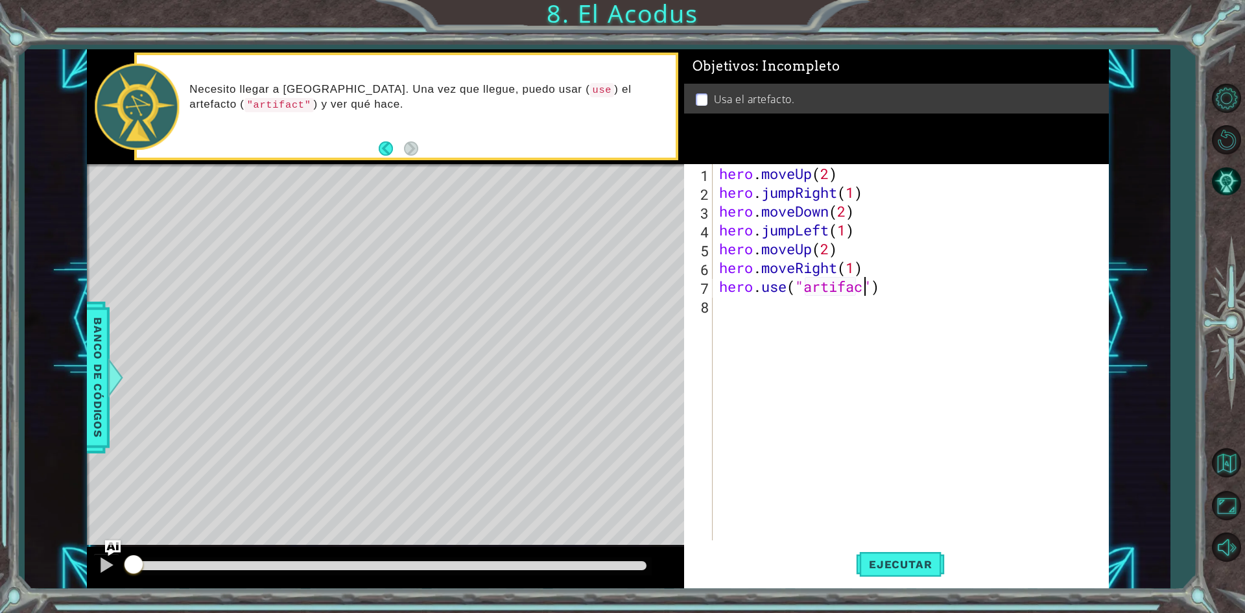
scroll to position [0, 6]
click at [904, 567] on span "Ejecutar" at bounding box center [900, 564] width 89 height 13
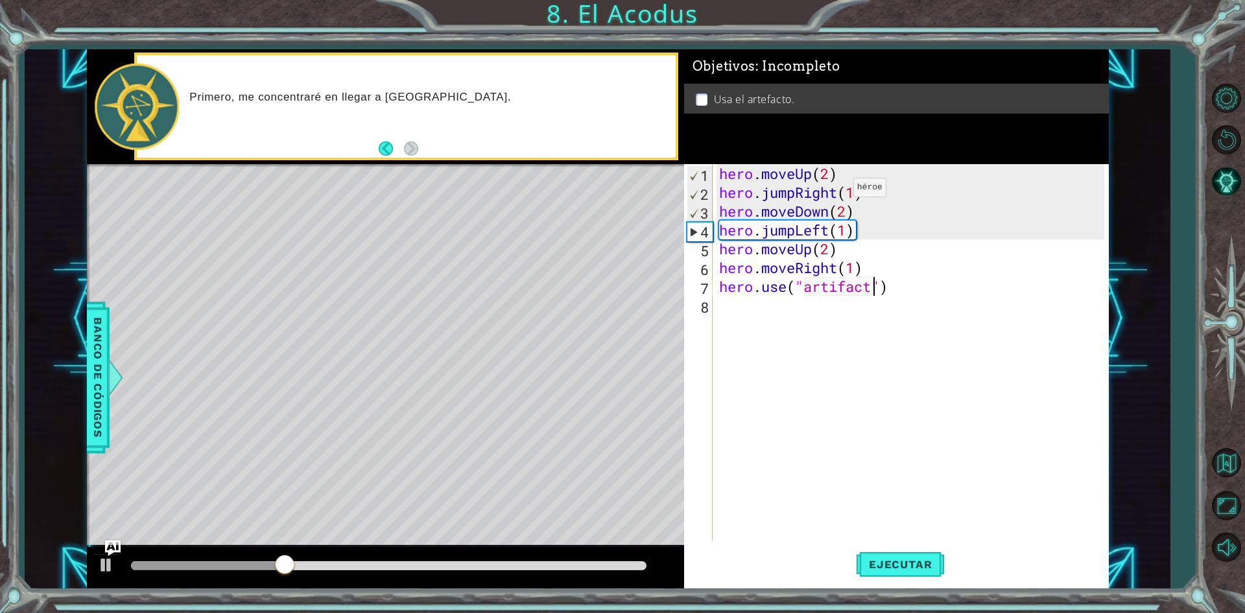
click at [833, 191] on div "hero . moveUp ( 2 ) hero . jumpRight ( 1 ) hero . moveDown ( 2 ) hero . jumpLef…" at bounding box center [913, 371] width 394 height 414
click at [840, 194] on div "hero . moveUp ( 2 ) hero . jumpRight ( 1 ) hero . moveDown ( 2 ) hero . jumpLef…" at bounding box center [913, 371] width 394 height 414
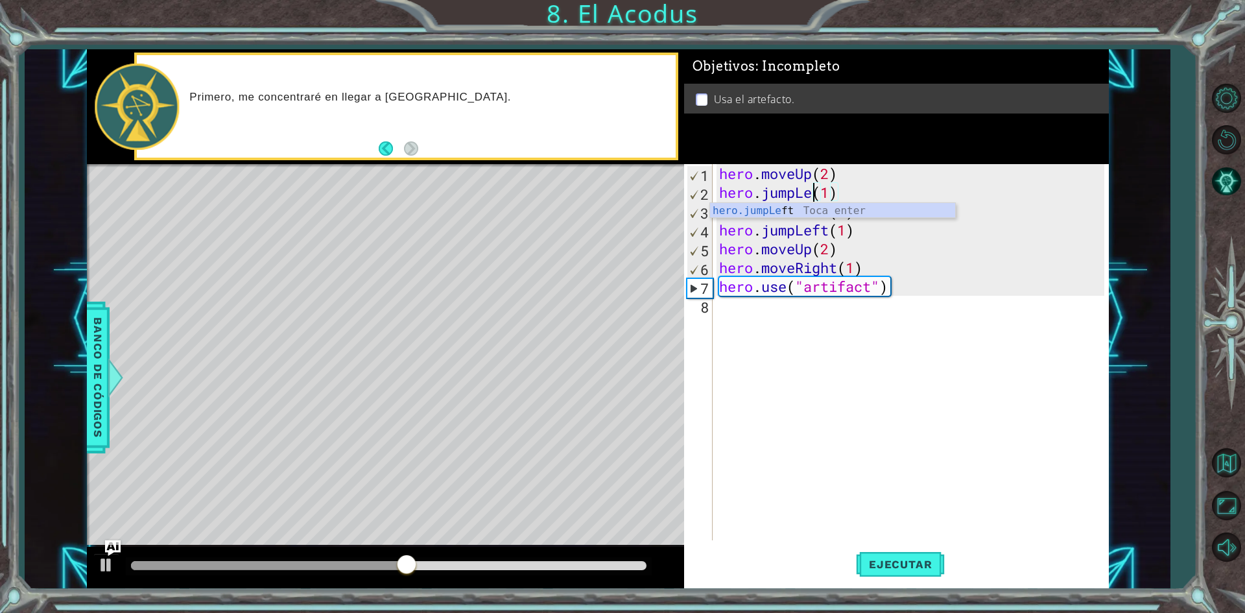
scroll to position [0, 5]
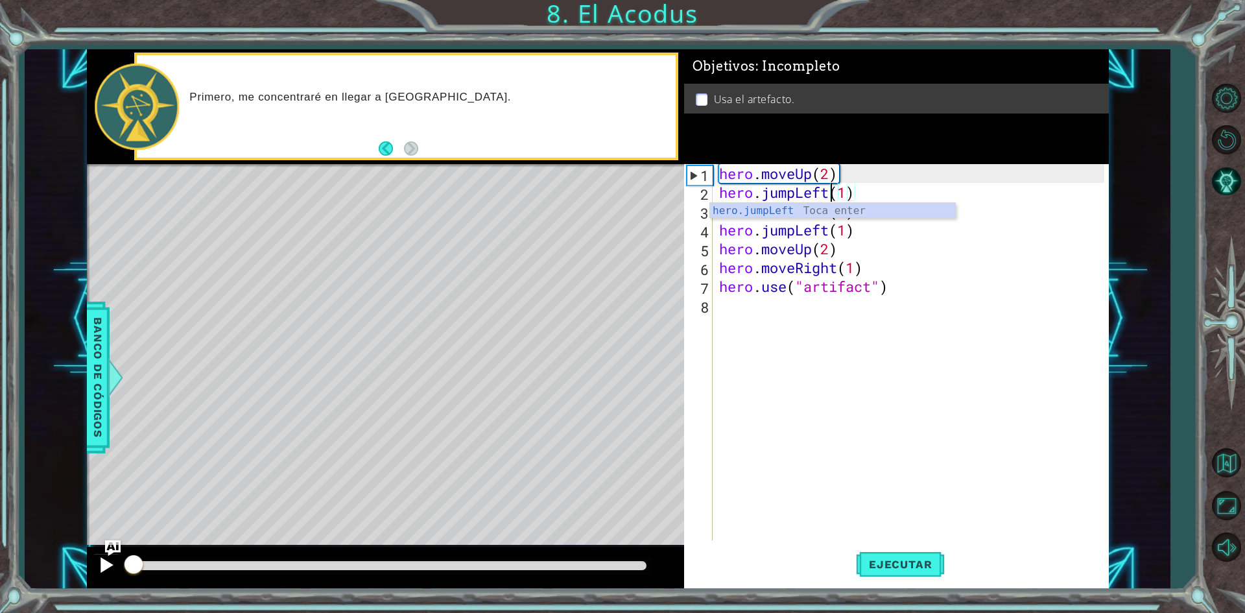
drag, startPoint x: 469, startPoint y: 563, endPoint x: 113, endPoint y: 562, distance: 355.3
click at [115, 563] on div at bounding box center [385, 567] width 597 height 41
type textarea "hero.jumpLeft(1)"
click at [104, 560] on div at bounding box center [106, 564] width 17 height 17
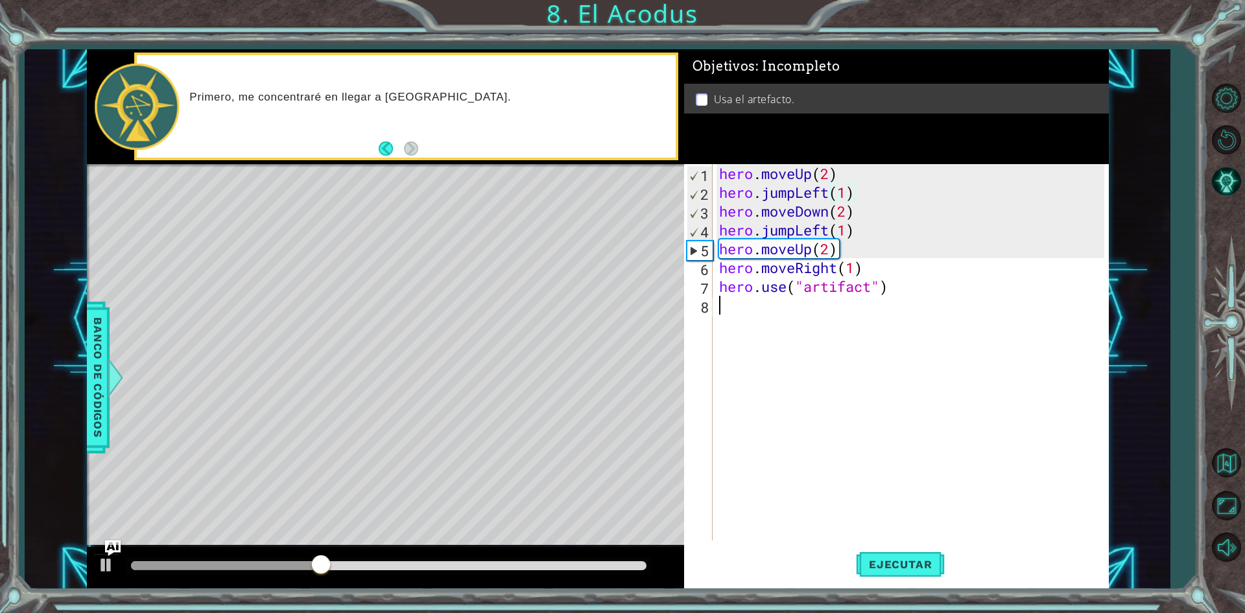
click at [800, 443] on div "hero . moveUp ( 2 ) hero . jumpLeft ( 1 ) hero . moveDown ( 2 ) hero . jumpLeft…" at bounding box center [913, 371] width 394 height 414
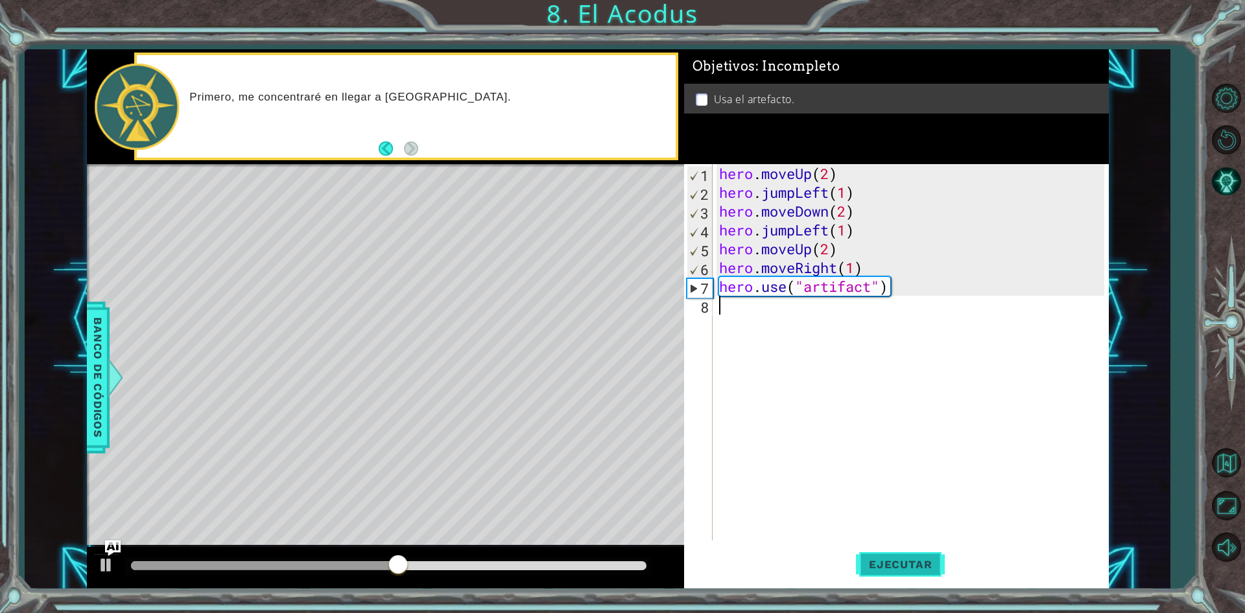
click at [886, 561] on span "Ejecutar" at bounding box center [900, 564] width 89 height 13
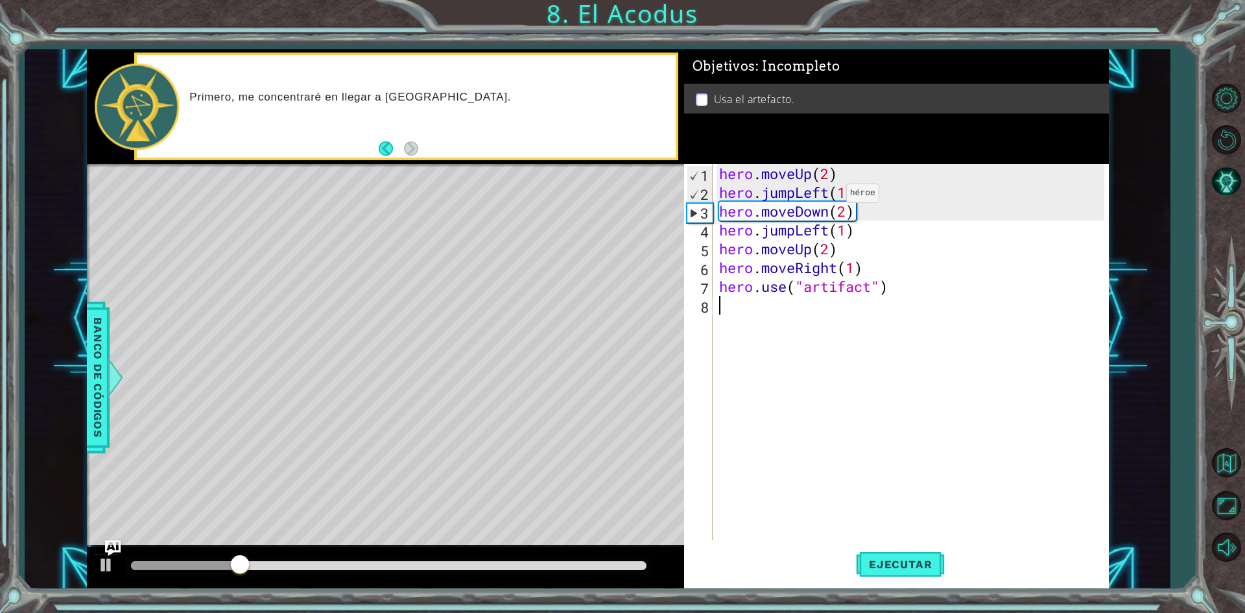
click at [827, 196] on div "hero . moveUp ( 2 ) hero . jumpLeft ( 1 ) hero . moveDown ( 2 ) hero . jumpLeft…" at bounding box center [913, 371] width 394 height 414
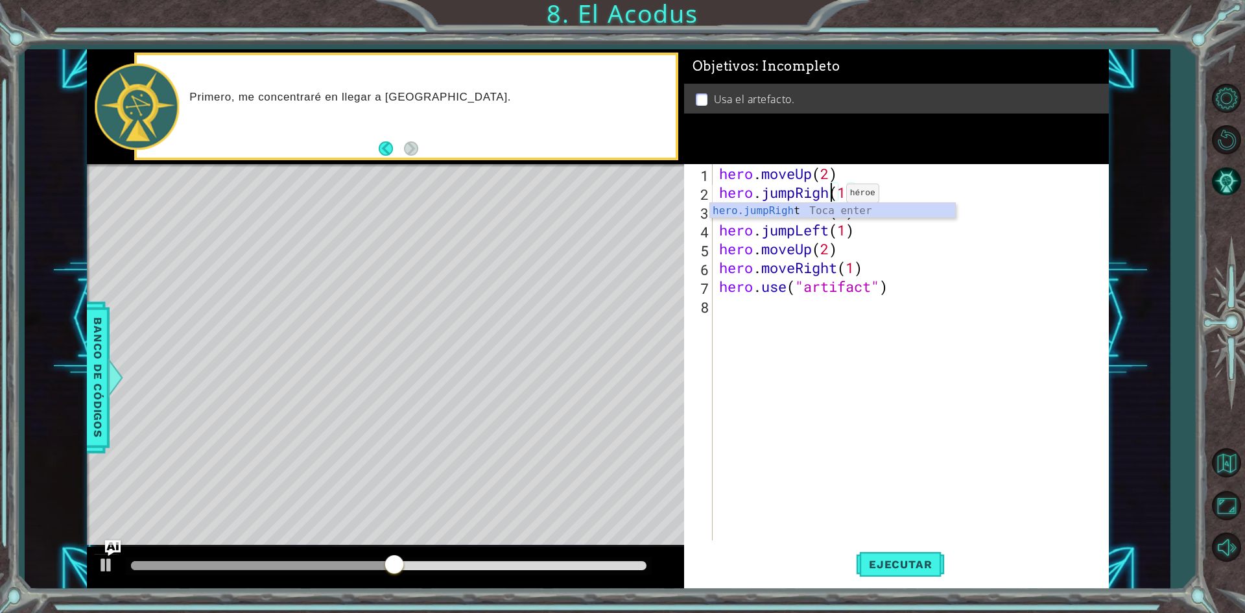
scroll to position [0, 5]
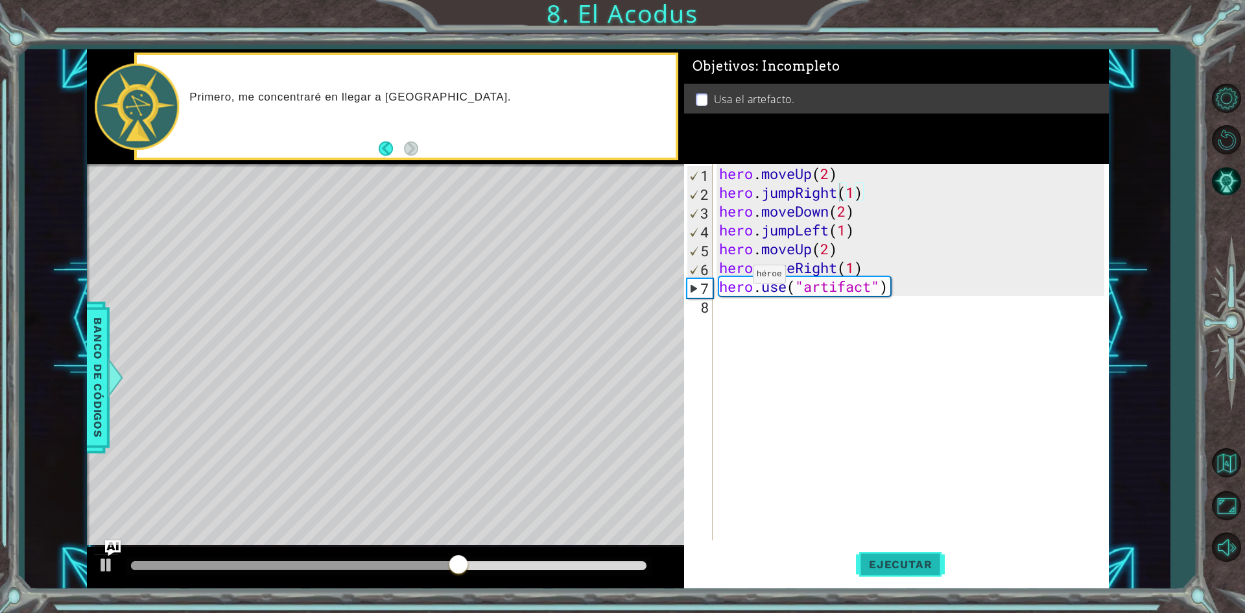
click at [913, 553] on button "Ejecutar" at bounding box center [900, 564] width 89 height 42
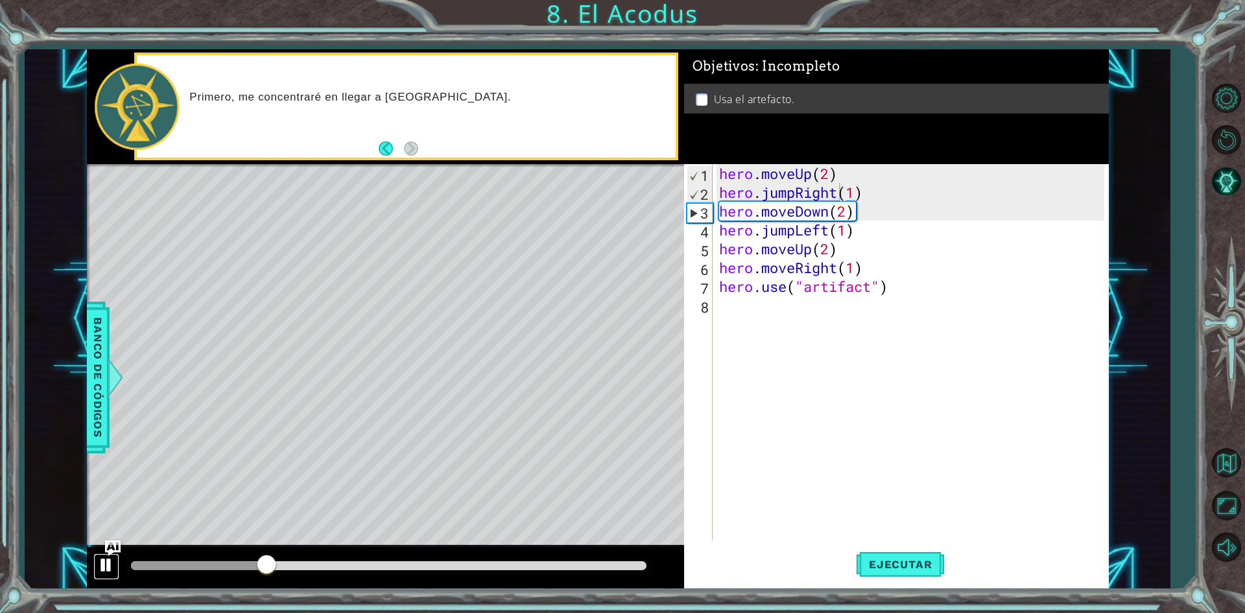
click at [96, 555] on button at bounding box center [106, 566] width 26 height 27
drag, startPoint x: 263, startPoint y: 554, endPoint x: 64, endPoint y: 552, distance: 198.4
click at [64, 552] on div "1 ההההההההההההההההההההההההההההההההההההההההההההההההההההההההההההההההההההההההההההה…" at bounding box center [597, 318] width 1145 height 539
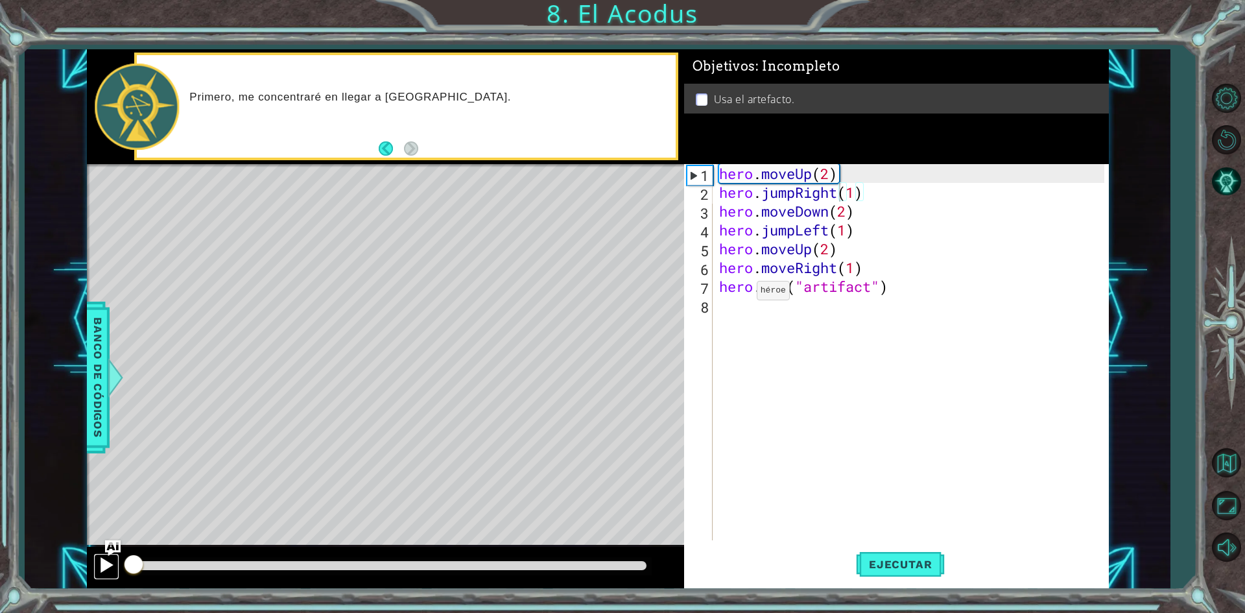
click at [93, 571] on button at bounding box center [106, 566] width 26 height 27
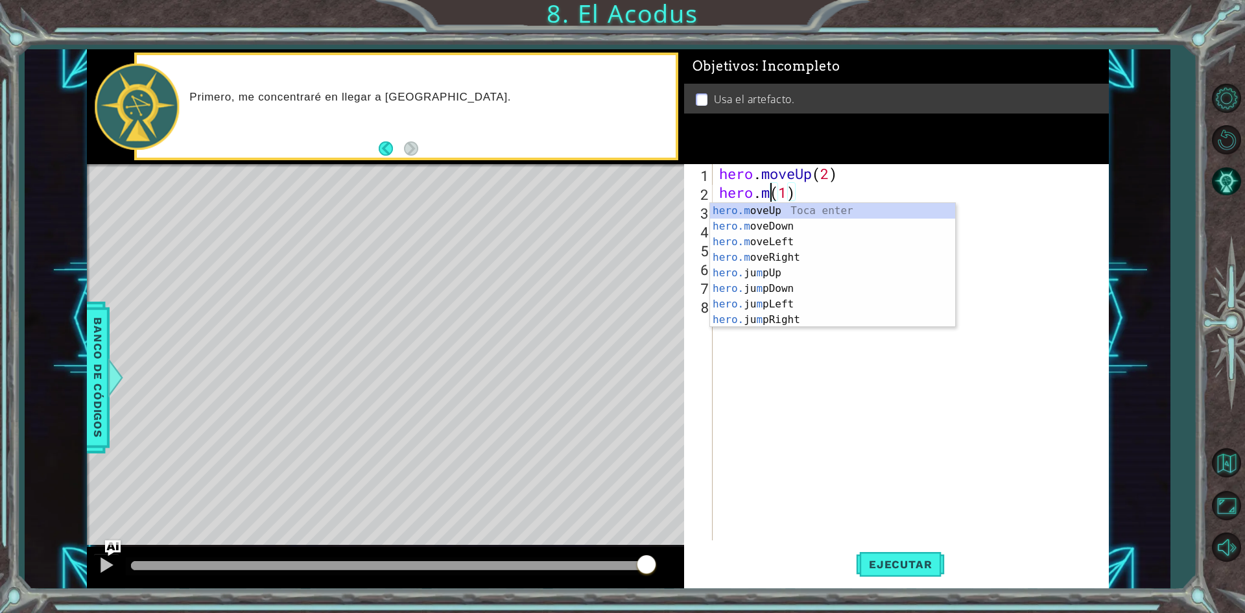
scroll to position [0, 3]
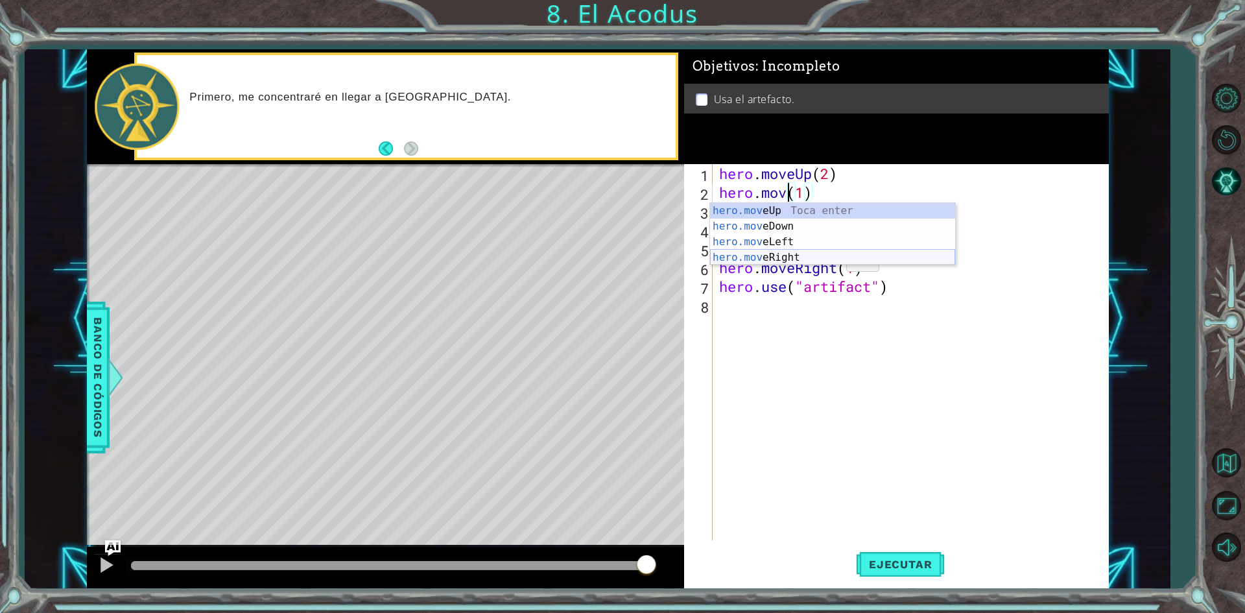
click at [816, 256] on div "hero.mov eUp Toca enter hero.mov eDown Toca enter hero.mov eLeft Toca enter her…" at bounding box center [832, 249] width 245 height 93
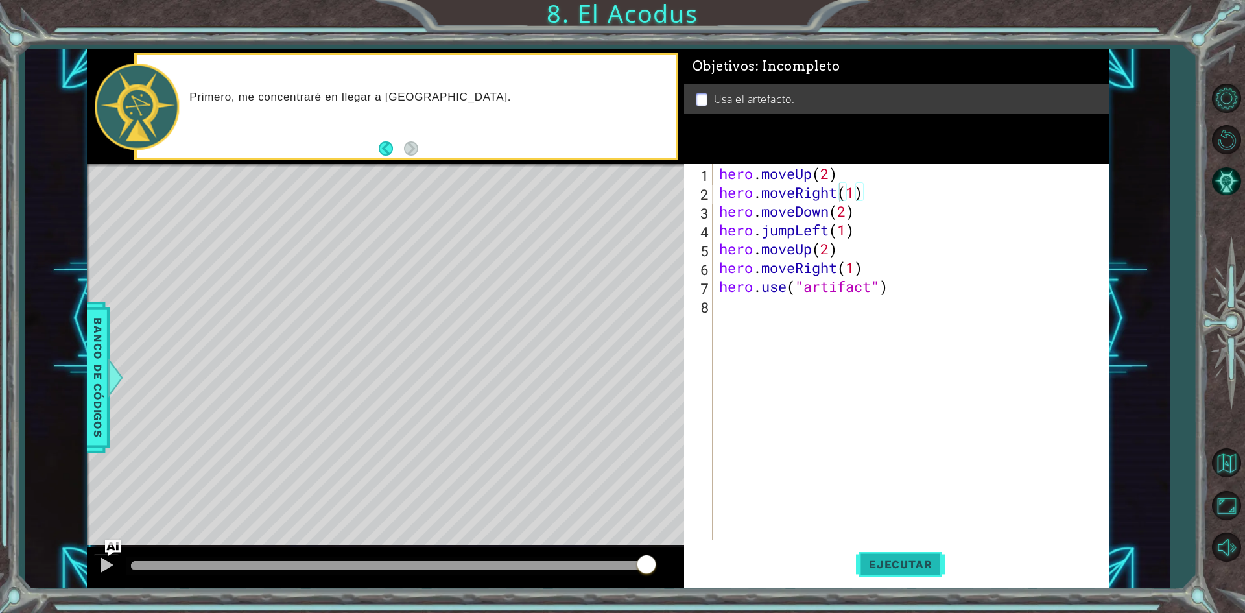
click at [904, 561] on span "Ejecutar" at bounding box center [900, 564] width 89 height 13
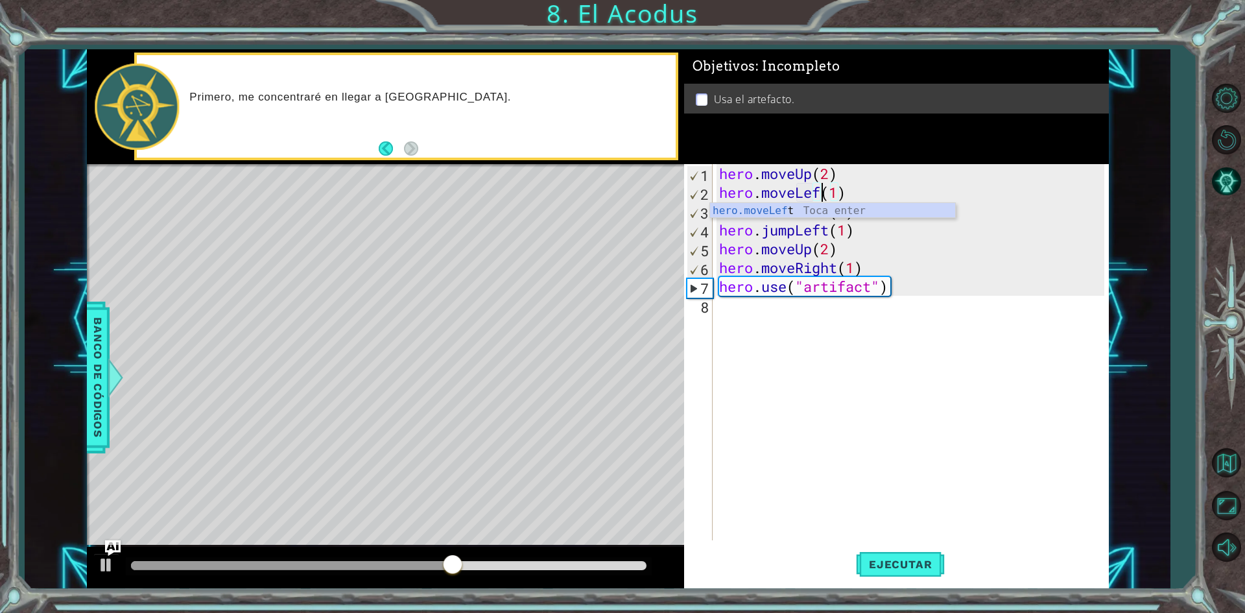
scroll to position [0, 5]
type textarea "hero.moveLeft(1)"
click at [824, 444] on div "hero . moveUp ( 2 ) hero . moveLeft ( 1 ) hero . moveDown ( 2 ) hero . jumpLeft…" at bounding box center [913, 371] width 394 height 414
click at [896, 565] on span "Ejecutar" at bounding box center [900, 564] width 89 height 13
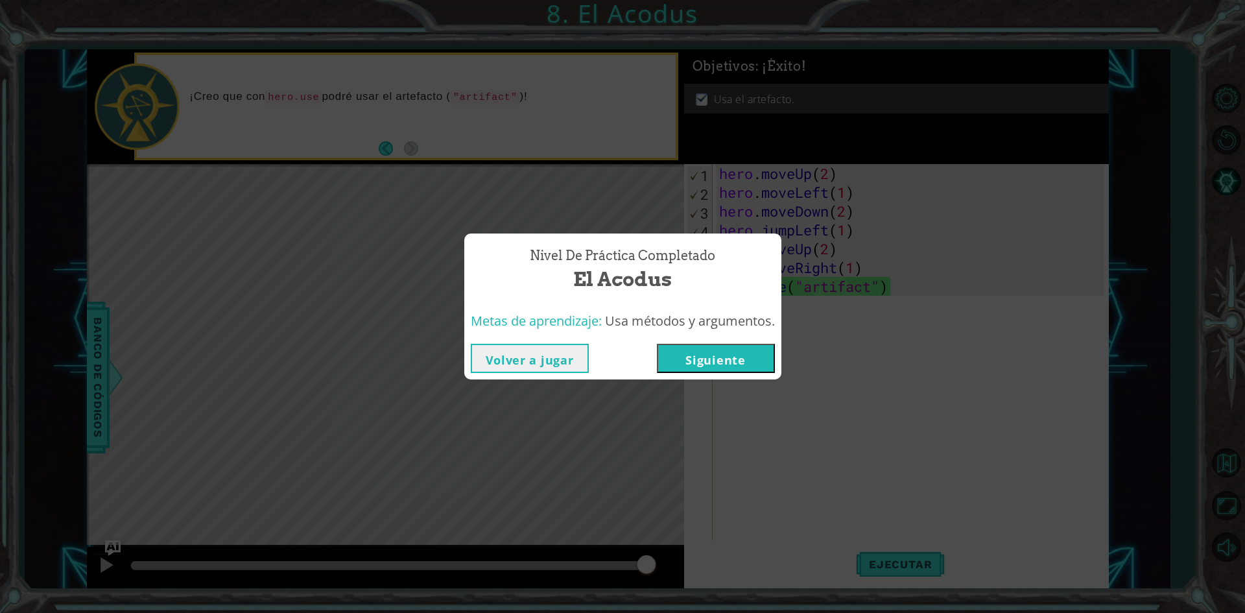
click at [741, 363] on button "Siguiente" at bounding box center [716, 358] width 118 height 29
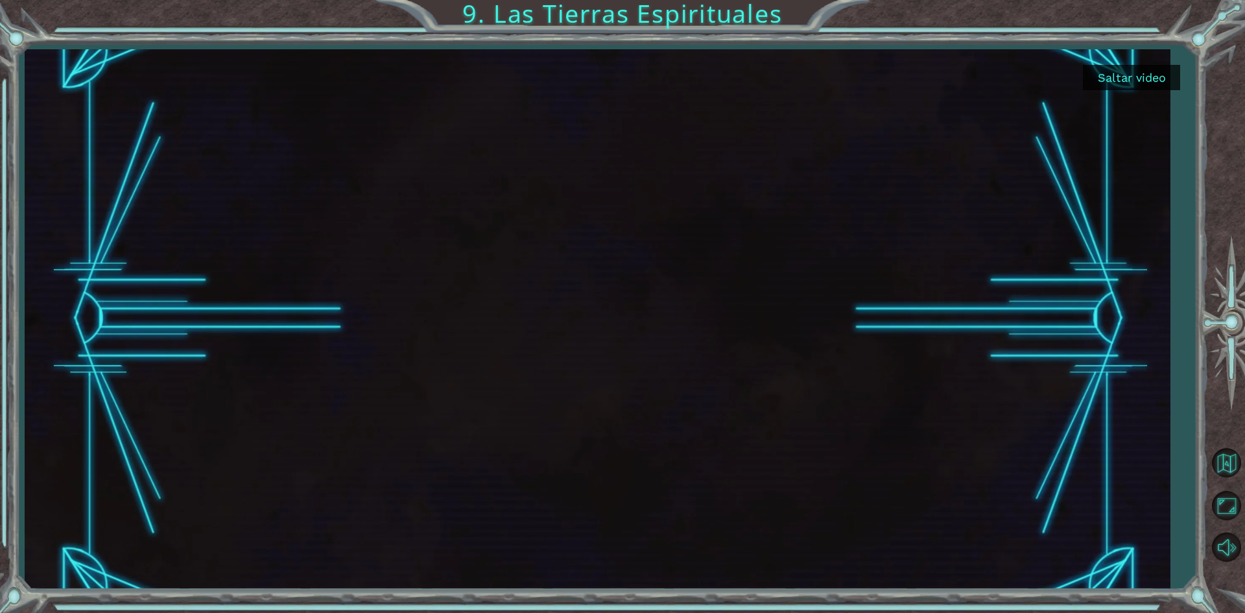
click at [1142, 81] on button "Saltar video" at bounding box center [1131, 77] width 97 height 25
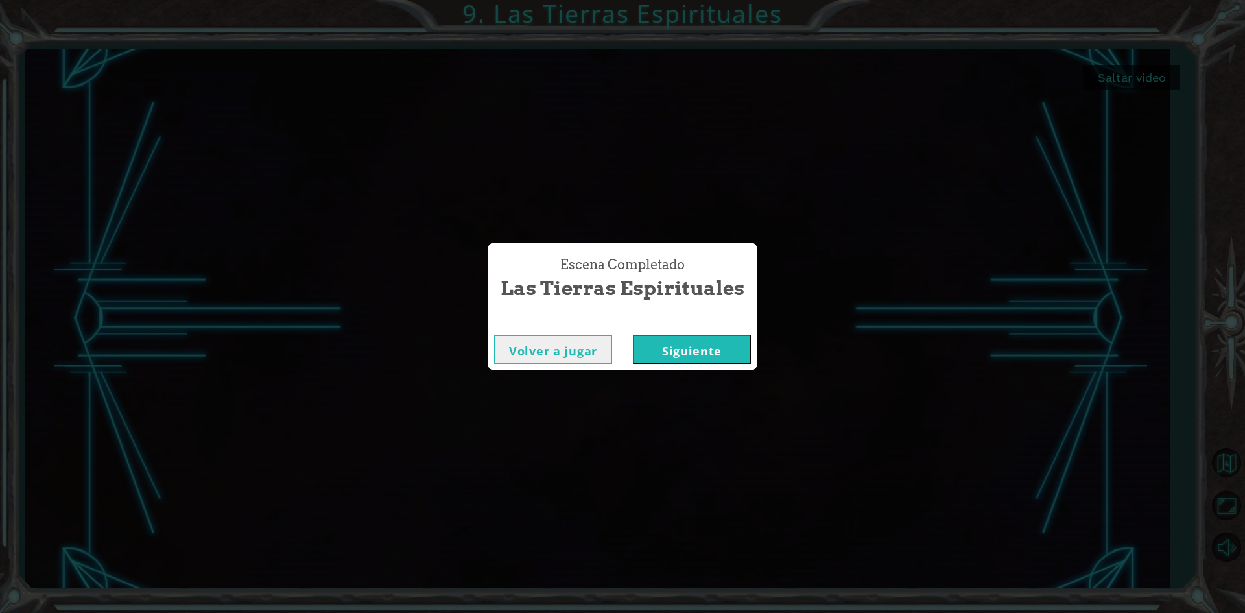
click at [727, 348] on button "Siguiente" at bounding box center [692, 349] width 118 height 29
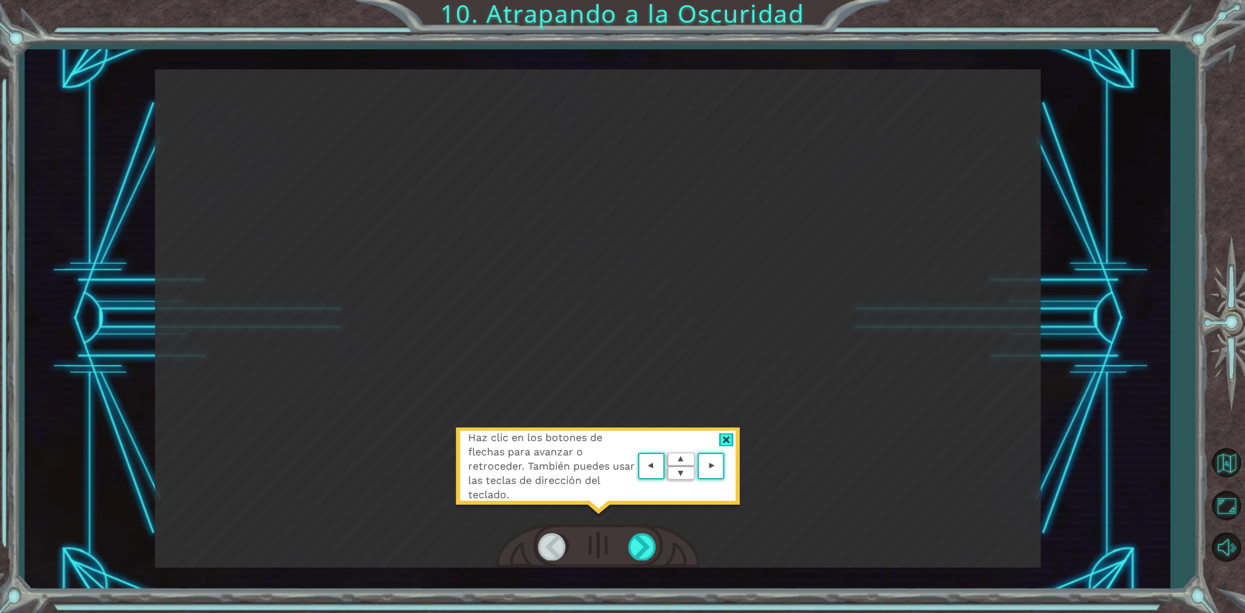
click at [726, 430] on div "Haz clic en los botones de flechas para avanzar o retroceder. También puedes us…" at bounding box center [597, 472] width 285 height 91
click at [726, 438] on div at bounding box center [726, 440] width 15 height 14
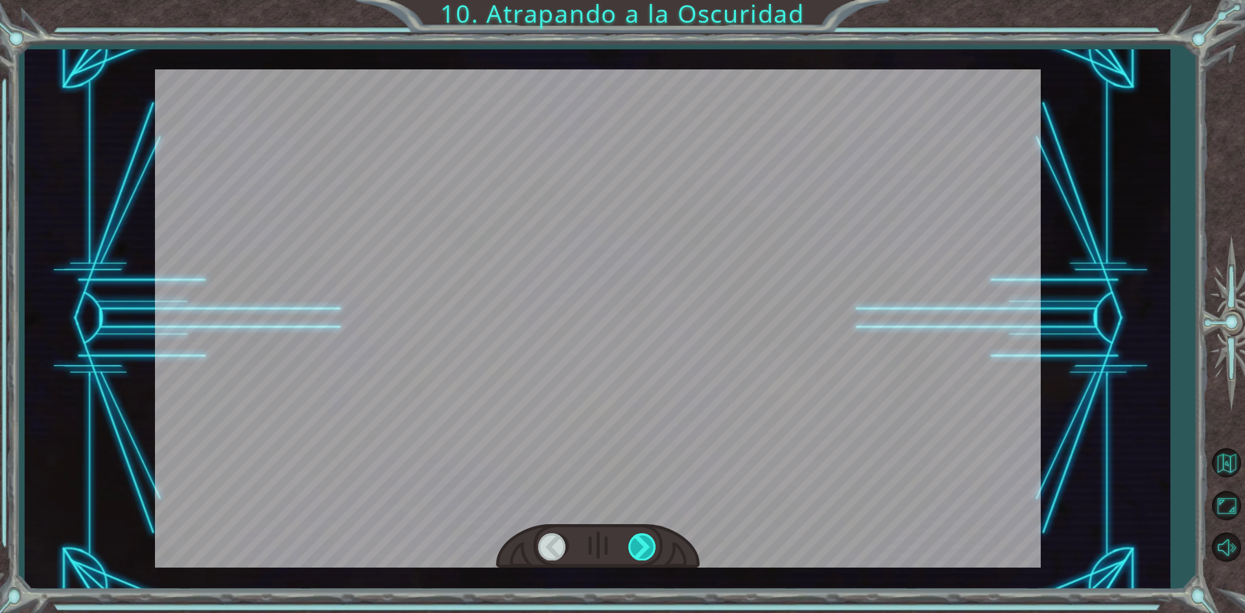
click at [646, 548] on div at bounding box center [642, 546] width 29 height 27
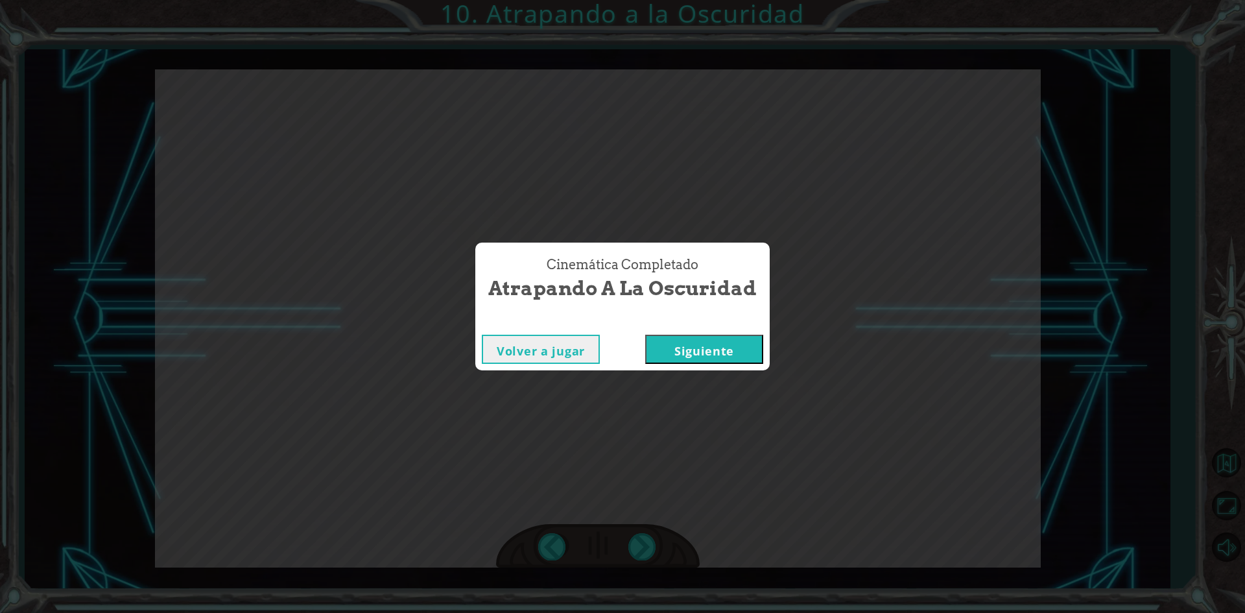
click at [729, 349] on button "Siguiente" at bounding box center [704, 349] width 118 height 29
